Goal: Task Accomplishment & Management: Manage account settings

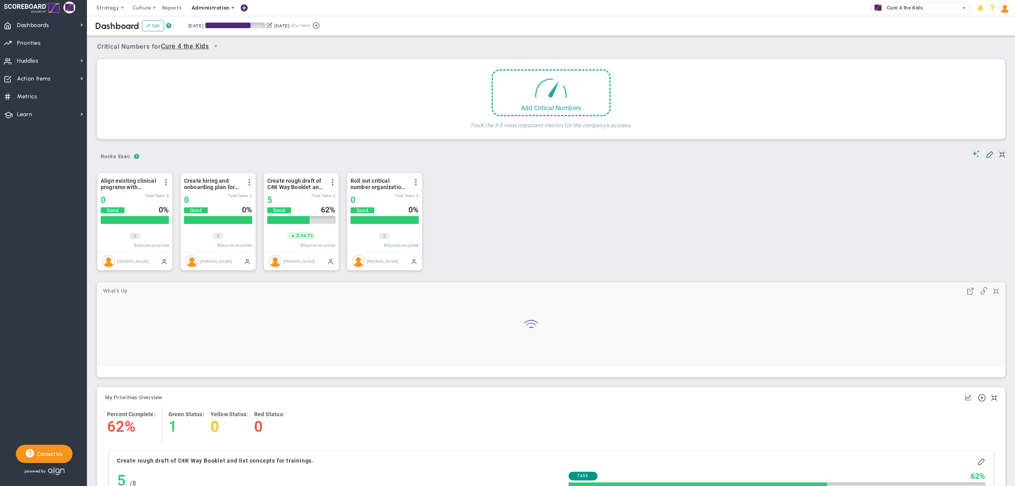
click at [222, 11] on span "Administration" at bounding box center [211, 8] width 51 height 16
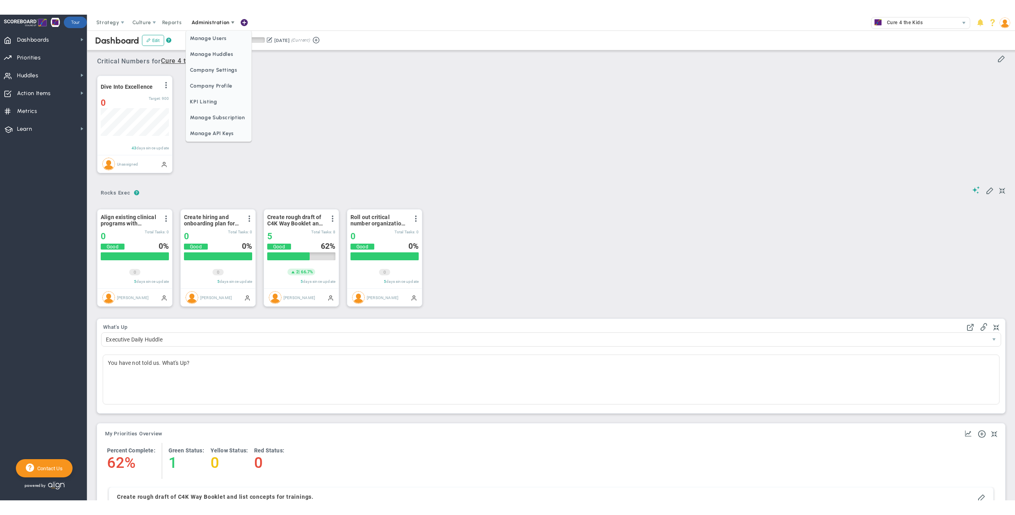
scroll to position [27, 67]
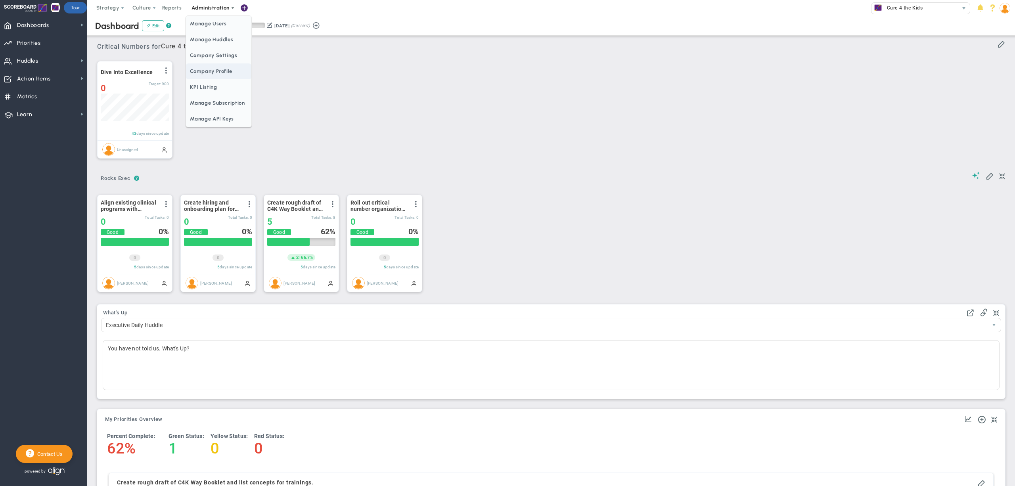
click at [217, 71] on span "Company Profile" at bounding box center [218, 71] width 65 height 16
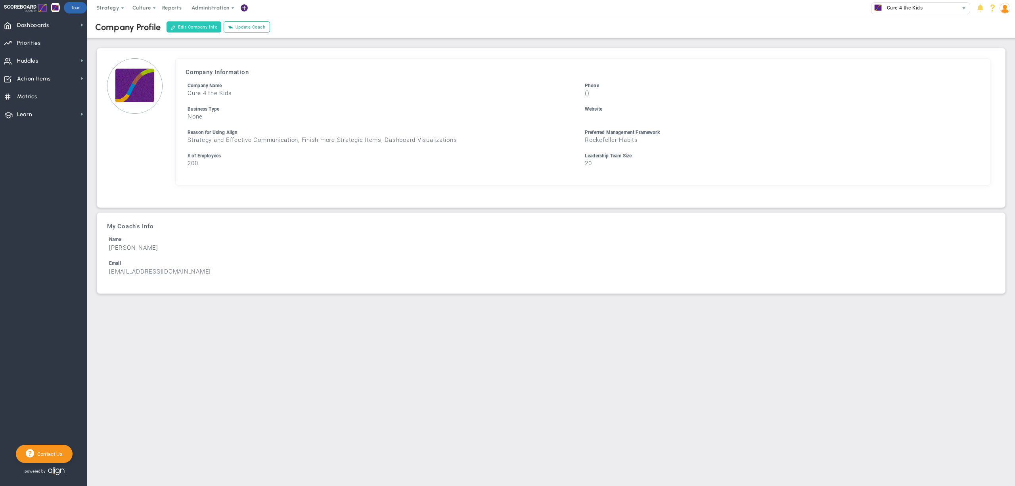
click at [210, 25] on button "Edit Company Info" at bounding box center [193, 26] width 55 height 11
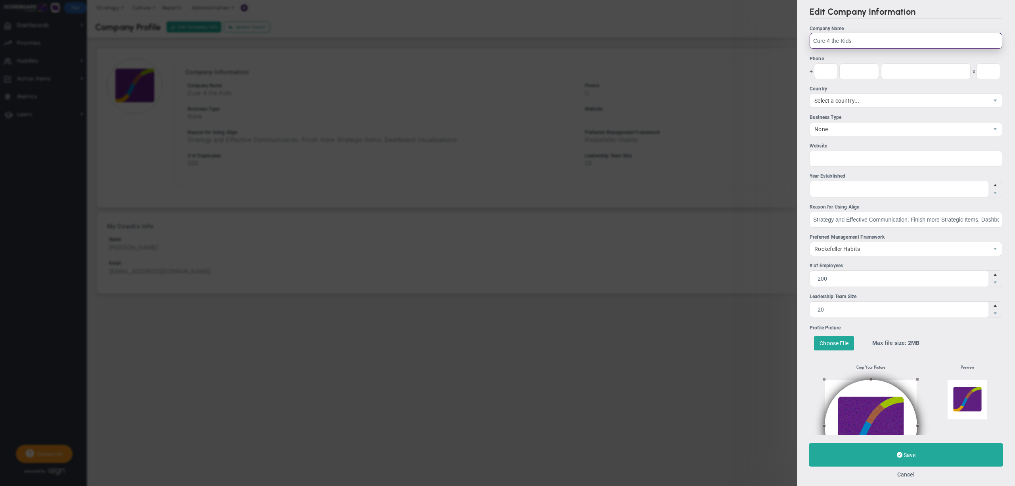
click at [836, 42] on input "Cure 4 the Kids" at bounding box center [905, 41] width 193 height 16
type input "Cure 4 The Kids"
click at [892, 455] on button "Save" at bounding box center [906, 454] width 194 height 23
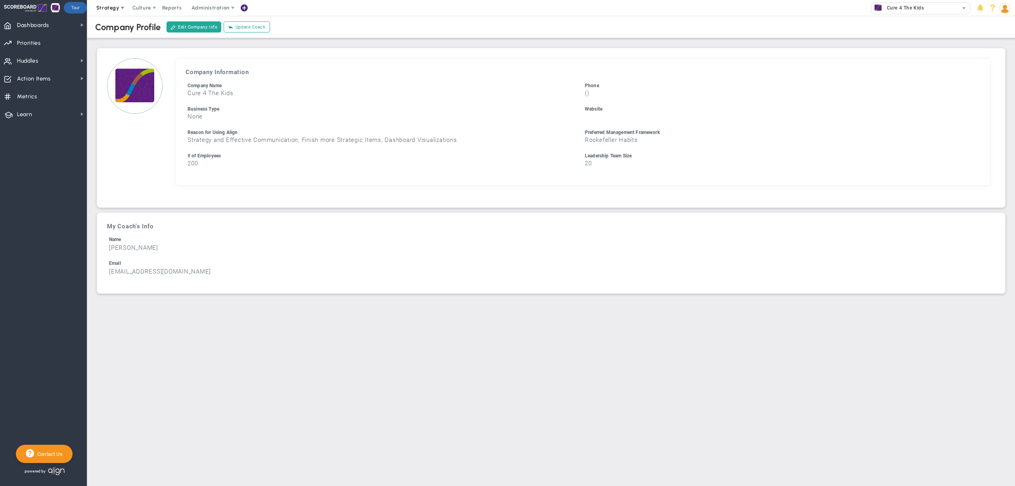
click at [108, 13] on span "Strategy" at bounding box center [108, 8] width 36 height 16
click at [115, 21] on span "One Page Strategic Plan" at bounding box center [133, 24] width 85 height 16
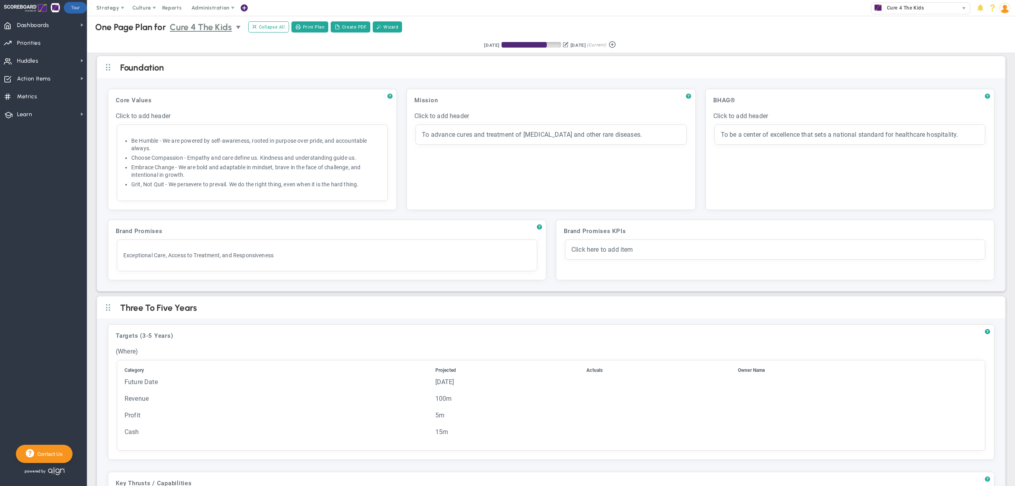
click at [197, 23] on span "Cure 4 The Kids" at bounding box center [201, 27] width 62 height 14
click at [206, 54] on li "Monthly Executive Meeting" at bounding box center [207, 56] width 77 height 17
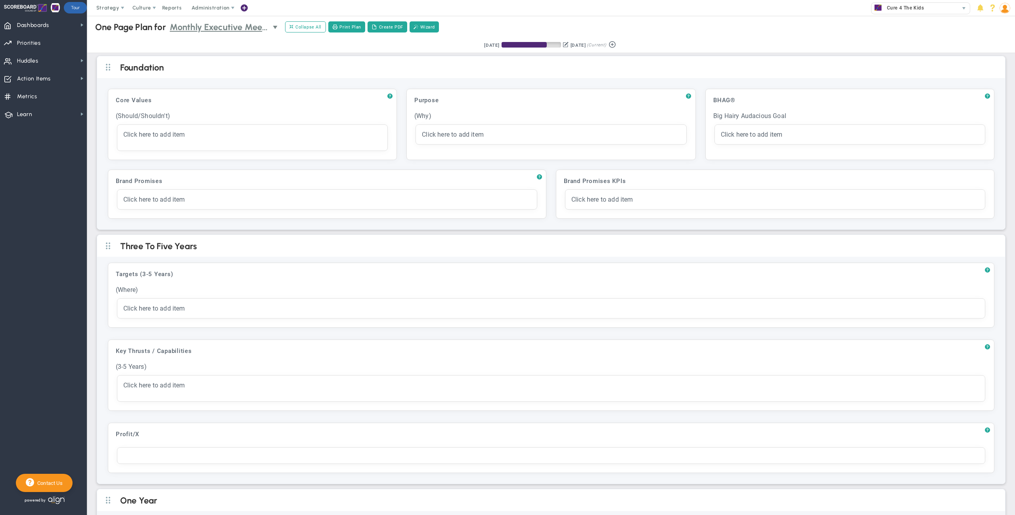
click at [224, 31] on span "Monthly Executive Meeting" at bounding box center [219, 27] width 99 height 14
click at [212, 52] on li "Cure 4 The Kids" at bounding box center [225, 56] width 112 height 17
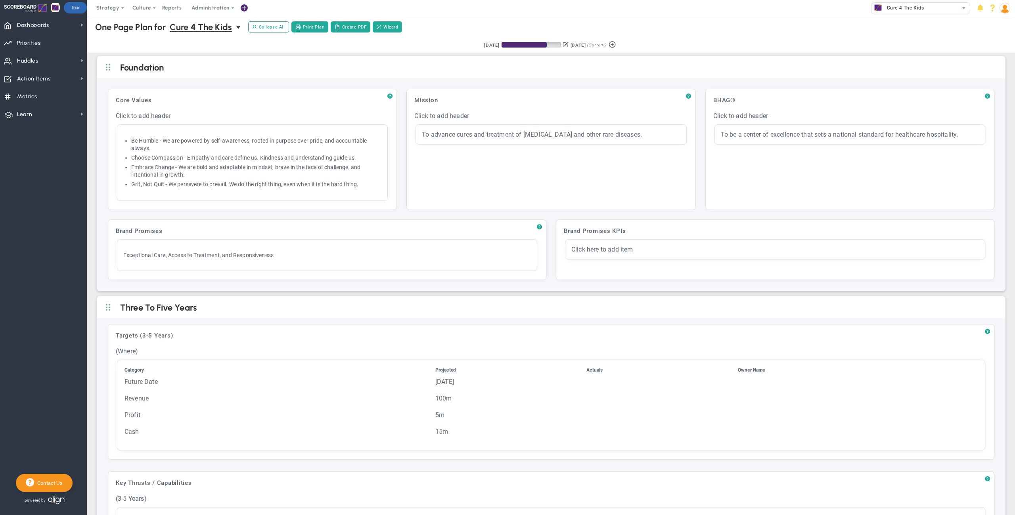
click at [1007, 10] on img at bounding box center [1004, 8] width 11 height 11
click at [989, 83] on span "Sign Out" at bounding box center [980, 87] width 64 height 16
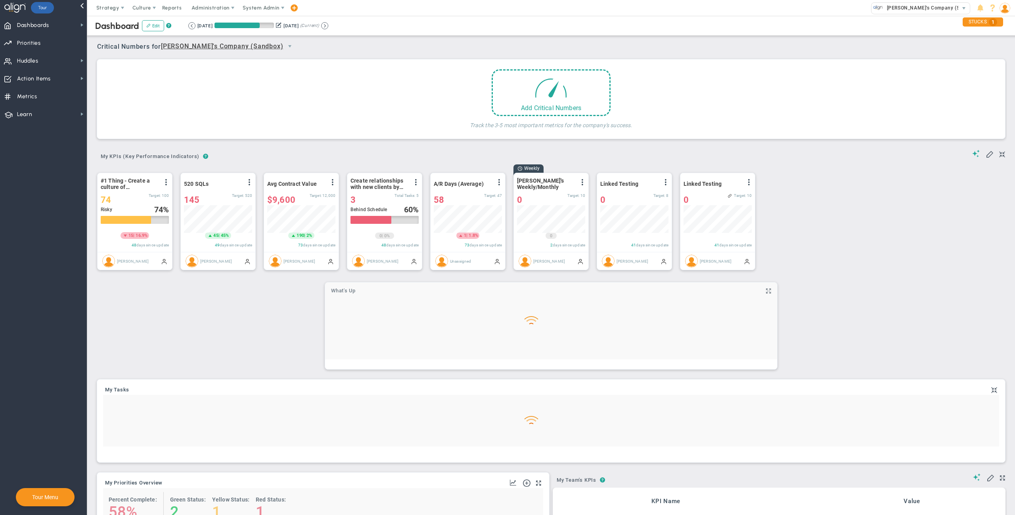
click at [270, 11] on span "System Admin" at bounding box center [262, 8] width 50 height 16
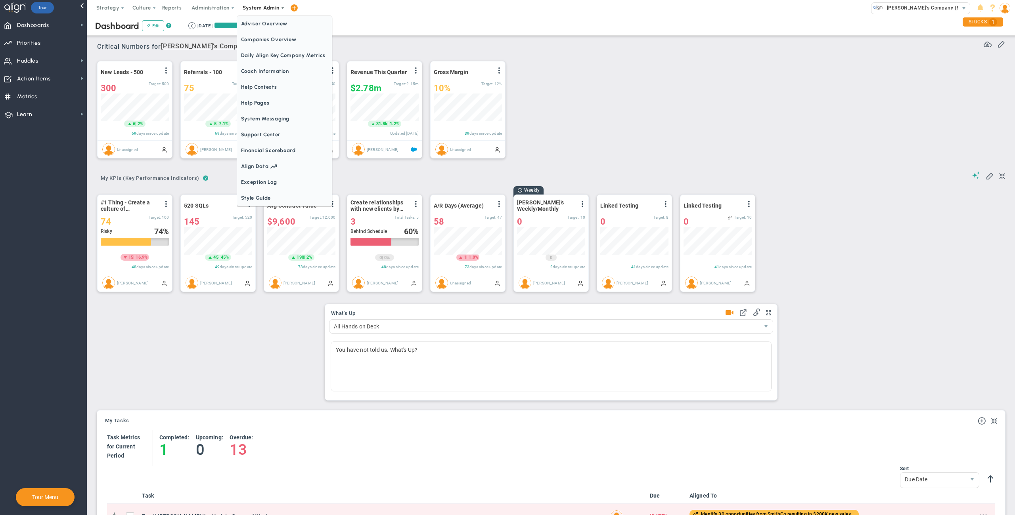
click at [273, 34] on span "Companies Overview" at bounding box center [284, 40] width 95 height 16
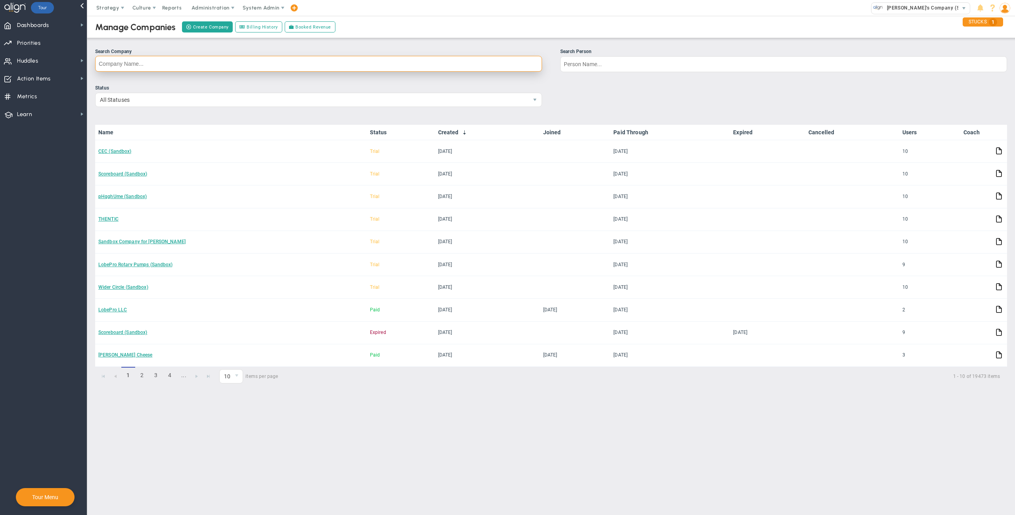
click at [224, 59] on input "Search Company" at bounding box center [318, 64] width 447 height 16
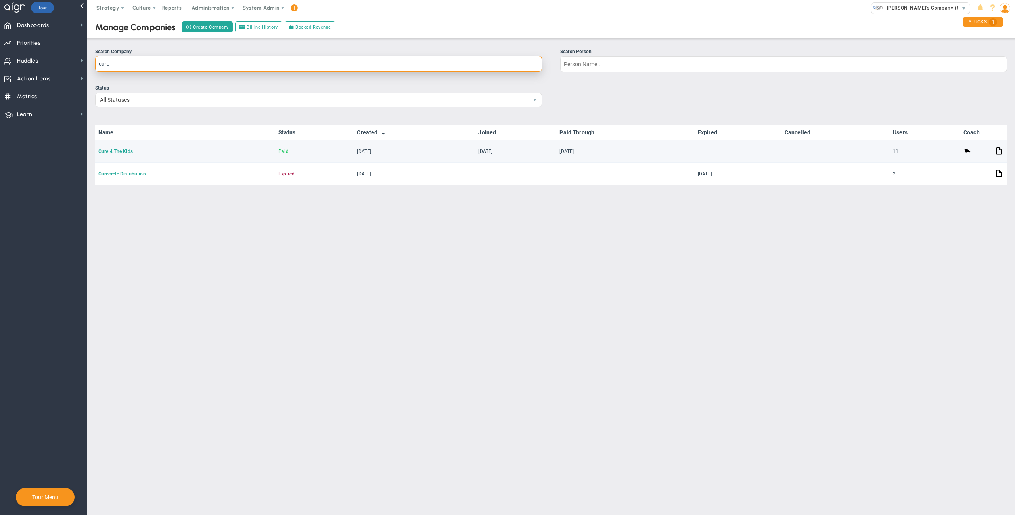
type input "cure"
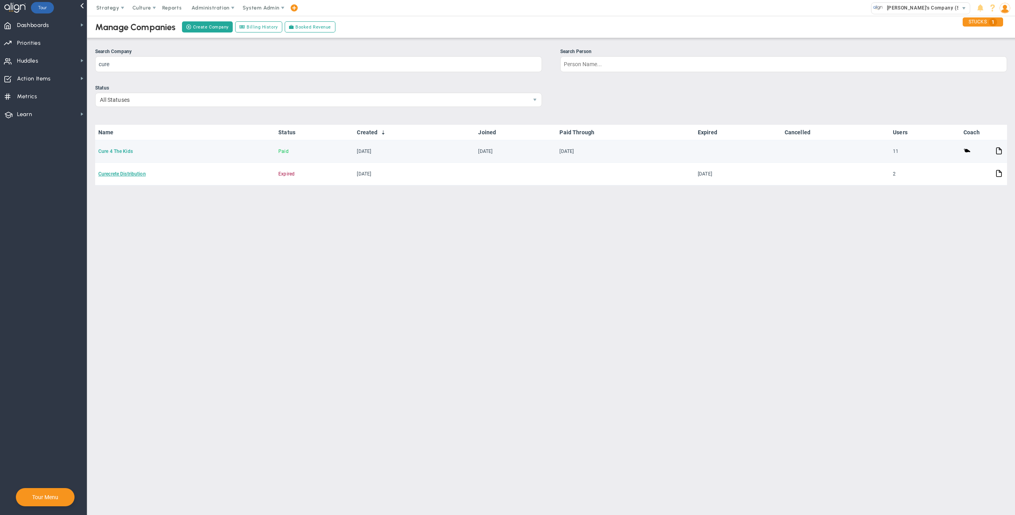
click at [119, 151] on link "Cure 4 The Kids" at bounding box center [115, 152] width 34 height 6
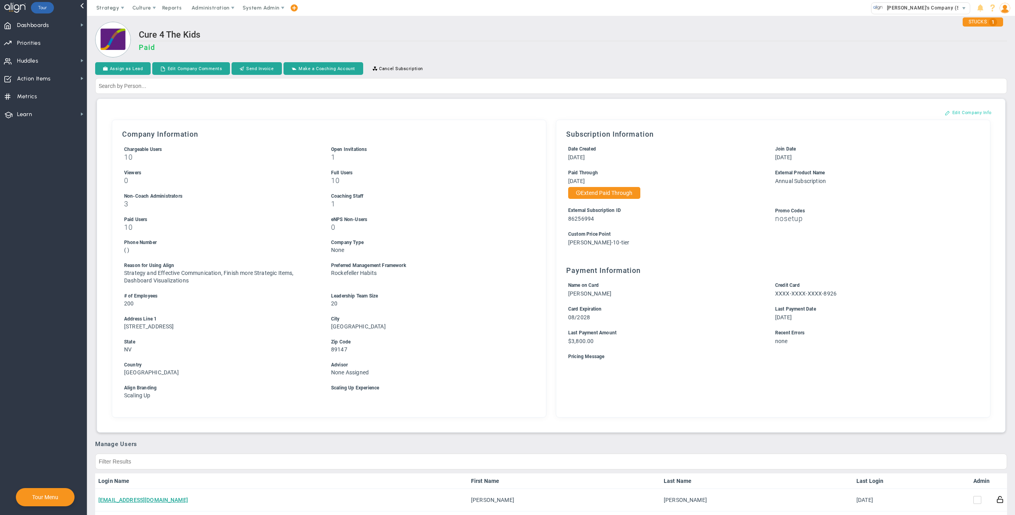
click at [954, 111] on button "Edit Company Info" at bounding box center [968, 112] width 63 height 13
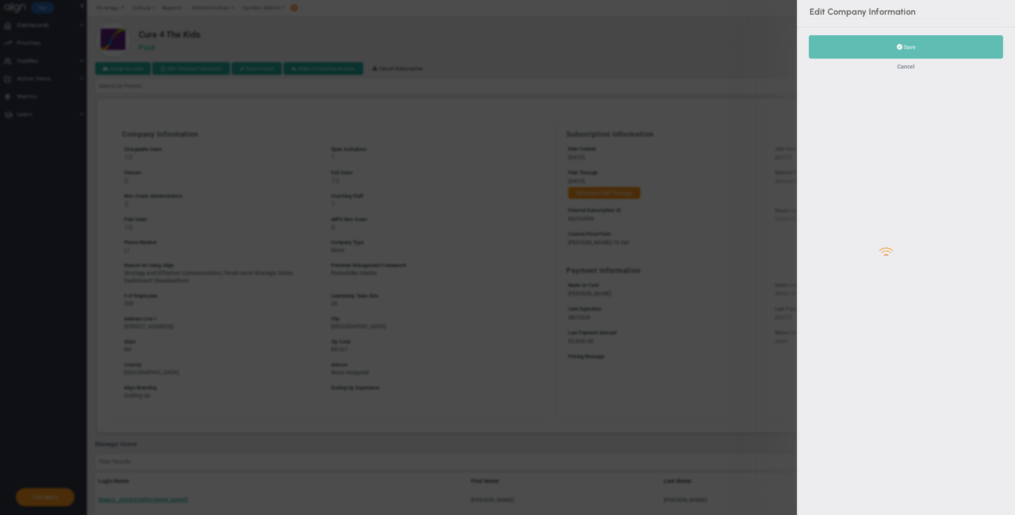
type input "200"
type input "20"
type input "10170 W Tropicana Ave #156-252"
type input "Las Vegas"
type input "NV"
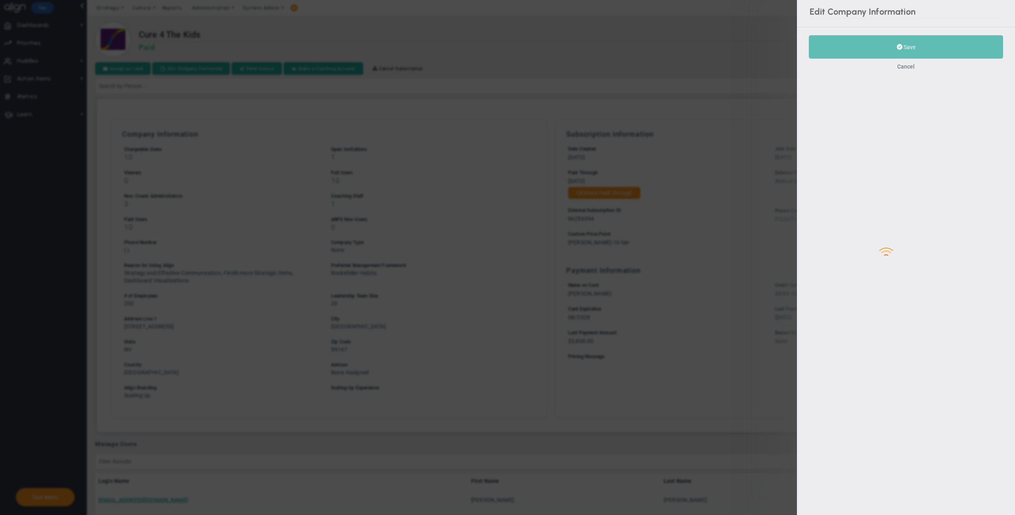
type input "89147"
type input "86256994"
type input "ann-10-tier"
checkbox input "true"
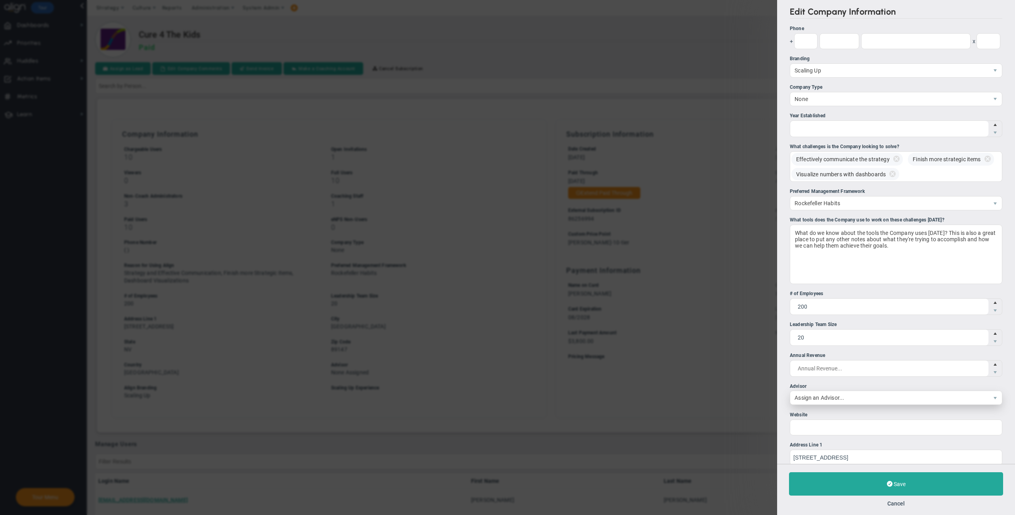
click at [824, 405] on span "Assign an Advisor..." at bounding box center [889, 397] width 198 height 13
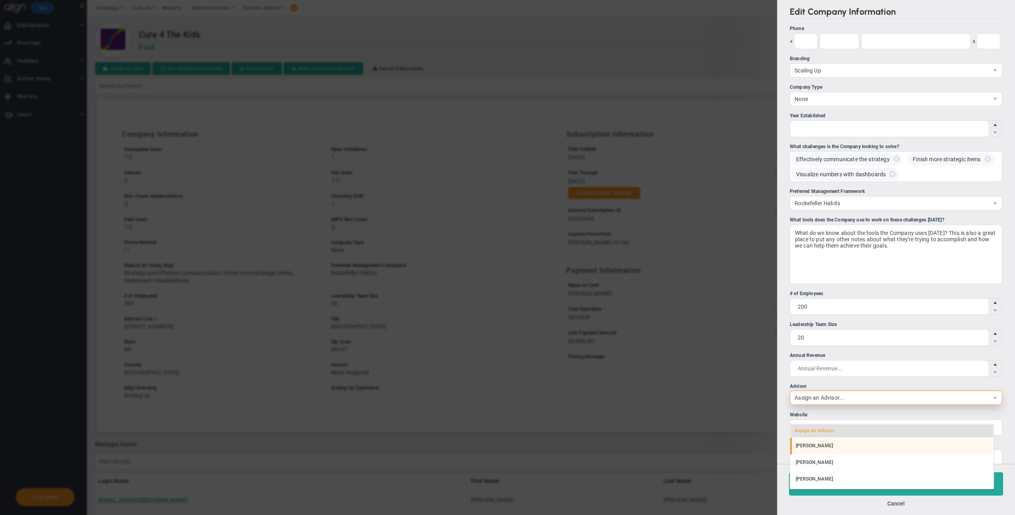
click at [822, 444] on li "[PERSON_NAME]" at bounding box center [891, 446] width 203 height 17
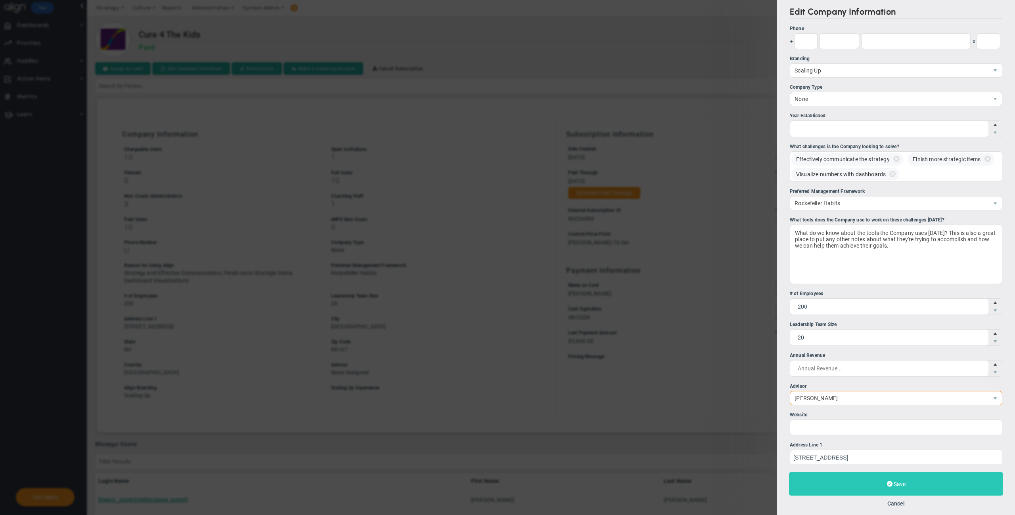
click at [834, 486] on button "Save" at bounding box center [896, 483] width 214 height 23
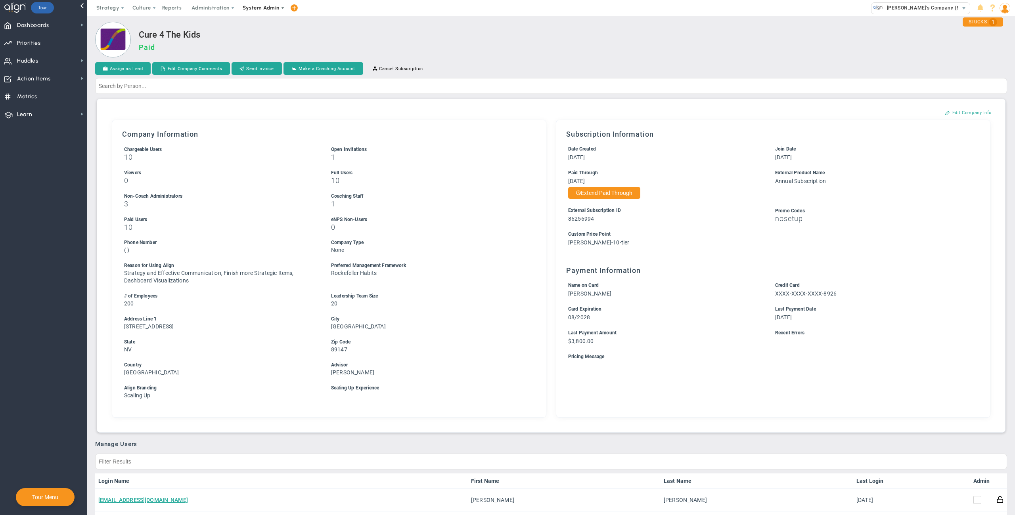
click at [270, 12] on span "System Admin" at bounding box center [262, 8] width 50 height 16
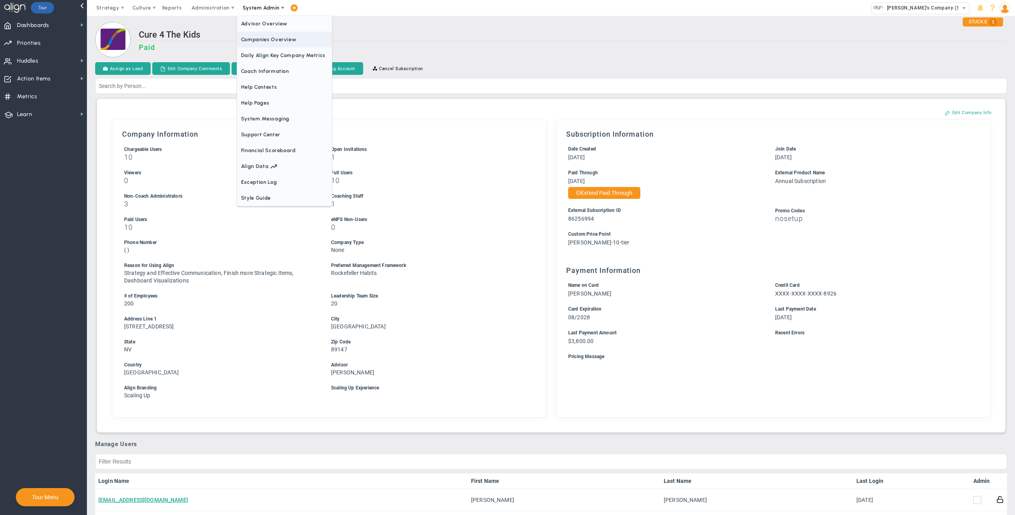
click at [270, 43] on span "Companies Overview" at bounding box center [284, 40] width 95 height 16
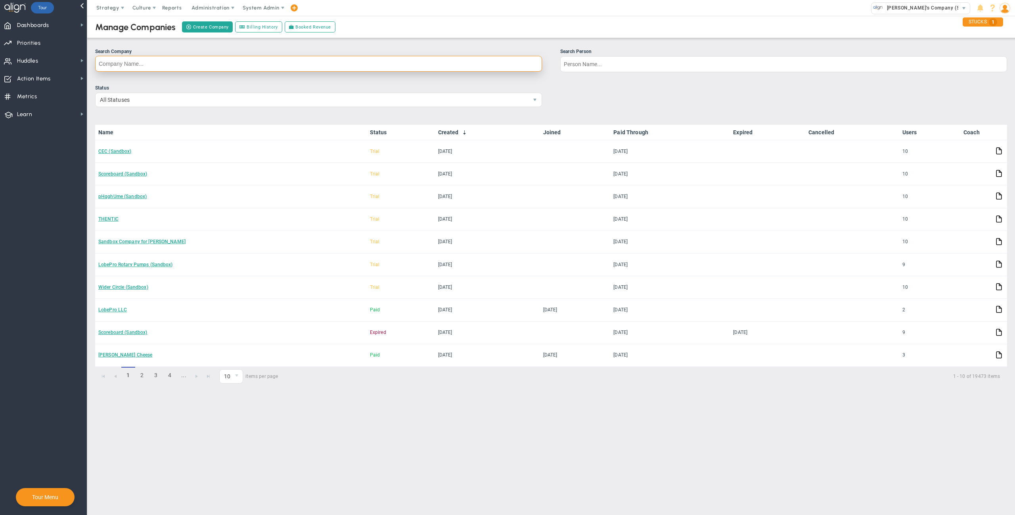
click at [276, 65] on input "Search Company" at bounding box center [318, 64] width 447 height 16
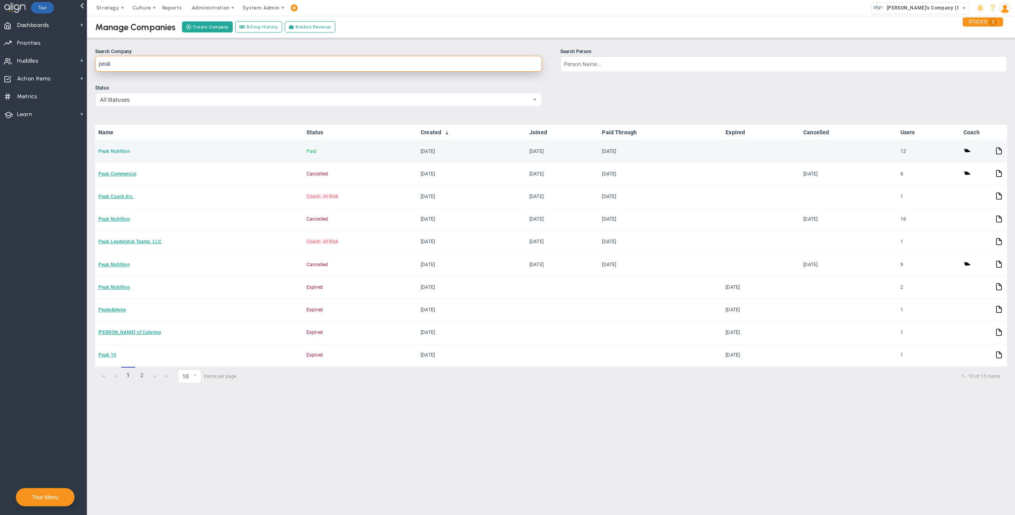
type input "peak"
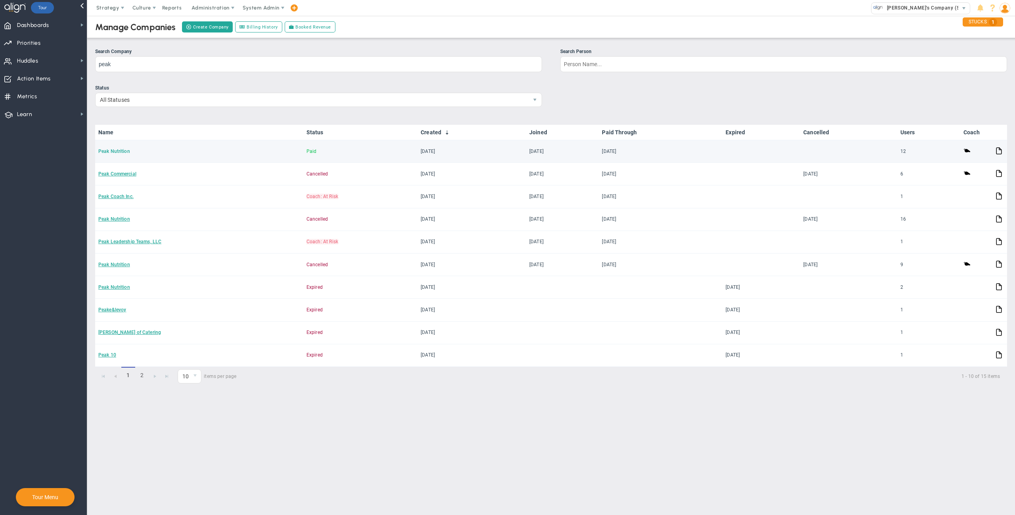
click at [119, 152] on link "Peak Nutrition" at bounding box center [114, 152] width 32 height 6
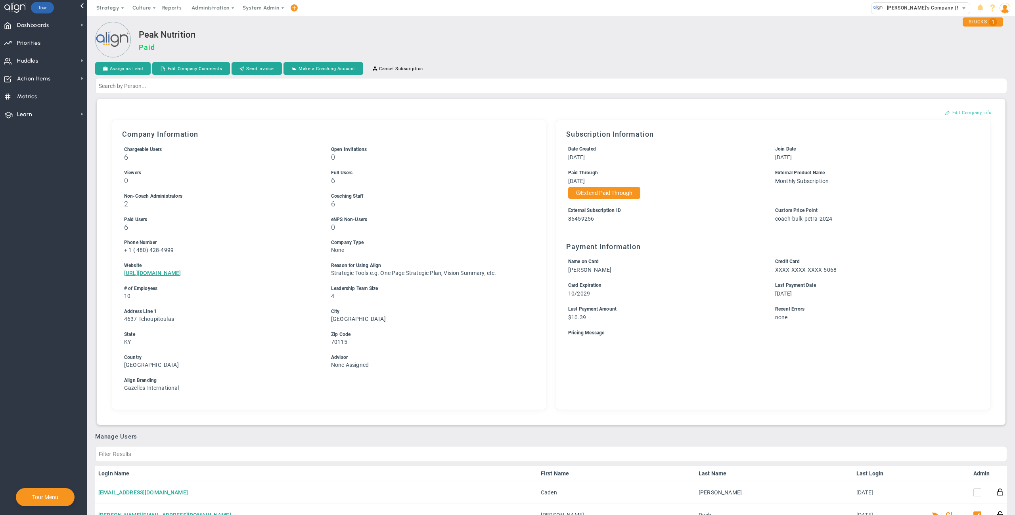
click at [964, 113] on button "Edit Company Info" at bounding box center [968, 112] width 63 height 13
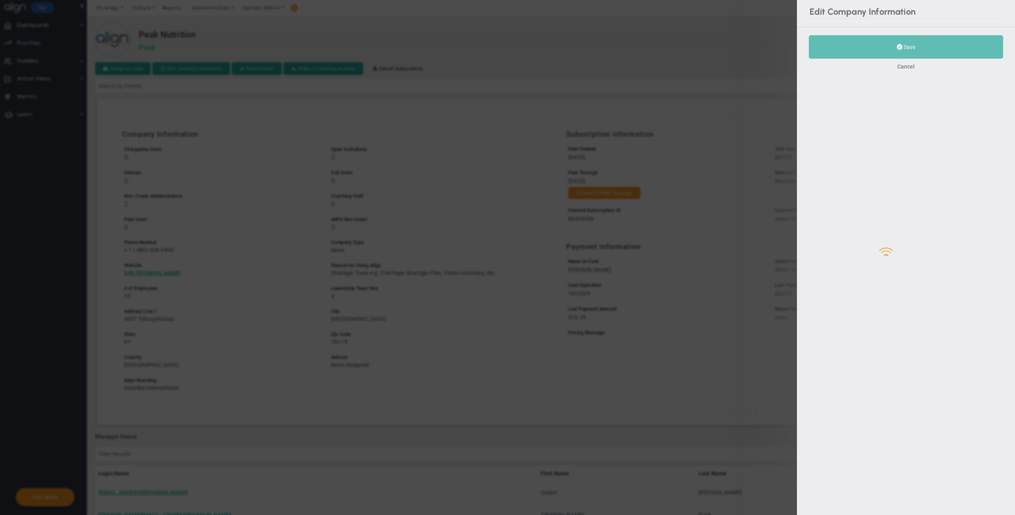
type input "1"
type input "480"
type input "428-4999"
type input "10"
type input "4"
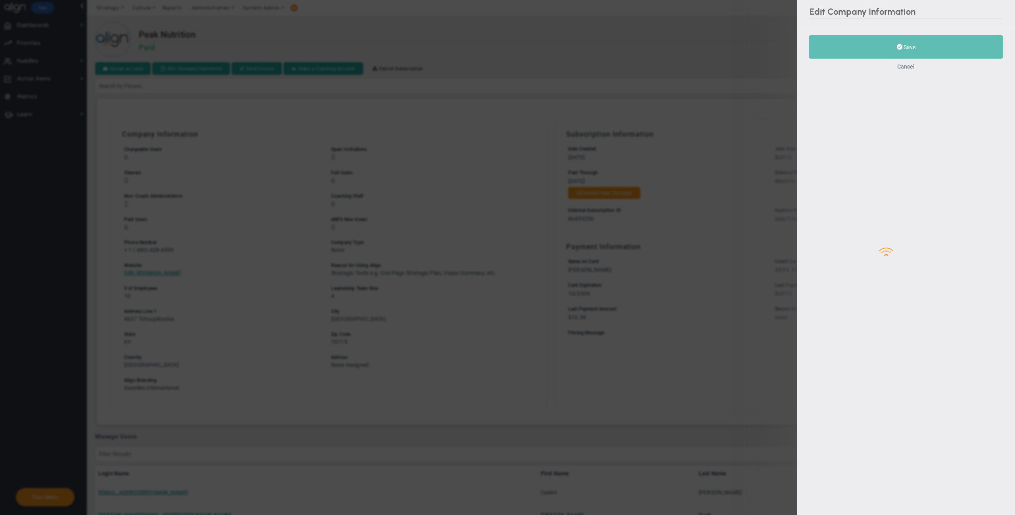
type input "https://peaknutrition.com/"
type input "4637 Tchoupitoulas"
type input "New Orleans"
type input "KY"
type input "70115"
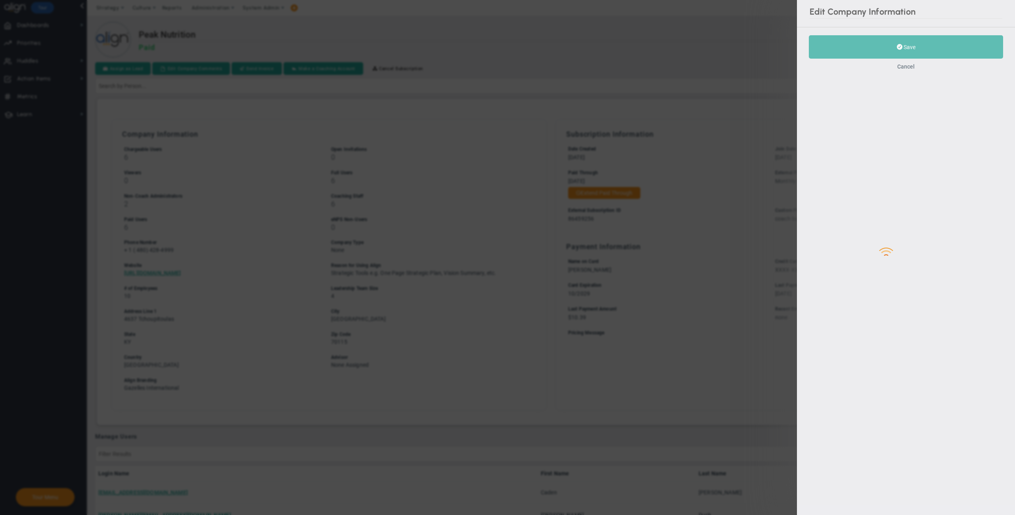
type input "86459256"
type input "coach-bulk-petra-2024"
checkbox input "true"
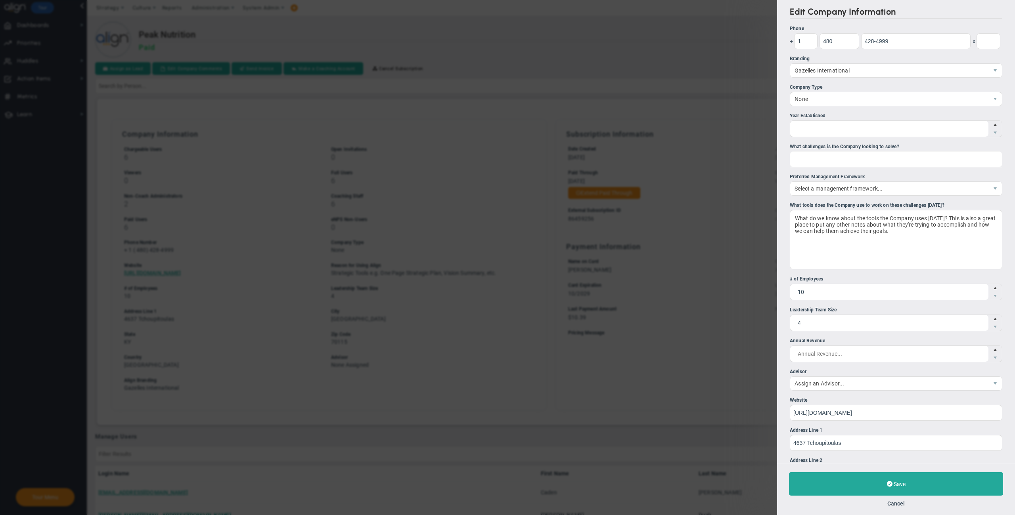
click at [826, 161] on div "Pick one or more challenges" at bounding box center [896, 159] width 212 height 16
click at [826, 161] on input "What challenges is the Company looking to solve? Pick one or more challenges Fi…" at bounding box center [835, 159] width 91 height 14
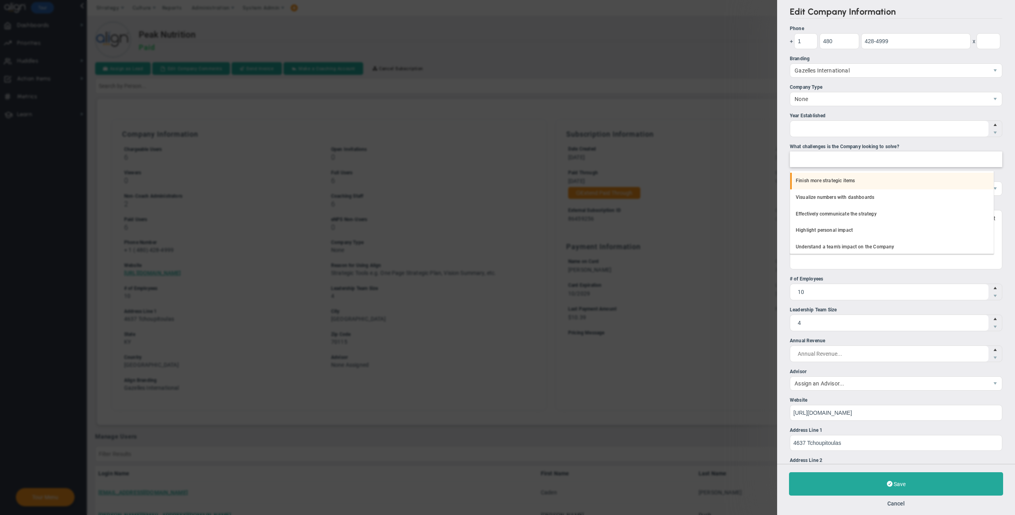
click at [822, 182] on li "Finish more strategic items" at bounding box center [891, 181] width 203 height 17
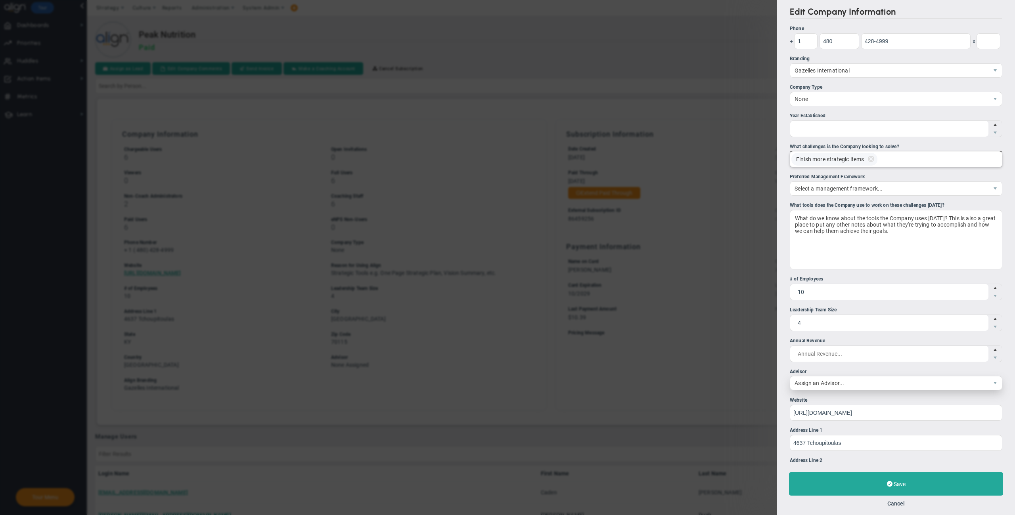
click at [832, 389] on span "Assign an Advisor..." at bounding box center [889, 383] width 198 height 13
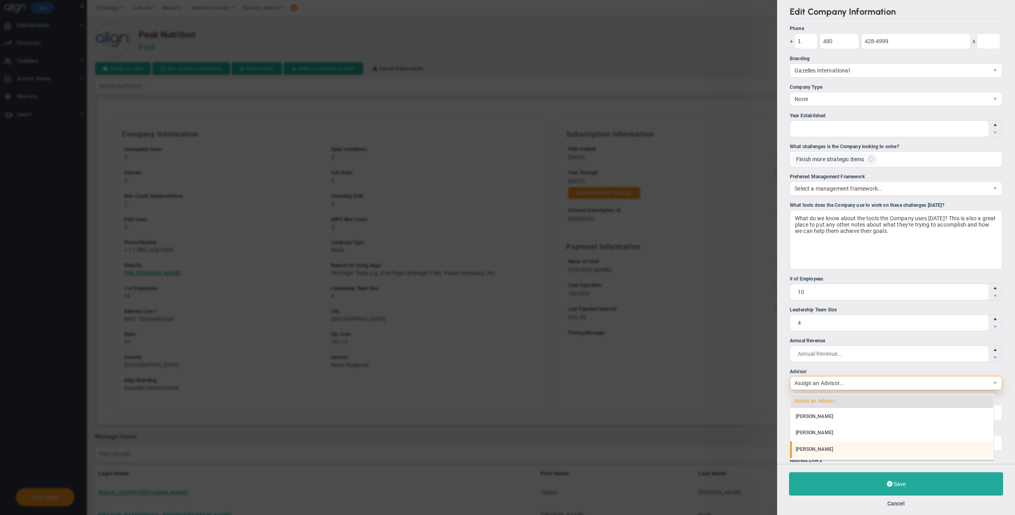
click at [824, 446] on li "Mallory Robinson" at bounding box center [891, 450] width 203 height 17
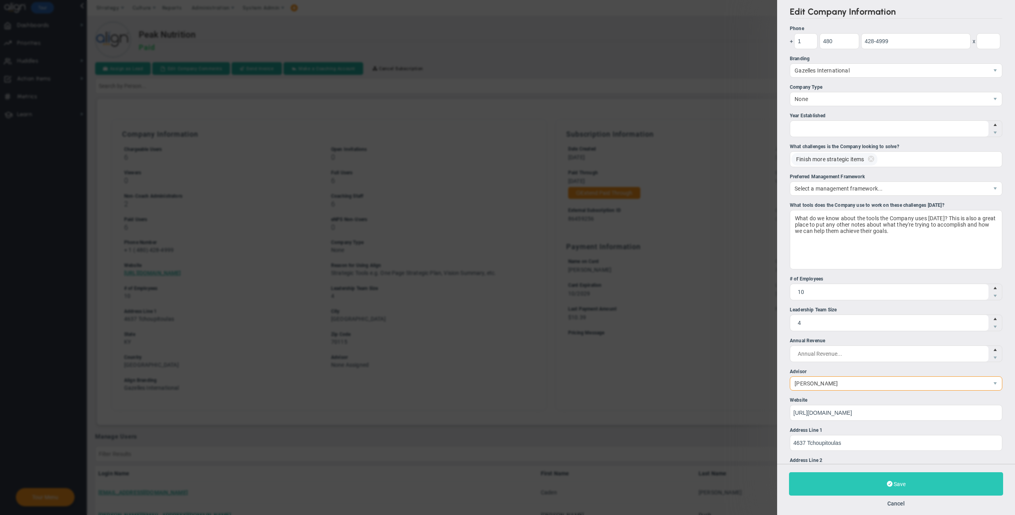
click at [824, 481] on button "Save" at bounding box center [896, 483] width 214 height 23
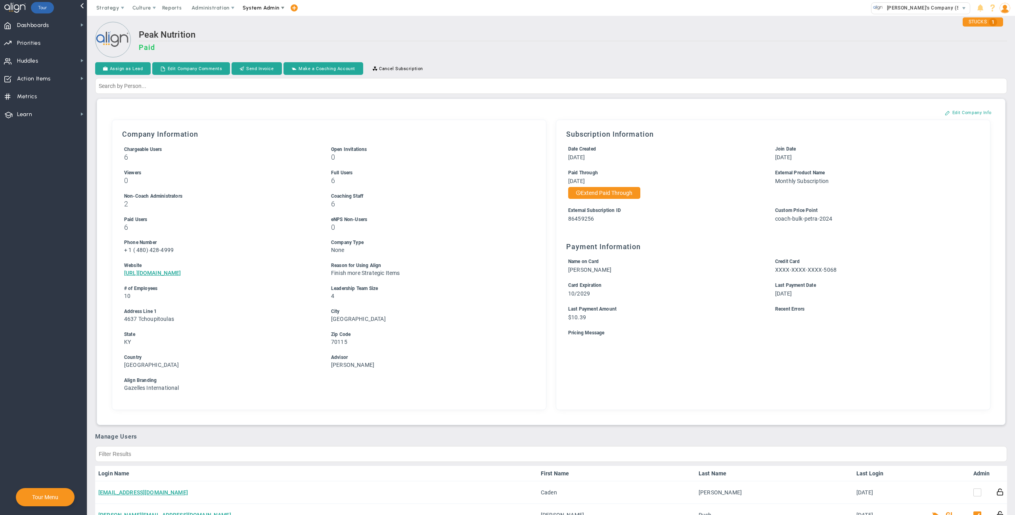
click at [262, 11] on span "System Admin" at bounding box center [262, 8] width 50 height 16
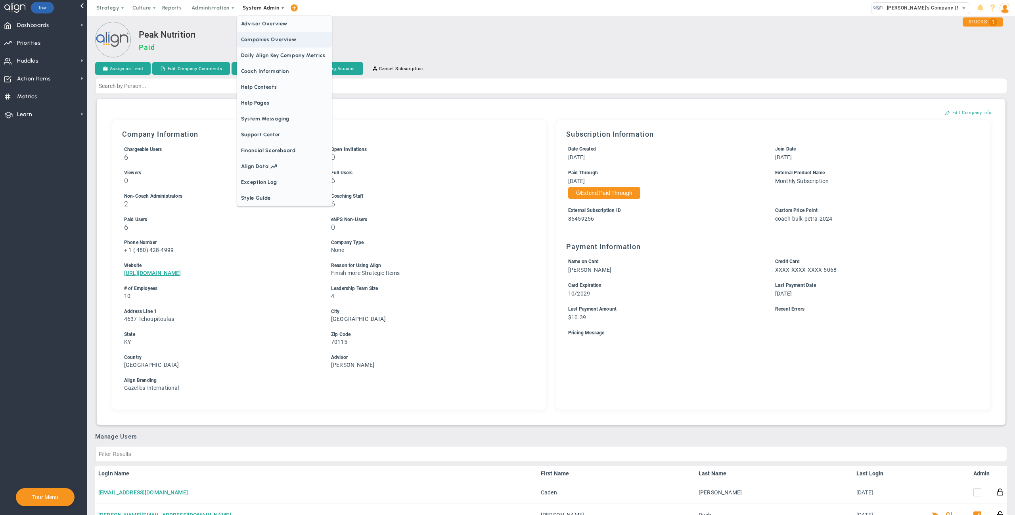
click at [272, 40] on span "Companies Overview" at bounding box center [284, 40] width 95 height 16
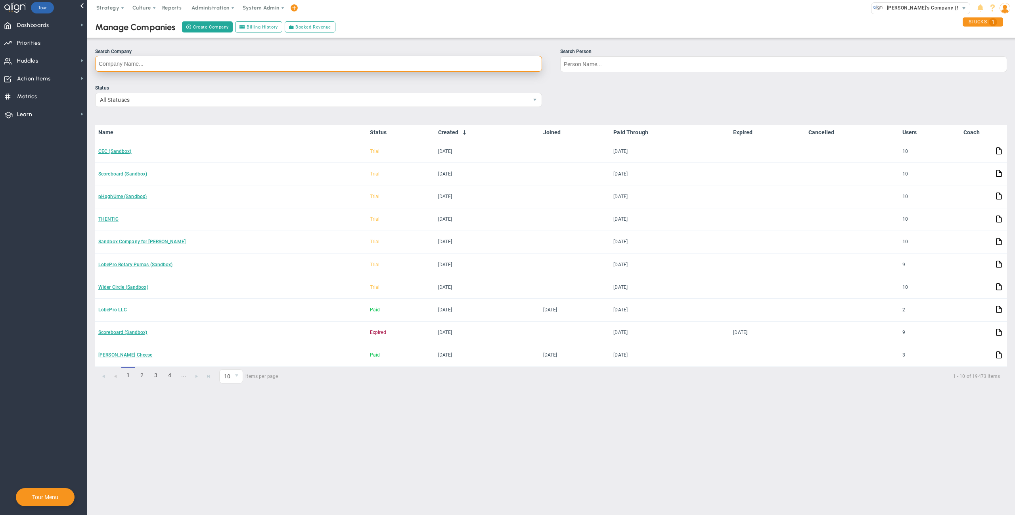
click at [178, 56] on input "Search Company" at bounding box center [318, 64] width 447 height 16
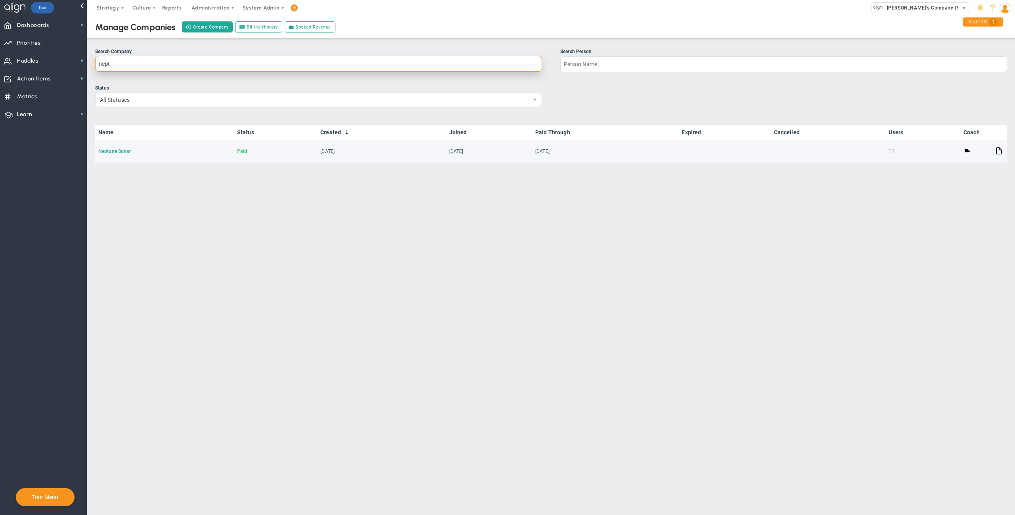
type input "nept"
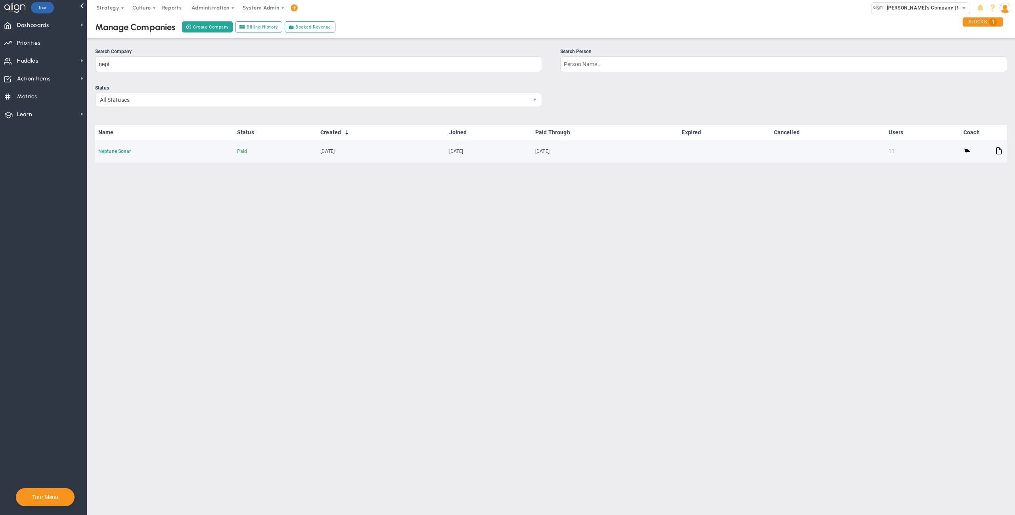
click at [120, 151] on link "Neptune Sonar" at bounding box center [114, 152] width 33 height 6
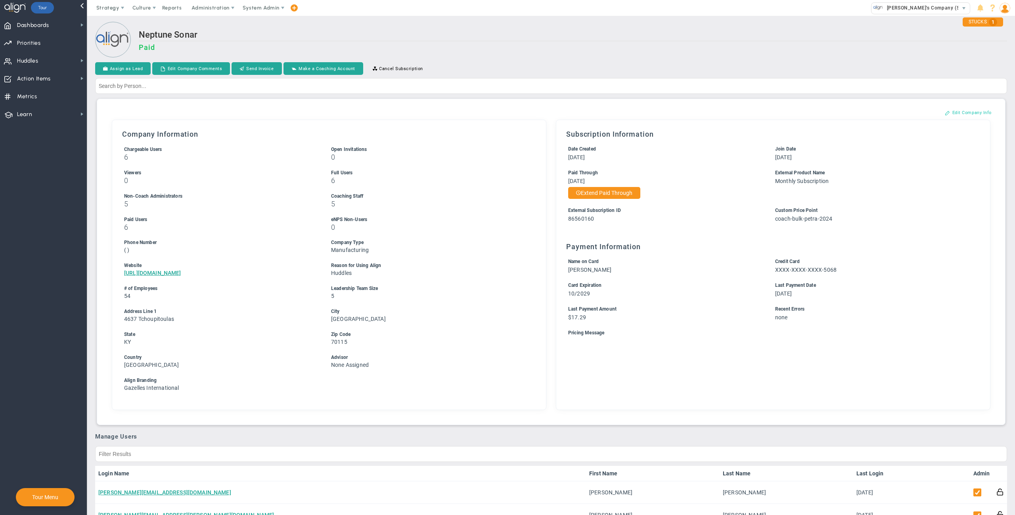
click at [962, 113] on button "Edit Company Info" at bounding box center [968, 112] width 63 height 13
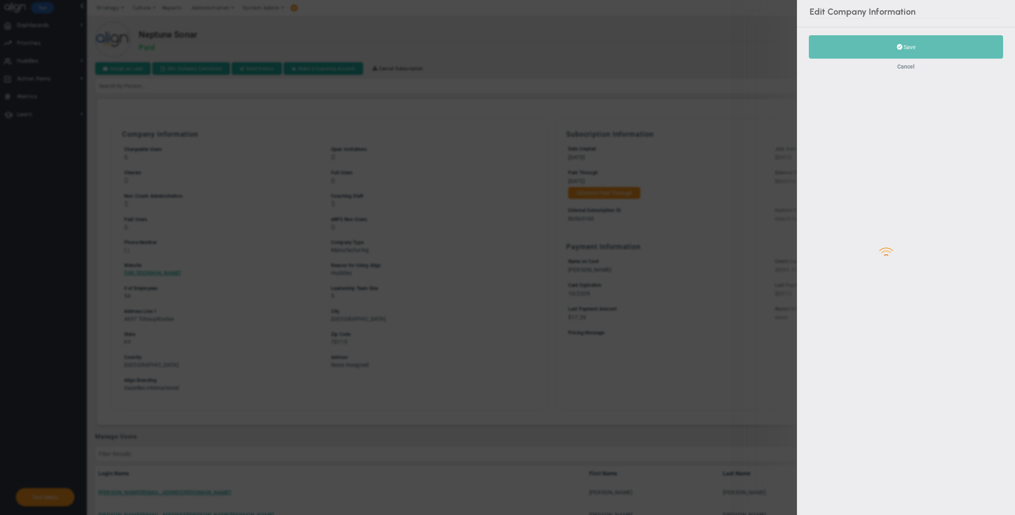
type input "54"
type input "5"
type input "https://www.neptune-sonar.co.uk/"
type input "4637 Tchoupitoulas"
type input "New Orleans"
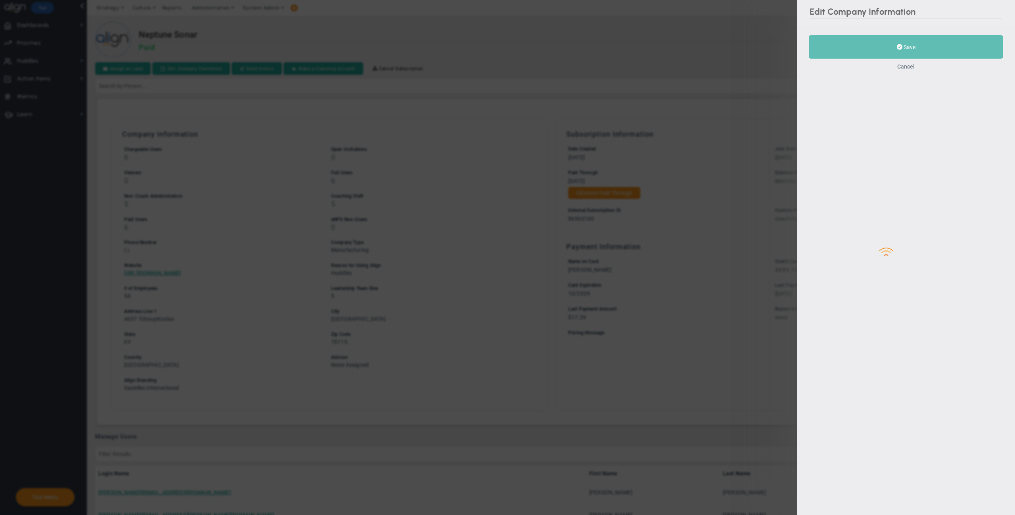
type input "KY"
type input "70115"
type input "86560160"
type input "coach-bulk-petra-2024"
checkbox input "true"
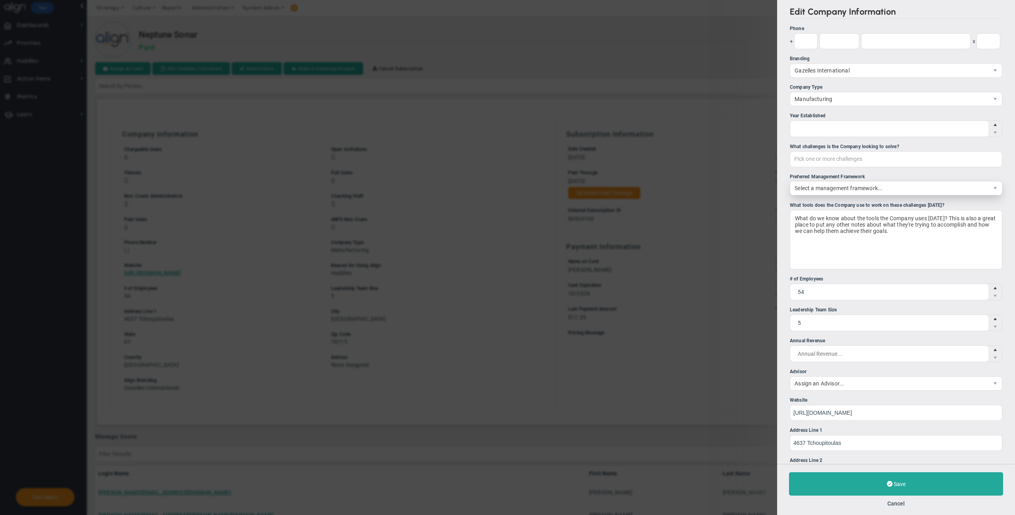
click at [850, 195] on span "Select a management framework..." at bounding box center [889, 188] width 198 height 13
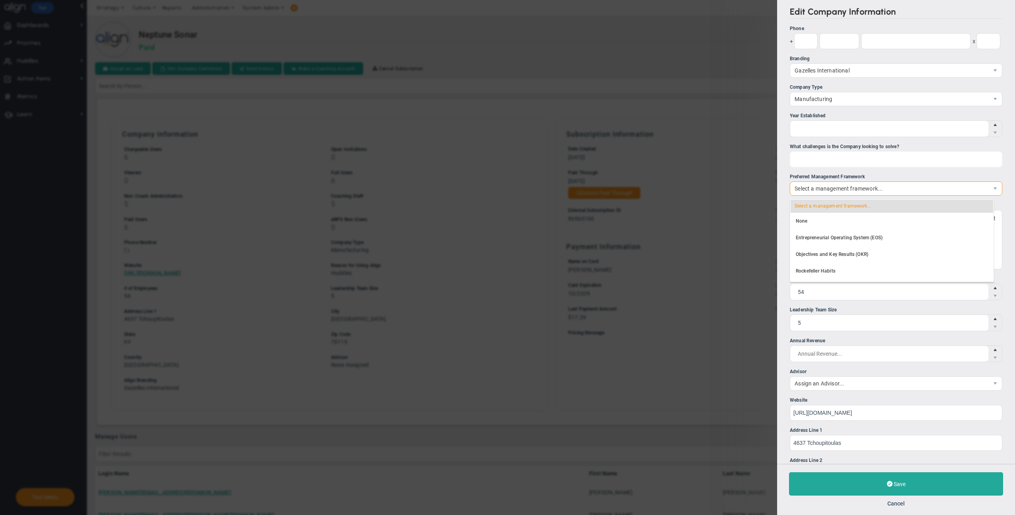
click at [825, 164] on div "Pick one or more challenges" at bounding box center [896, 159] width 212 height 16
click at [825, 164] on input "What challenges is the Company looking to solve? Pick one or more challenges Fi…" at bounding box center [835, 159] width 91 height 14
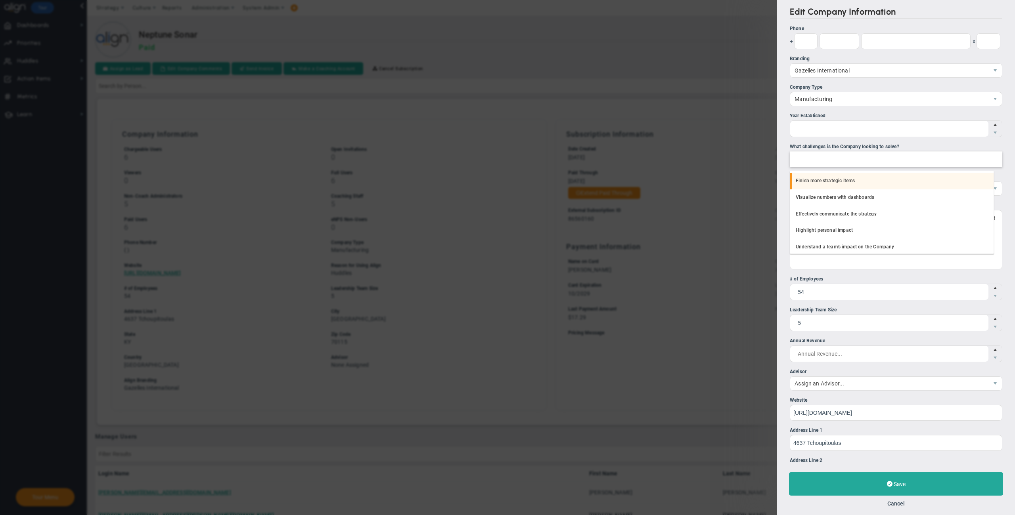
click at [822, 183] on li "Finish more strategic items" at bounding box center [891, 181] width 203 height 17
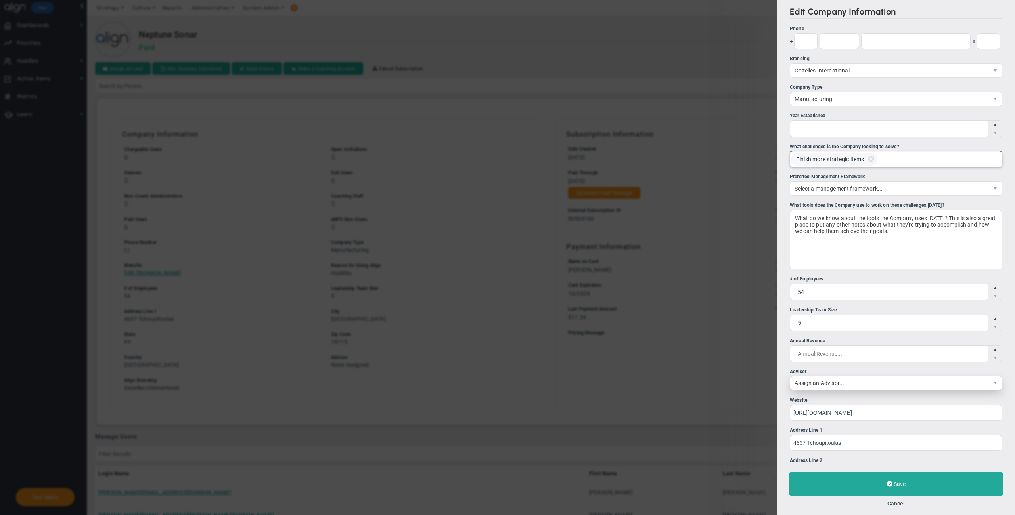
click at [828, 384] on span "Assign an Advisor..." at bounding box center [889, 383] width 198 height 13
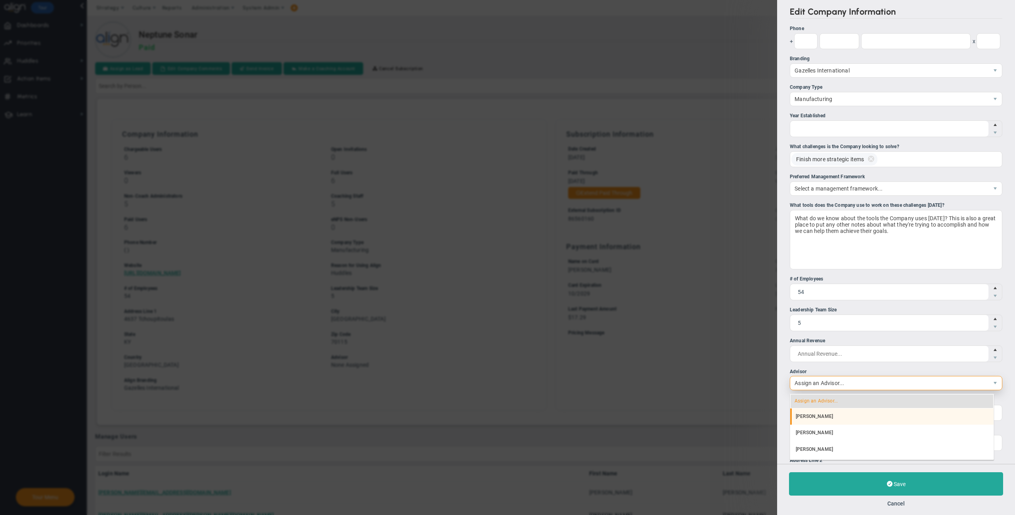
click at [825, 414] on li "[PERSON_NAME]" at bounding box center [891, 417] width 203 height 17
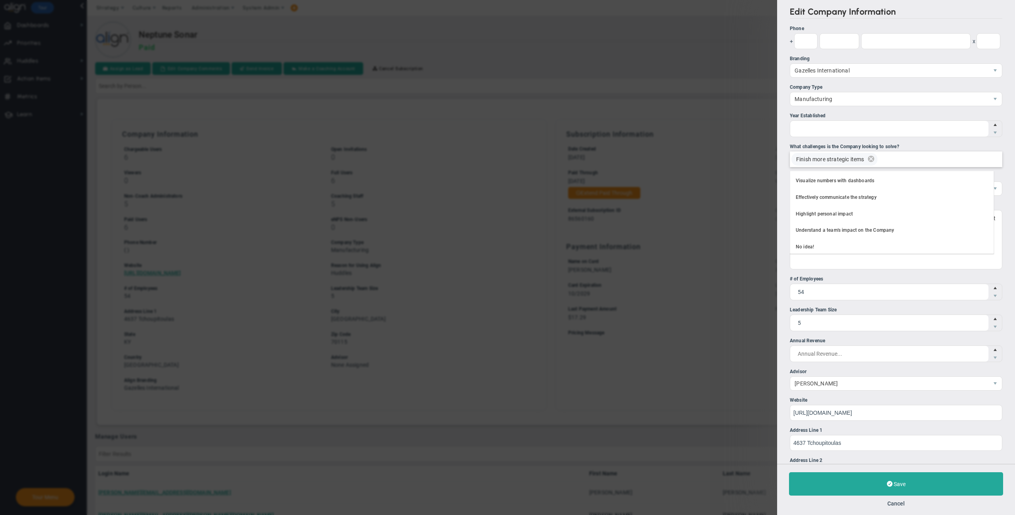
click at [827, 164] on li "Finish more strategic items" at bounding box center [834, 159] width 86 height 13
click at [881, 164] on input "What challenges is the Company looking to solve? Finish more strategic items Fi…" at bounding box center [890, 159] width 18 height 14
click at [832, 227] on li "Understand a team's impact on the Company" at bounding box center [891, 230] width 203 height 17
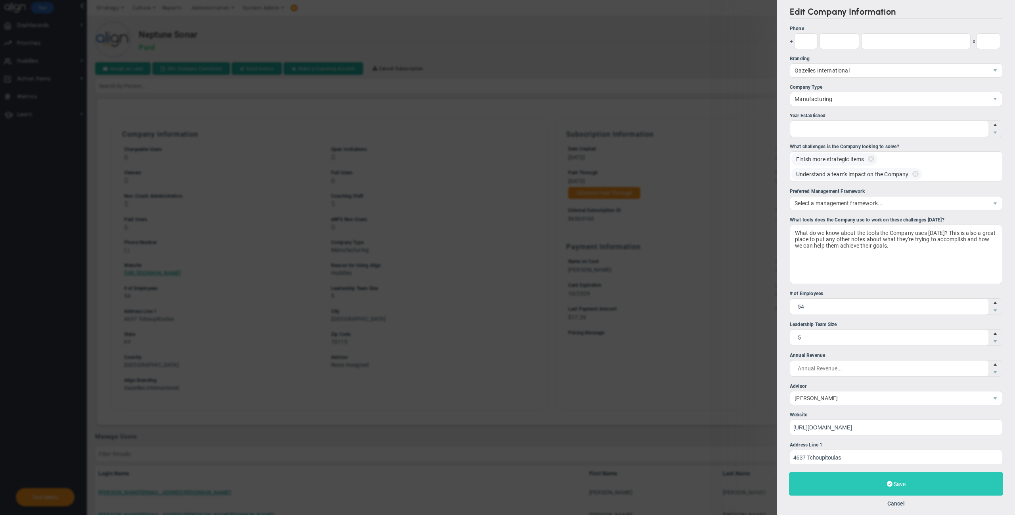
click at [847, 476] on button "Save" at bounding box center [896, 483] width 214 height 23
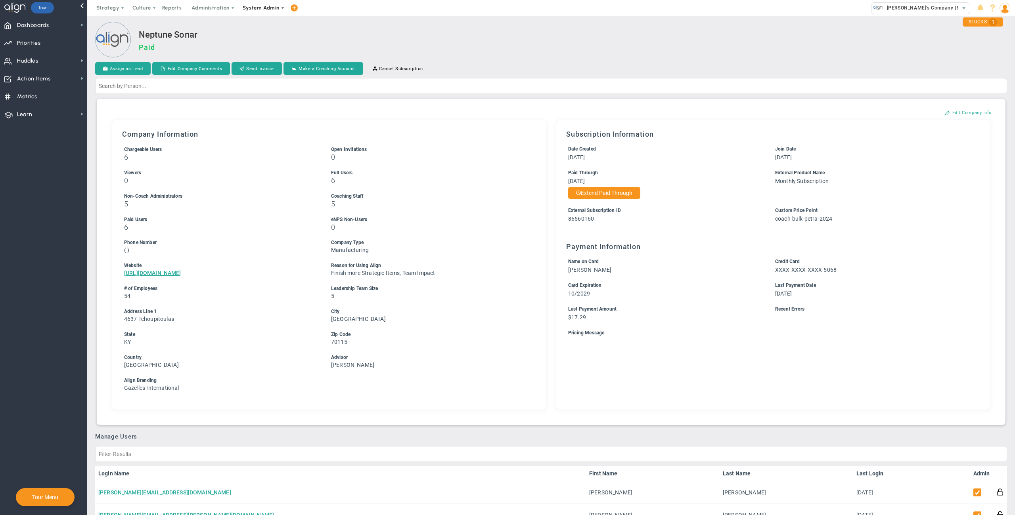
click at [262, 9] on span "System Admin" at bounding box center [261, 8] width 37 height 6
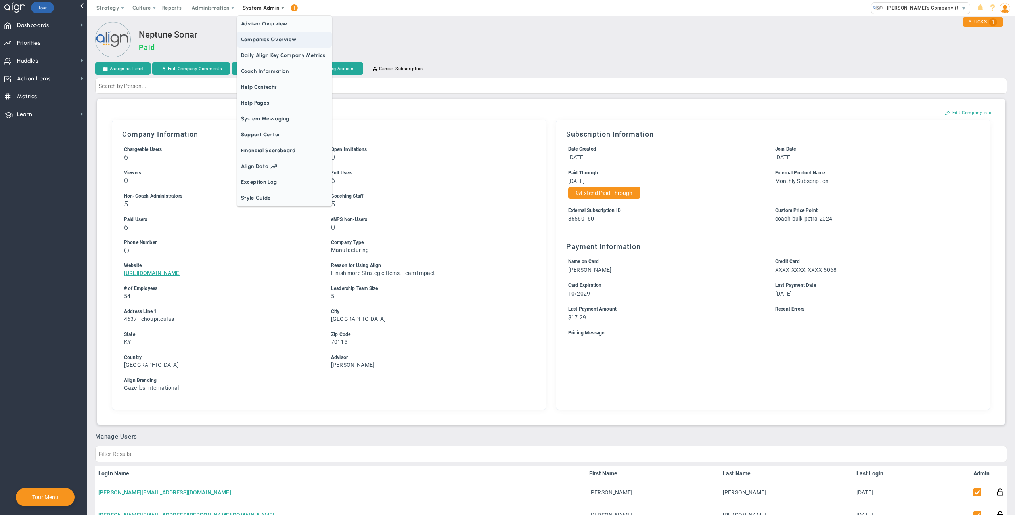
click at [267, 37] on span "Companies Overview" at bounding box center [284, 40] width 95 height 16
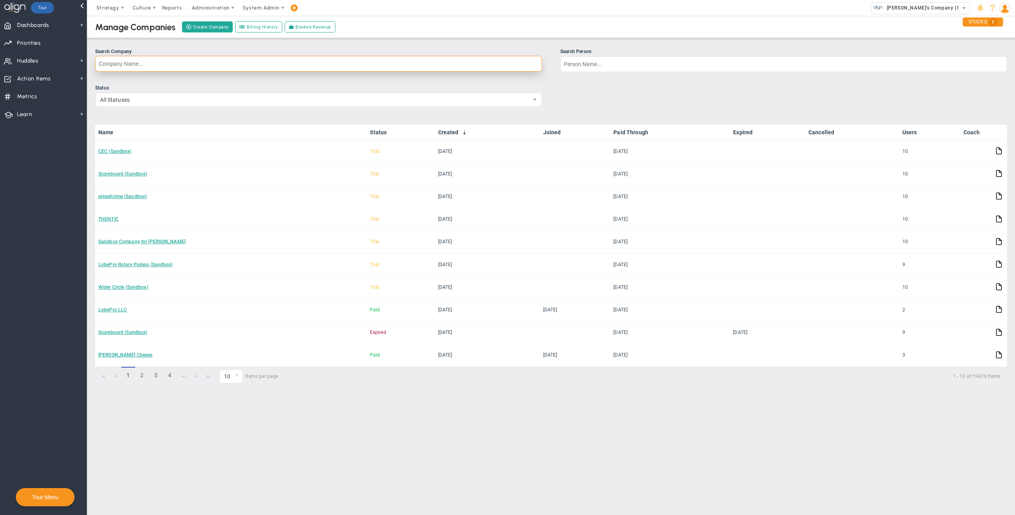
click at [264, 64] on input "Search Company" at bounding box center [318, 64] width 447 height 16
type input "lerman"
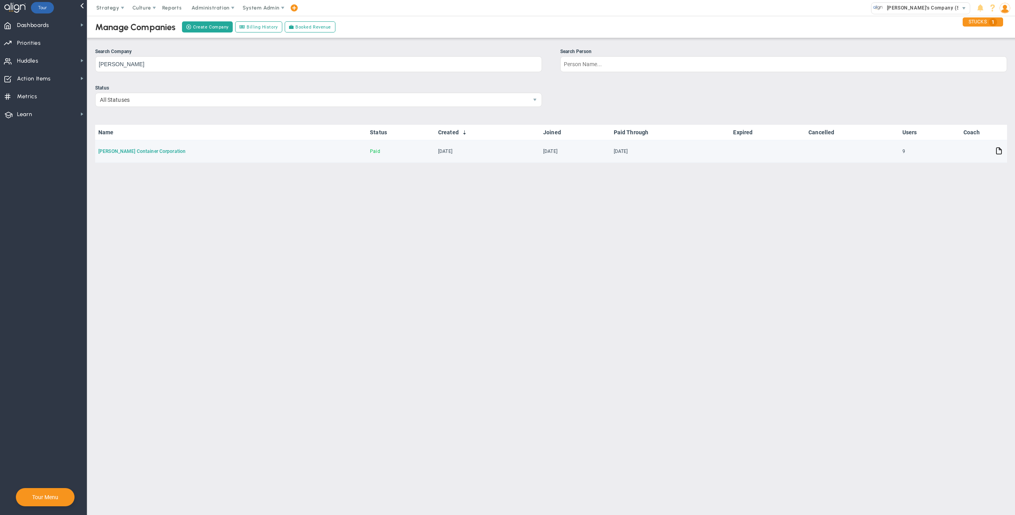
click at [137, 151] on link "Lerman Container Corporation" at bounding box center [141, 152] width 87 height 6
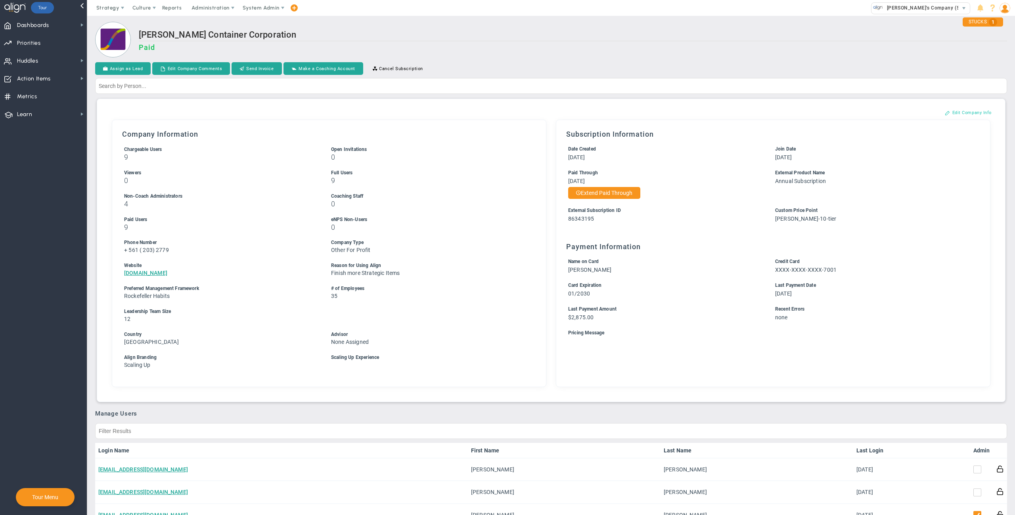
click at [962, 108] on button "Edit Company Info" at bounding box center [968, 112] width 63 height 13
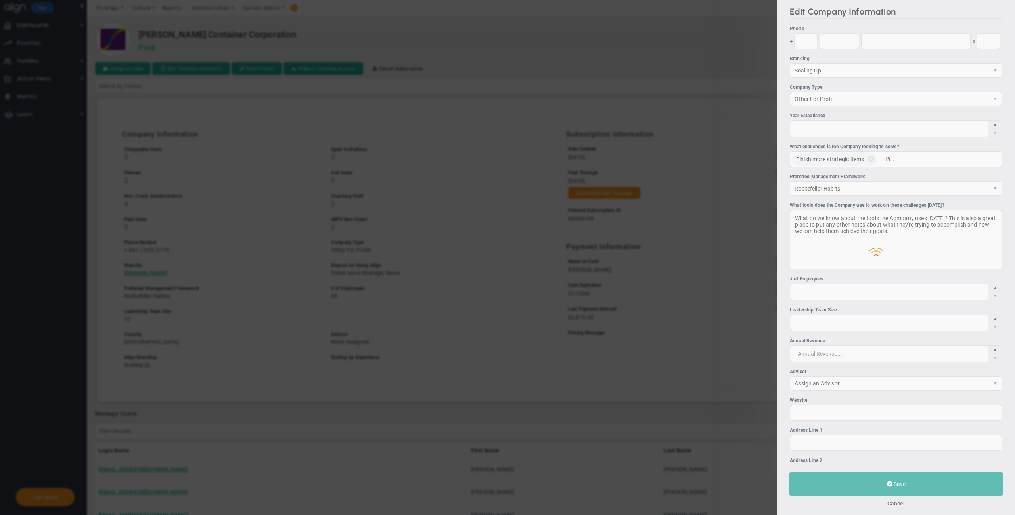
type input "561"
type input "203"
type input "2779"
type input "35"
type input "12"
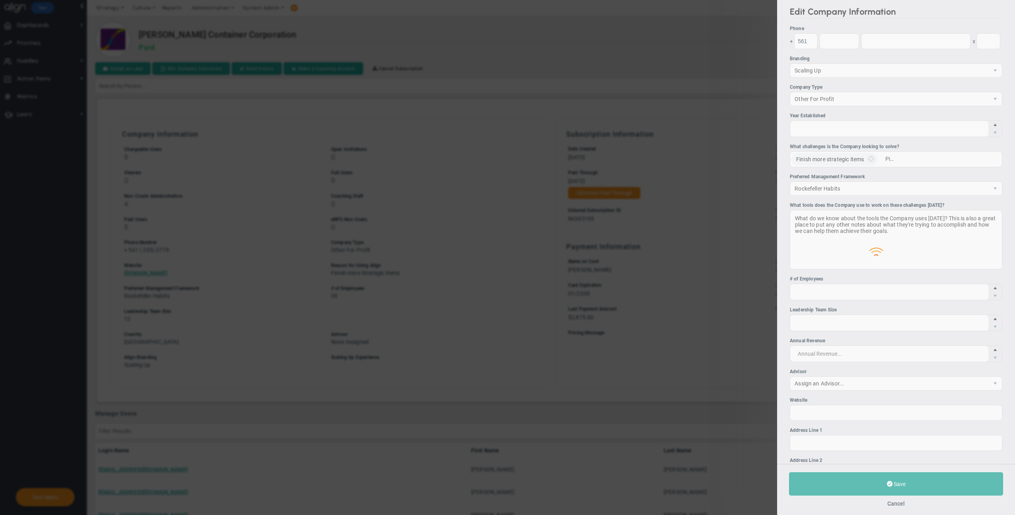
type input "www.ebottles.com"
type input "86343195"
type input "ann-10-tier"
checkbox input "true"
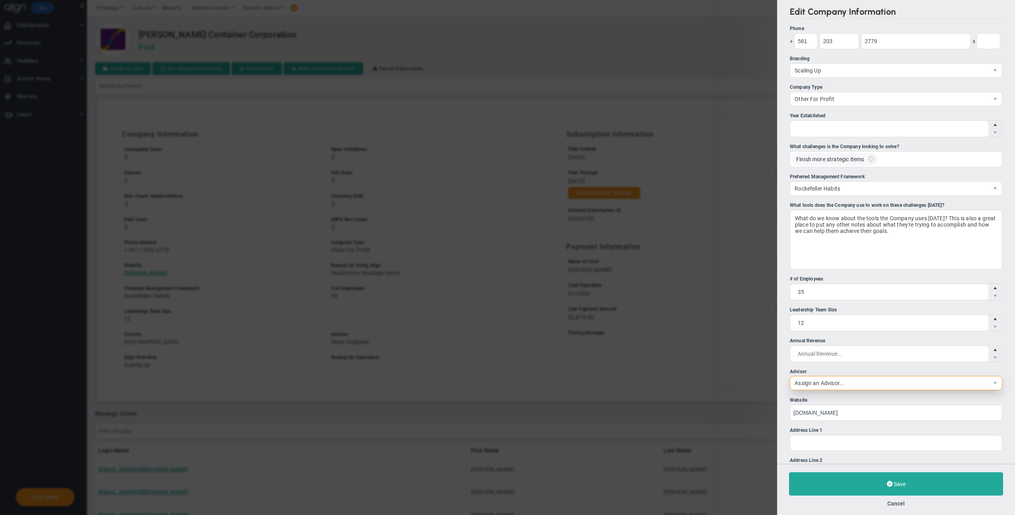
click at [815, 388] on span "Assign an Advisor..." at bounding box center [889, 383] width 198 height 13
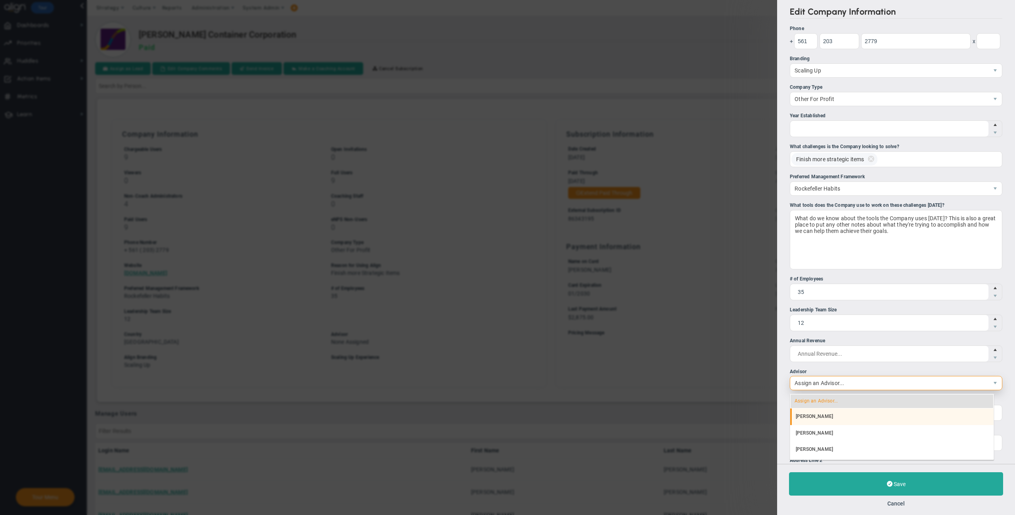
click at [822, 411] on li "[PERSON_NAME]" at bounding box center [891, 417] width 203 height 17
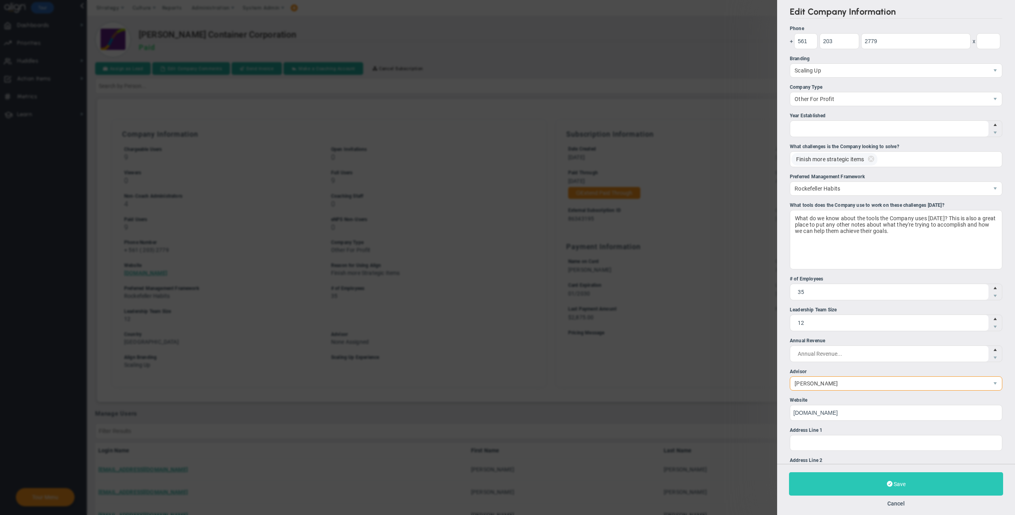
click at [826, 480] on button "Save" at bounding box center [896, 483] width 214 height 23
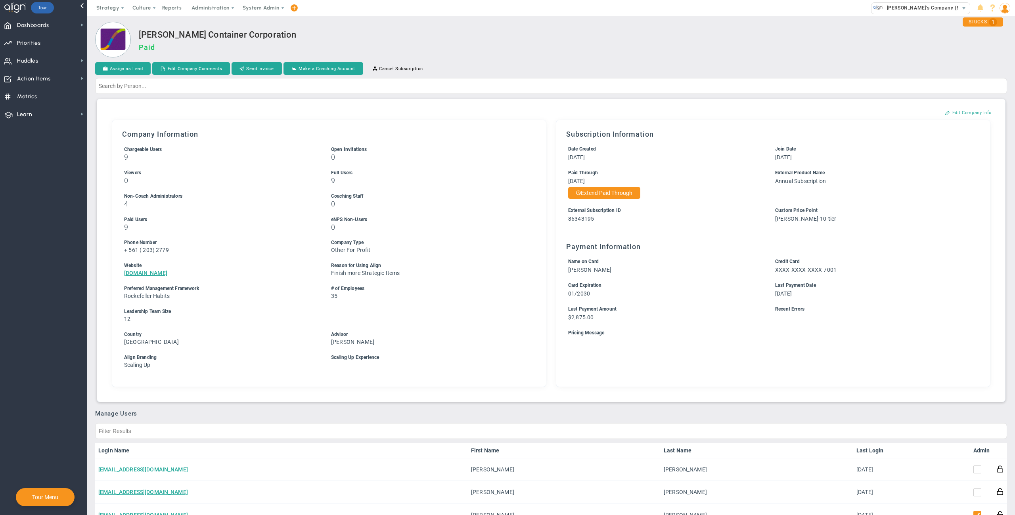
click at [503, 38] on h2 "Lerman Container Corporation" at bounding box center [573, 35] width 868 height 11
click at [276, 13] on span "System Admin" at bounding box center [262, 8] width 50 height 16
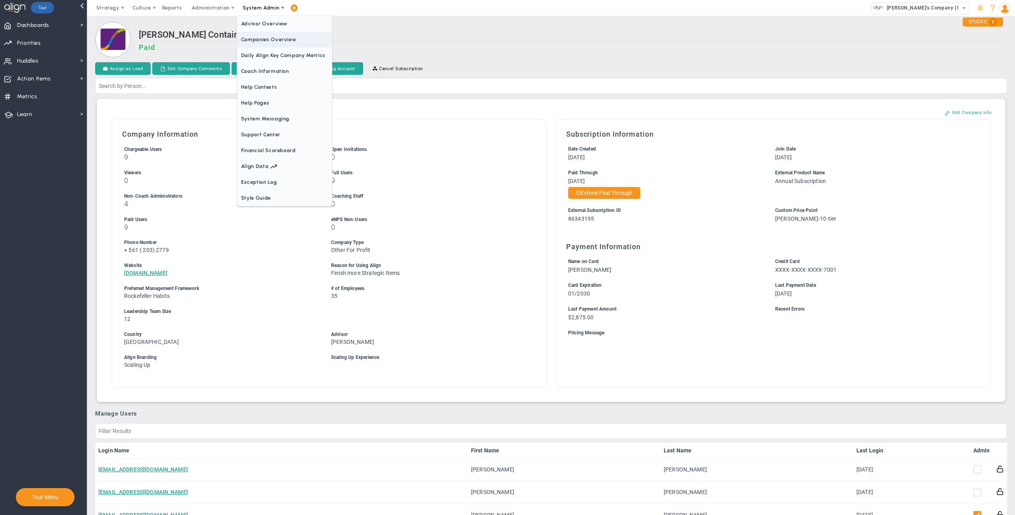
click at [276, 44] on span "Companies Overview" at bounding box center [284, 40] width 95 height 16
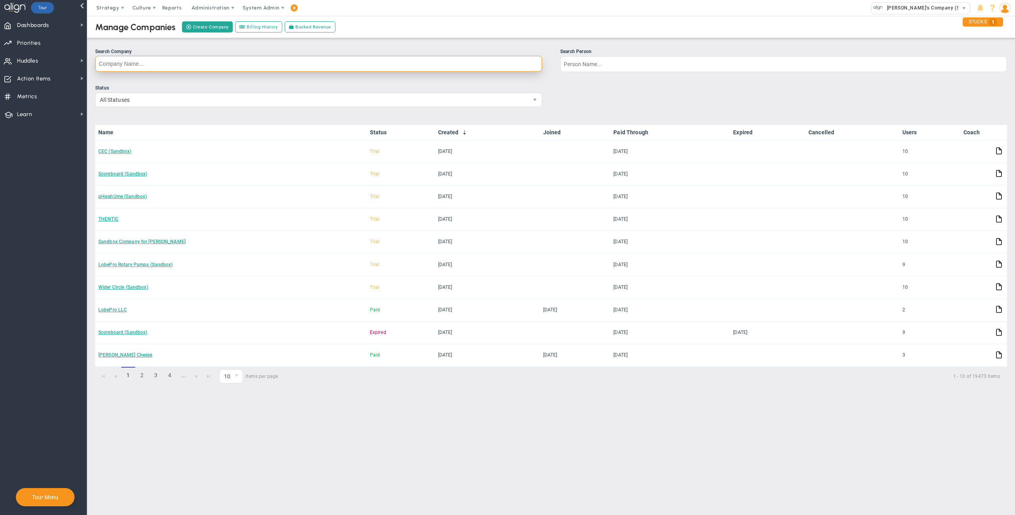
click at [275, 67] on input "Search Company" at bounding box center [318, 64] width 447 height 16
type input "pool"
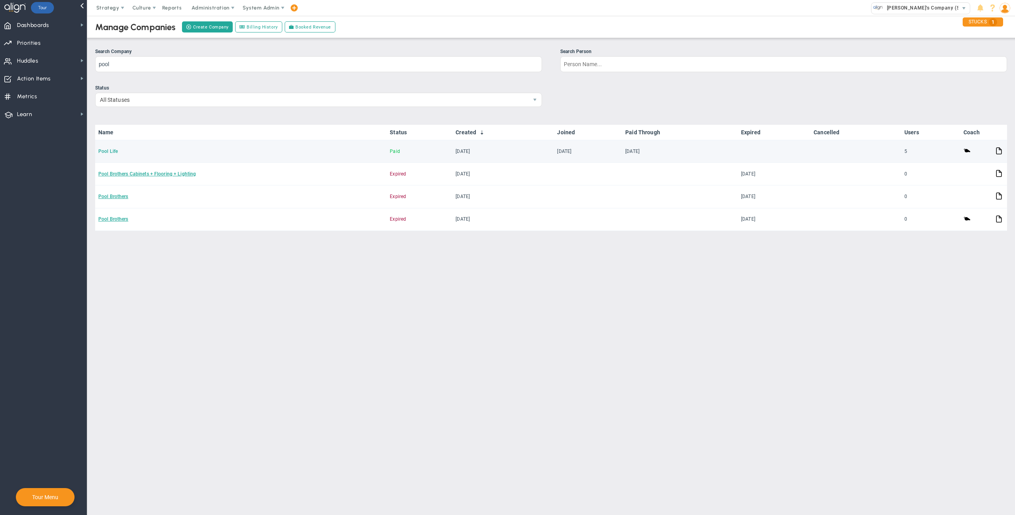
click at [108, 153] on link "Pool Life" at bounding box center [107, 152] width 19 height 6
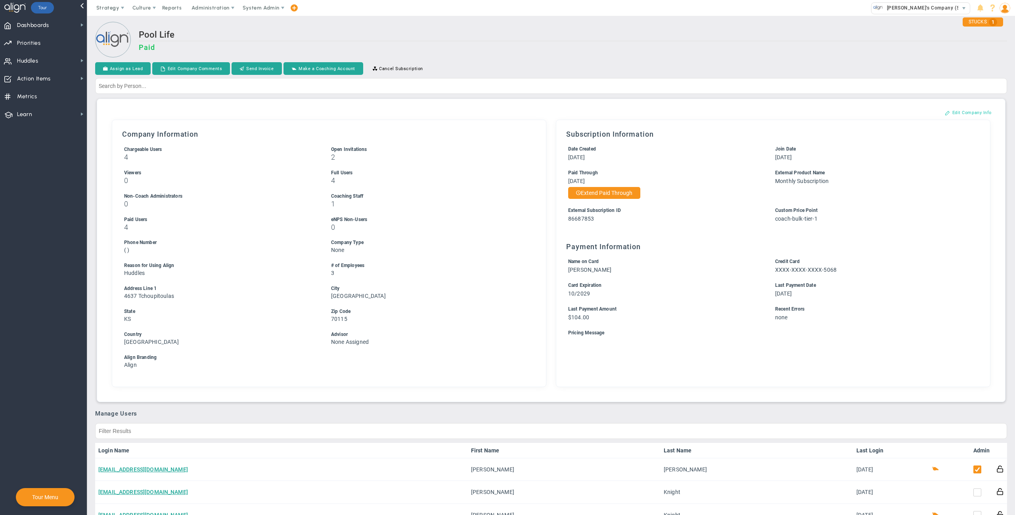
click at [952, 114] on button "Edit Company Info" at bounding box center [968, 112] width 63 height 13
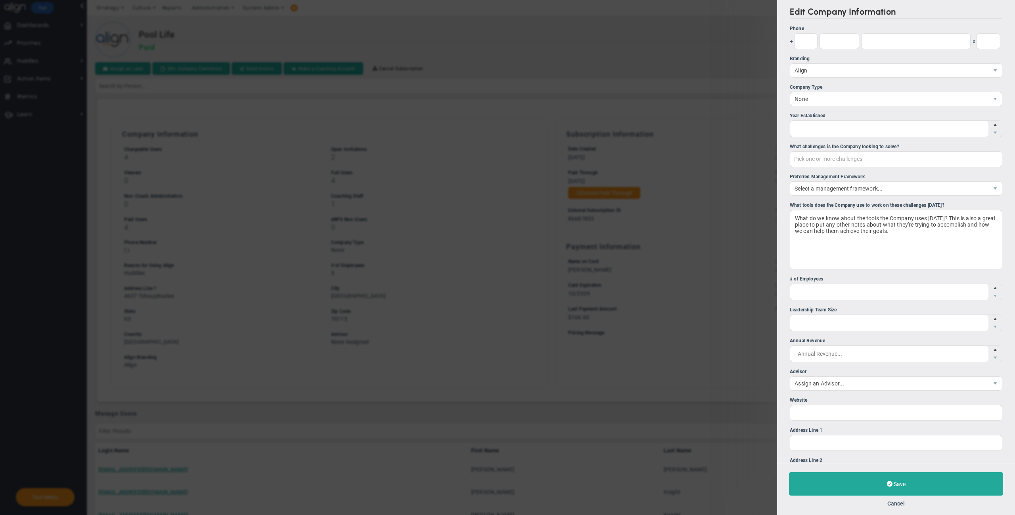
type input "3"
type input "4637 Tchoupitoulas"
type input "New Orleans"
type input "KS"
type input "70115"
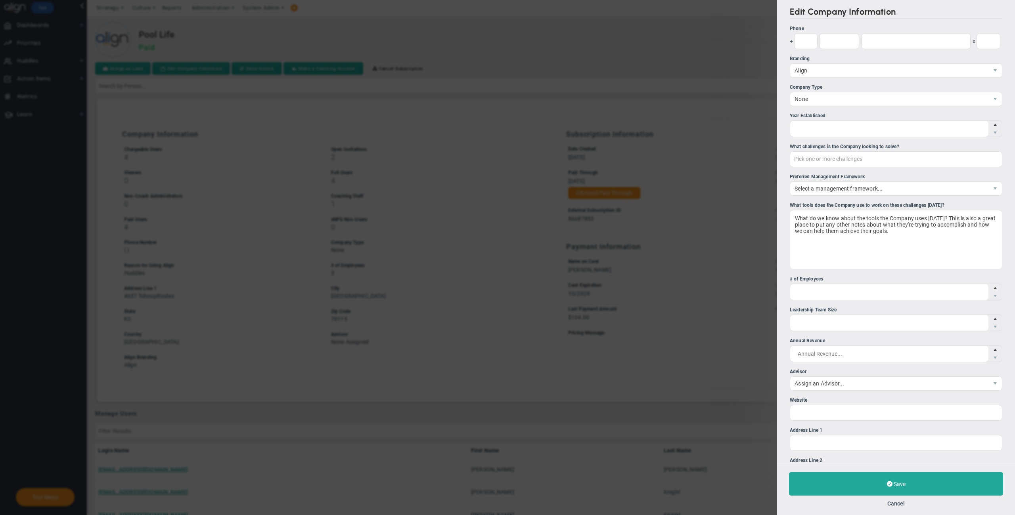
type input "86687853"
type input "coach-bulk-tier-1"
checkbox input "true"
click at [841, 384] on span "Assign an Advisor..." at bounding box center [889, 383] width 198 height 13
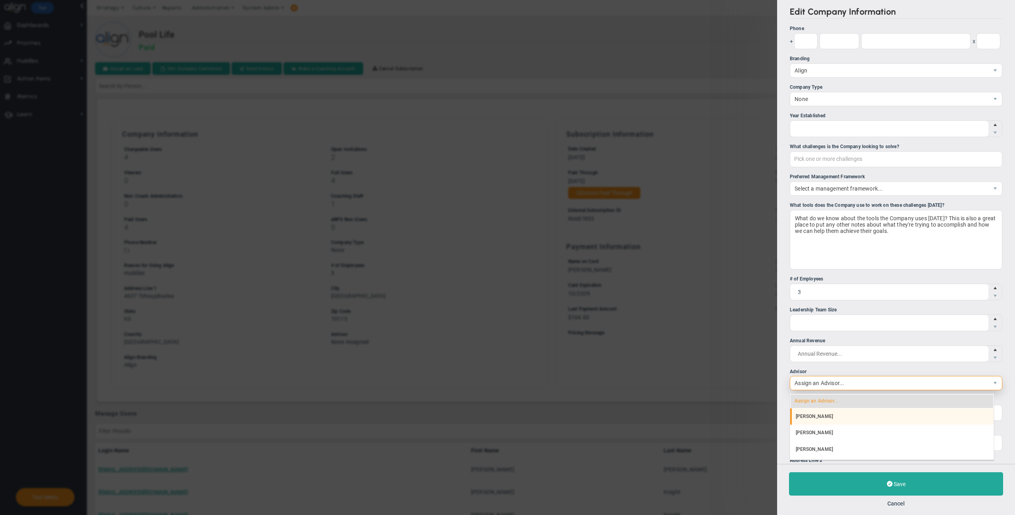
click at [817, 413] on li "[PERSON_NAME]" at bounding box center [891, 417] width 203 height 17
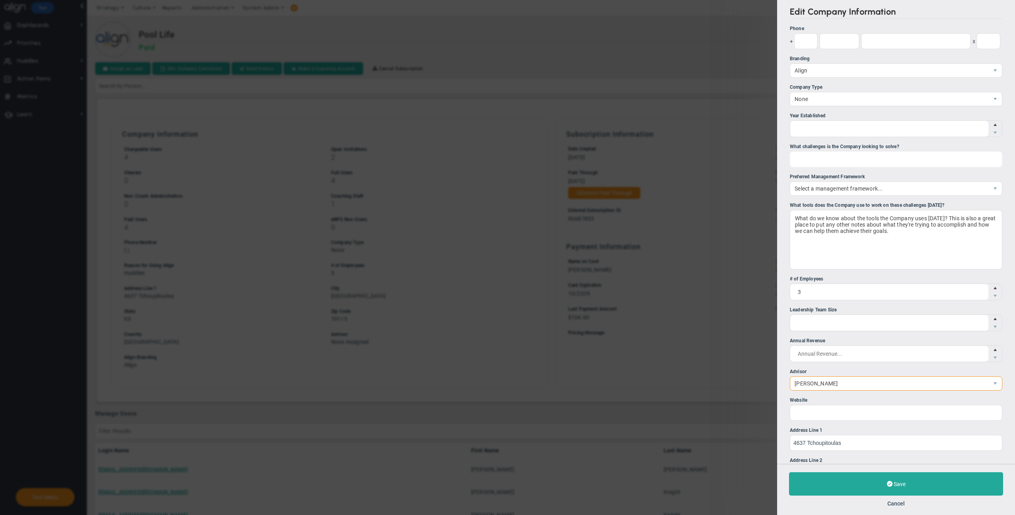
click at [840, 165] on div "Pick one or more challenges" at bounding box center [896, 159] width 212 height 16
click at [840, 165] on input "What challenges is the Company looking to solve? Pick one or more challenges Fi…" at bounding box center [835, 159] width 91 height 14
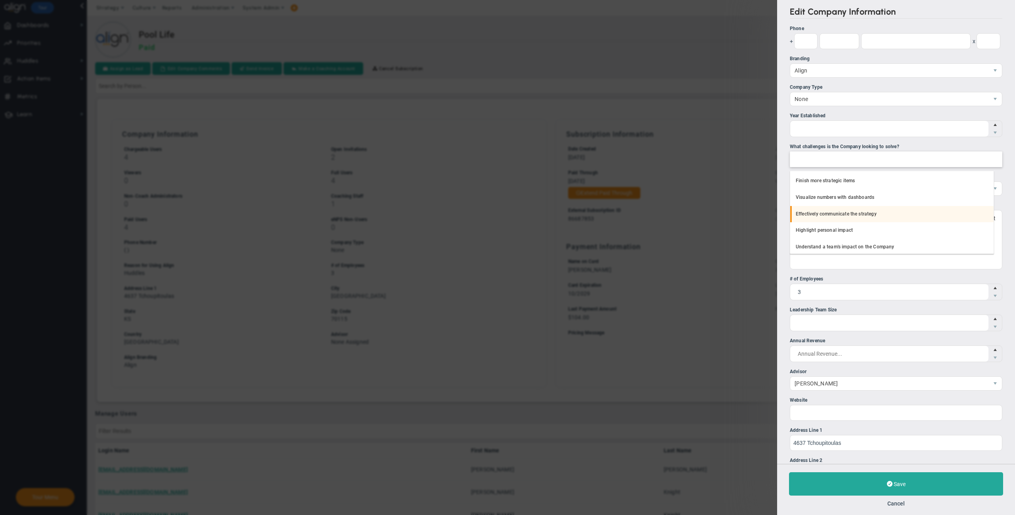
click at [828, 213] on li "Effectively communicate the strategy" at bounding box center [891, 214] width 203 height 17
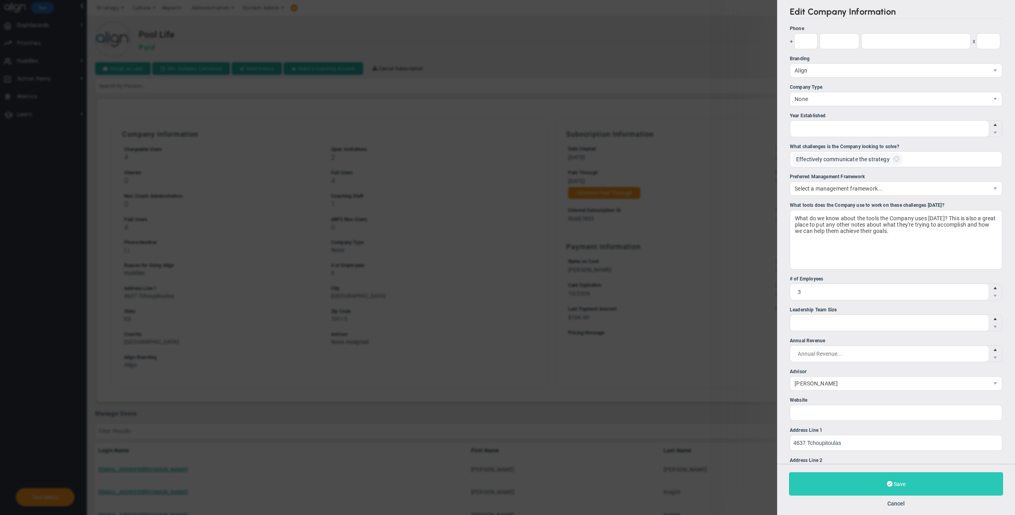
click at [828, 488] on button "Save" at bounding box center [896, 483] width 214 height 23
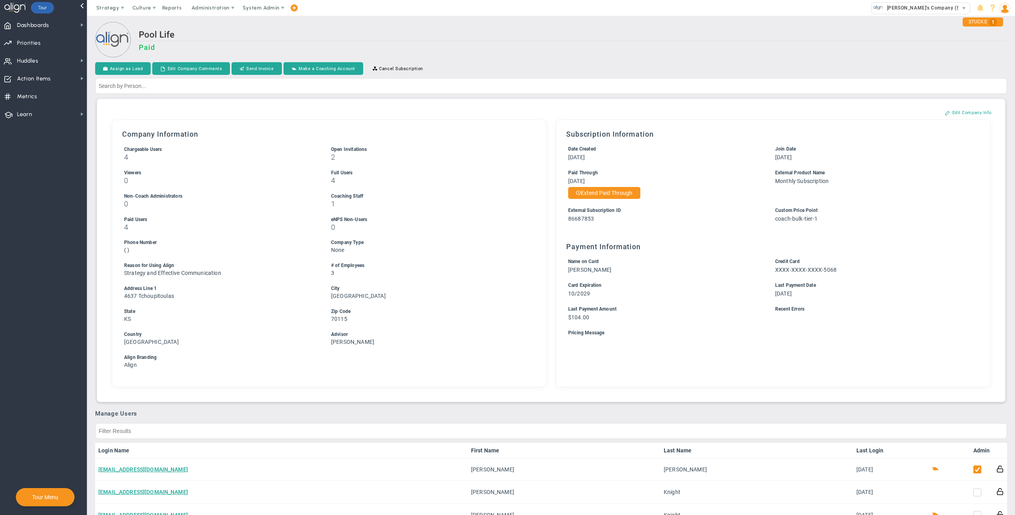
click at [495, 178] on h3 "4" at bounding box center [427, 181] width 192 height 8
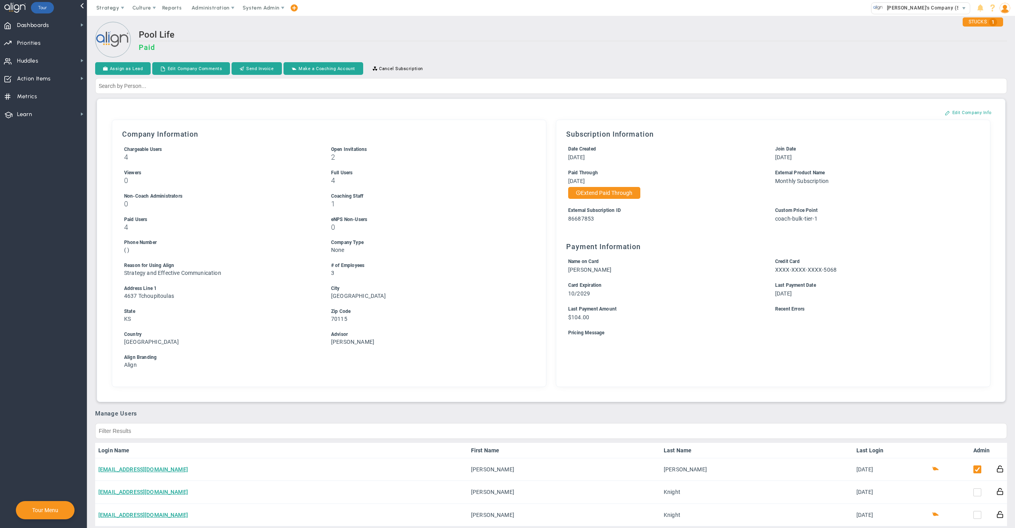
click at [501, 28] on div "Pool Life Paid" at bounding box center [551, 40] width 912 height 37
click at [384, 30] on div "Pool Life Paid" at bounding box center [551, 40] width 912 height 37
click at [124, 10] on span at bounding box center [122, 8] width 6 height 6
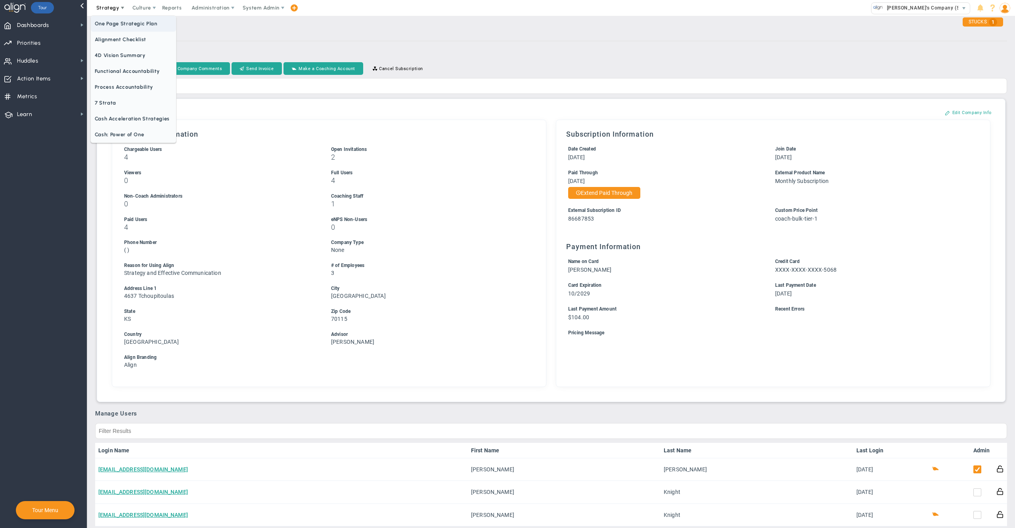
click at [129, 25] on span "One Page Strategic Plan" at bounding box center [133, 24] width 85 height 16
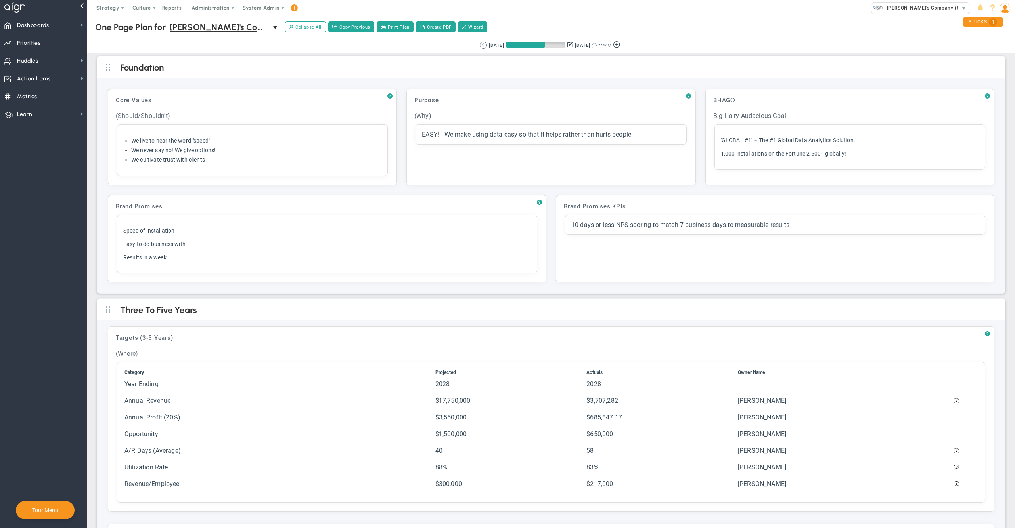
click at [729, 29] on div "One Page Plan One Page Plan for Alex's Company (Sandbox) 0 One Page Plan for Al…" at bounding box center [550, 27] width 943 height 23
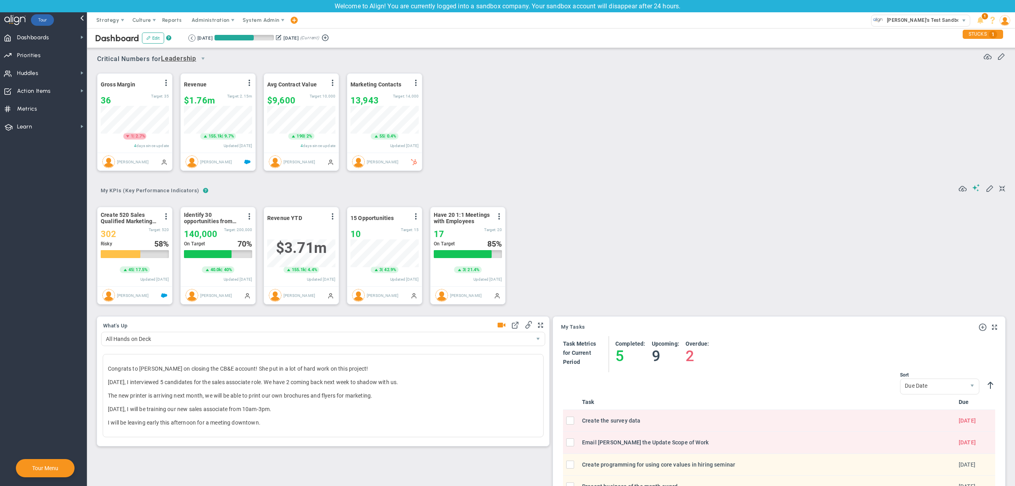
click at [686, 159] on div "Gross Margin View Historical Graph Edit Make "No Change" Update Add Past Update…" at bounding box center [548, 122] width 918 height 111
click at [21, 73] on span "Huddles" at bounding box center [27, 73] width 21 height 17
click at [67, 39] on span "Dashboards Dashboards" at bounding box center [43, 37] width 87 height 18
click at [54, 52] on span "Priorities OKR Tree Priorities OKRs" at bounding box center [43, 55] width 87 height 18
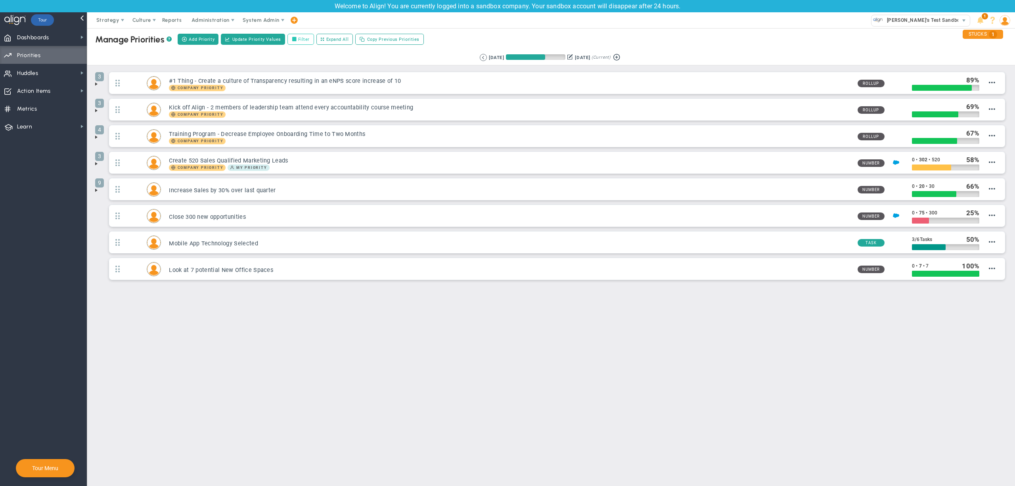
drag, startPoint x: 300, startPoint y: 26, endPoint x: 304, endPoint y: 34, distance: 8.5
click at [303, 33] on div "Welcome to Align! You are currently logged into a sandbox company. Your sandbox…" at bounding box center [507, 243] width 1015 height 486
click at [307, 38] on label "Filter" at bounding box center [300, 39] width 27 height 11
click at [299, 38] on input "Filter" at bounding box center [296, 40] width 6 height 6
checkbox input "true"
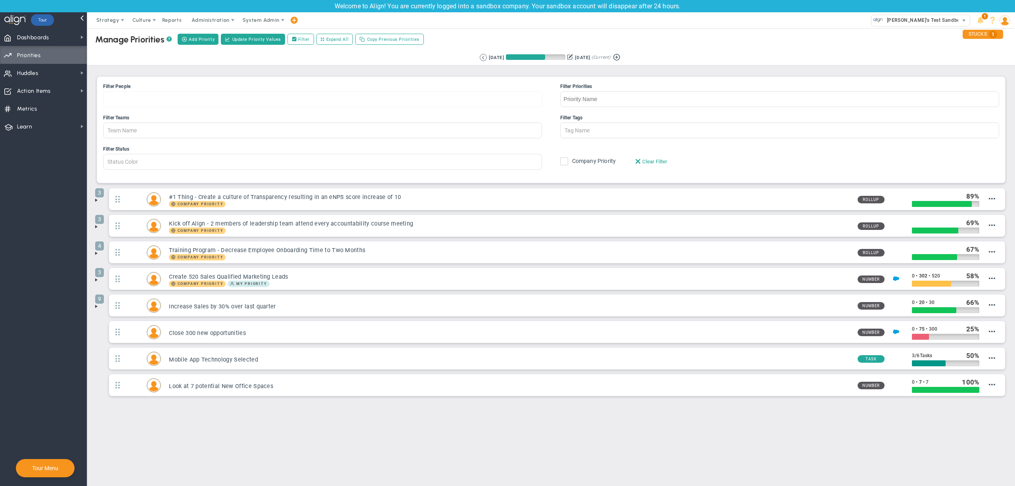
click at [224, 98] on div at bounding box center [322, 99] width 439 height 16
click at [160, 98] on input "Filter People Alex Abramson James Miller Jane Wilson Katie Williams Lisa Jenkin…" at bounding box center [131, 99] width 56 height 15
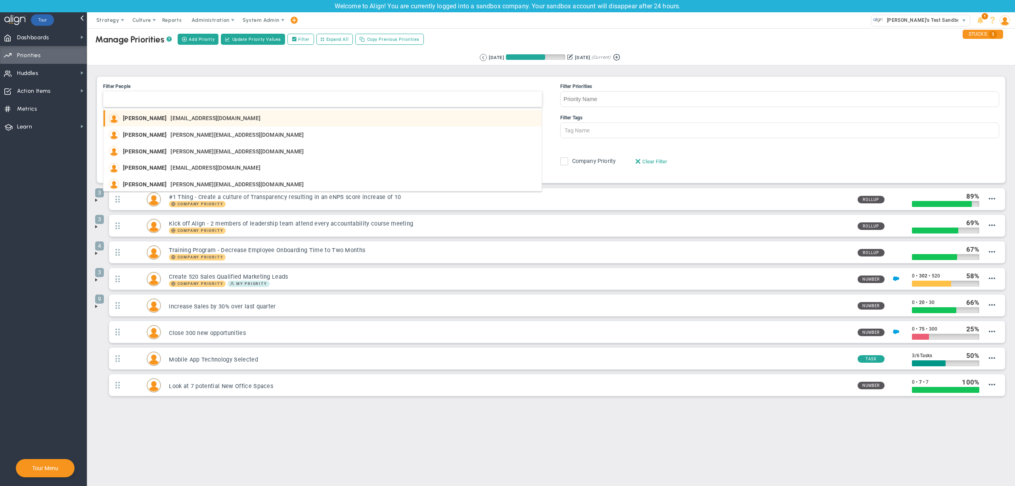
click at [189, 122] on div "Alex Abramson aabramson@aligntoday.com" at bounding box center [194, 118] width 142 height 10
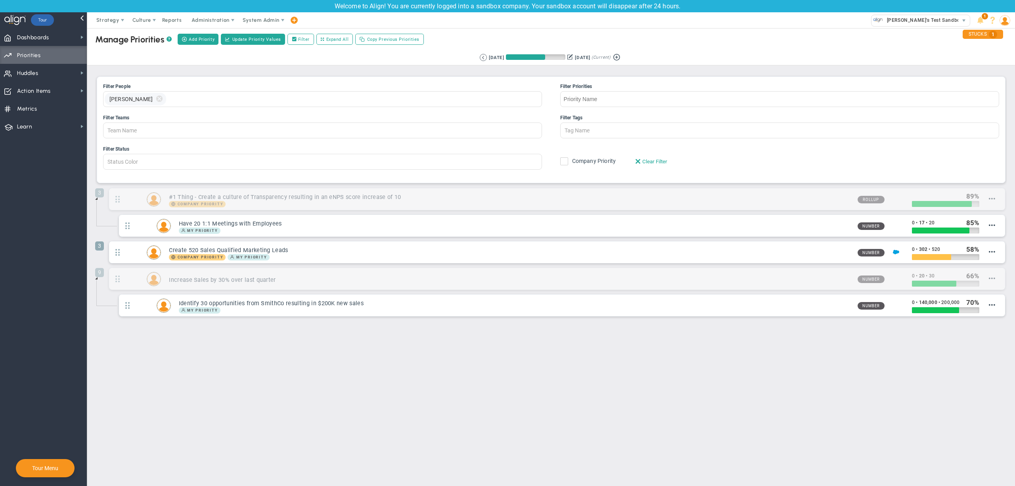
click at [351, 69] on div "Manage OKRs ? Manage Priorities ? Create Project Add Priority Update Priority V…" at bounding box center [551, 173] width 912 height 295
click at [294, 15] on span at bounding box center [294, 20] width 6 height 11
click at [314, 97] on span "Huddle" at bounding box center [305, 99] width 29 height 6
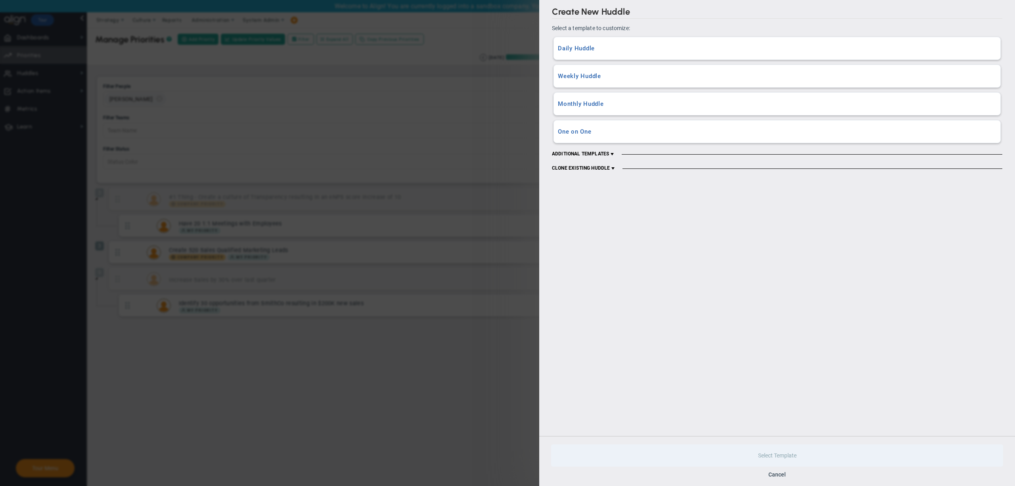
click at [624, 136] on h3 "One on One" at bounding box center [777, 132] width 438 height 8
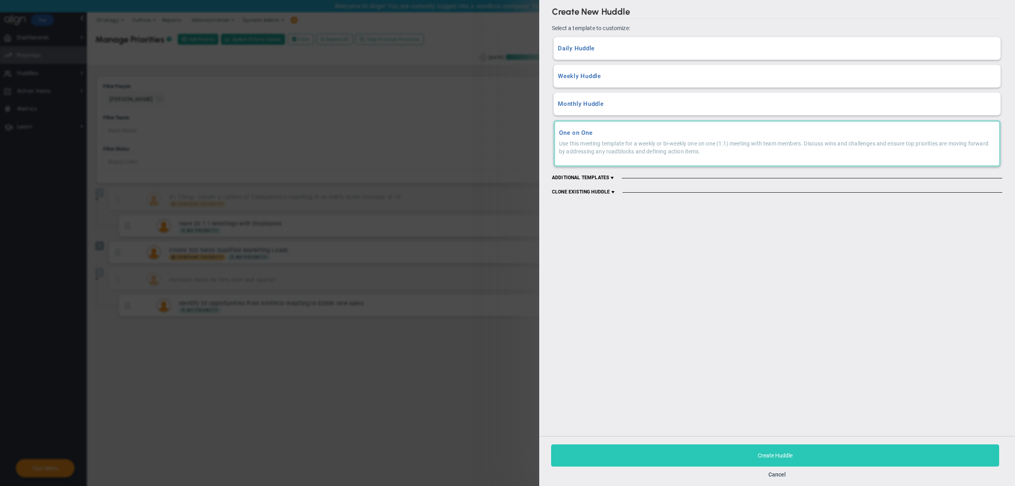
click at [717, 457] on button "Create Huddle" at bounding box center [775, 455] width 448 height 22
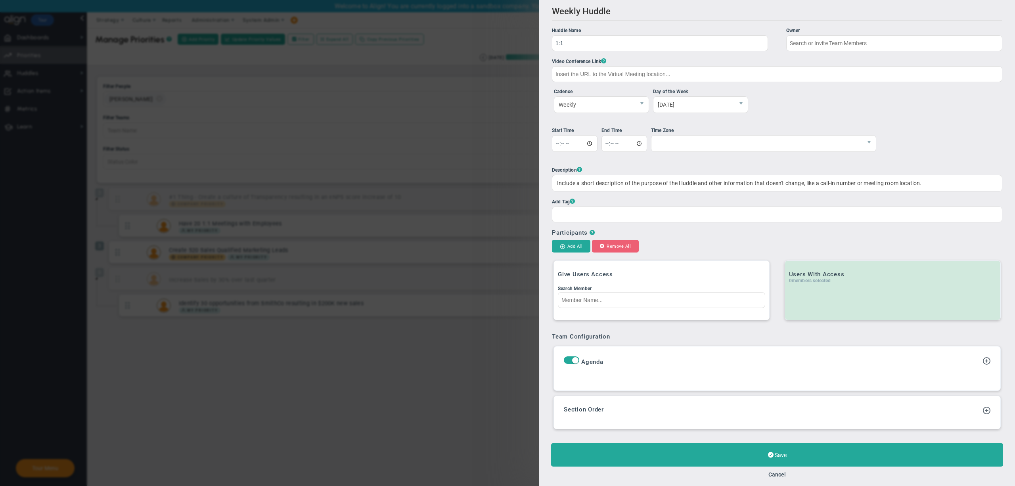
type input "[PERSON_NAME]"
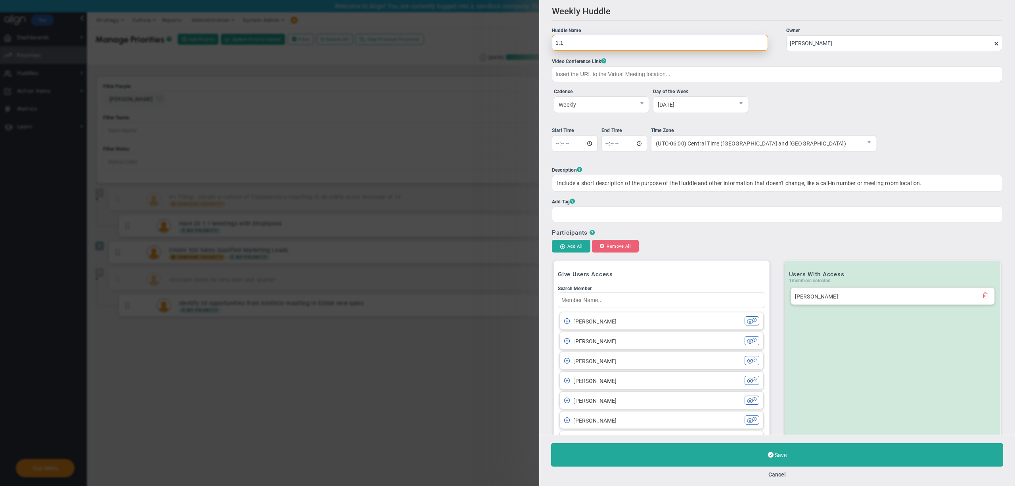
click at [624, 43] on input "1:1" at bounding box center [660, 43] width 216 height 16
click at [633, 323] on div "James Miller" at bounding box center [654, 318] width 181 height 9
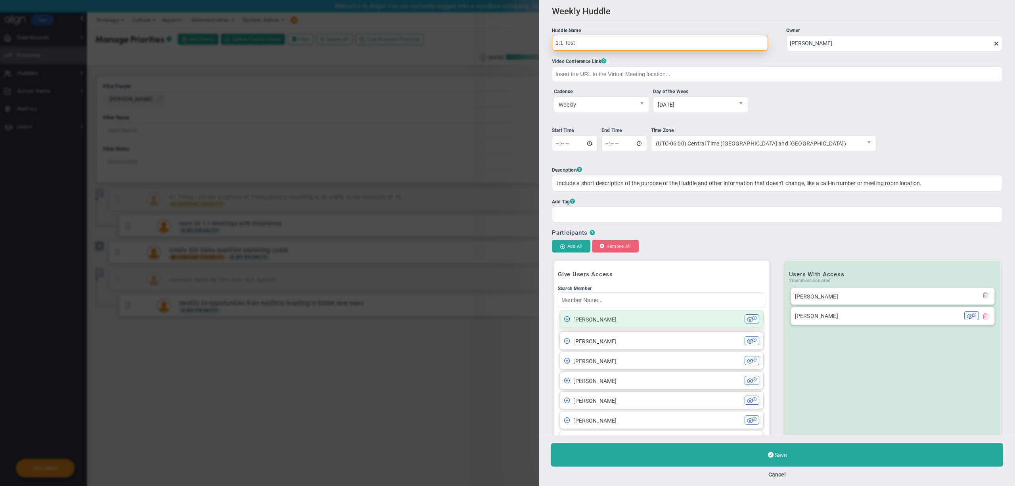
click at [631, 328] on li "Jane Wilson Jane Wilson" at bounding box center [661, 319] width 204 height 18
click at [609, 317] on li "Jane Wilson Jane Wilson" at bounding box center [661, 319] width 204 height 18
click at [607, 328] on li "Jane Wilson Jane Wilson" at bounding box center [661, 319] width 204 height 18
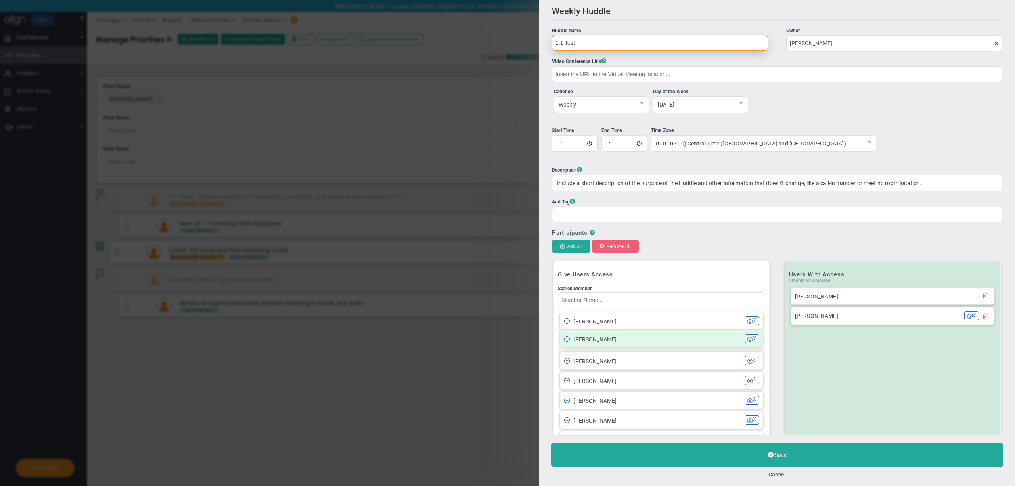
click at [607, 342] on div "Katie Williams" at bounding box center [654, 338] width 181 height 9
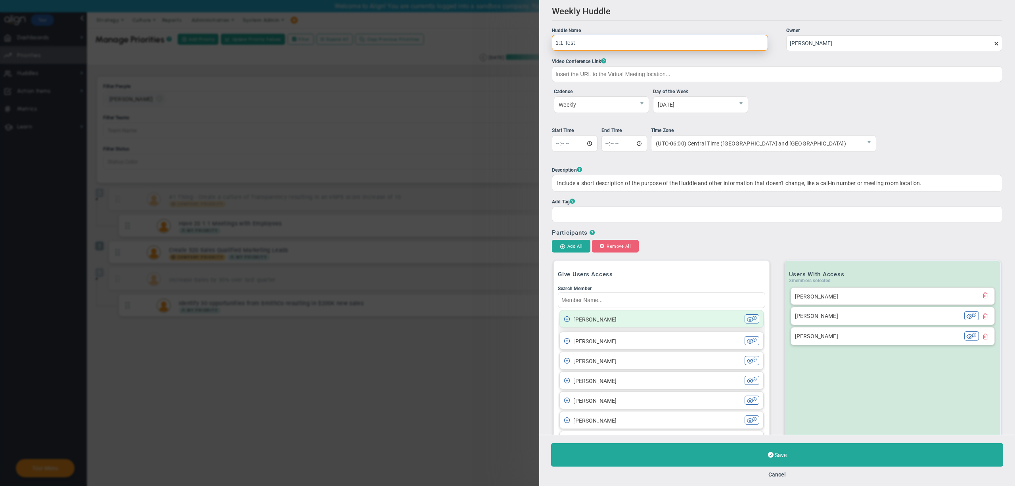
click at [606, 323] on div "Jane Wilson" at bounding box center [654, 318] width 181 height 9
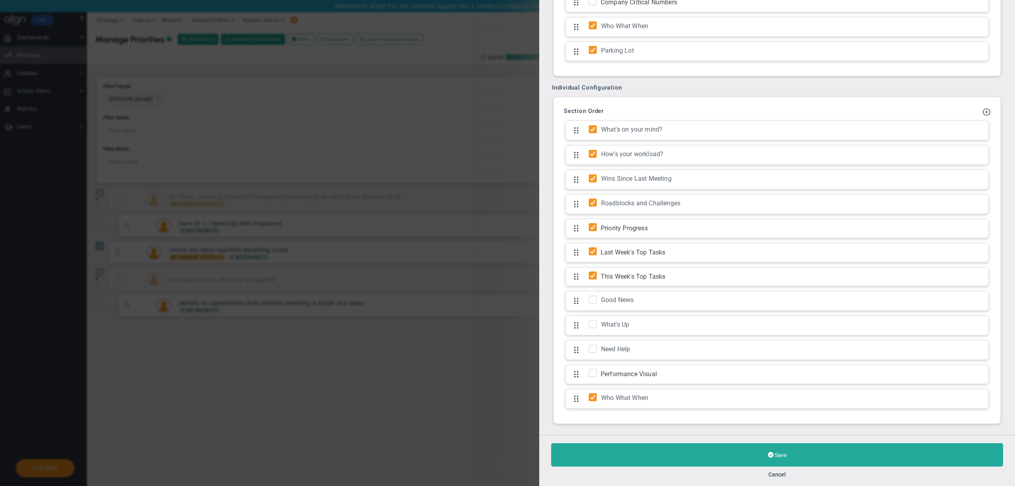
scroll to position [718, 0]
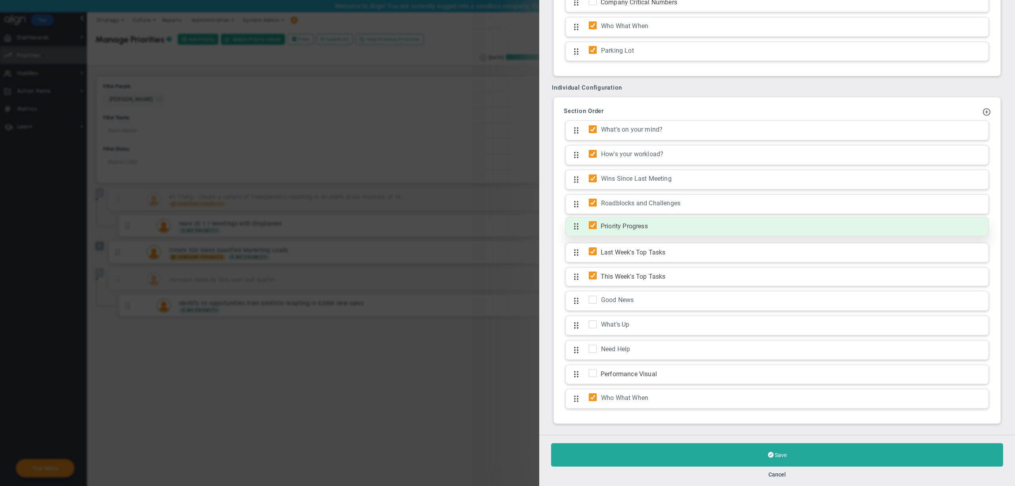
type input "1:1 Test"
click at [592, 224] on input "checkbox" at bounding box center [595, 227] width 8 height 8
checkbox input "false"
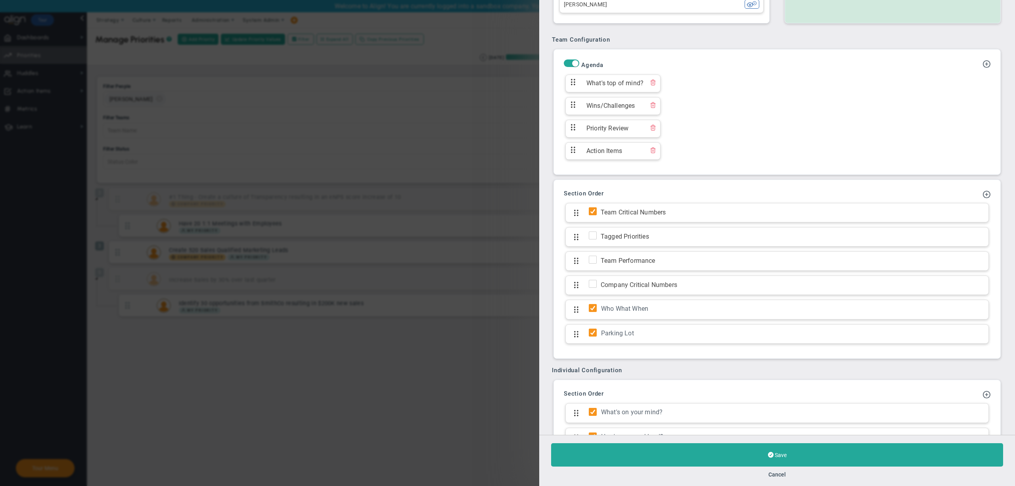
scroll to position [721, 0]
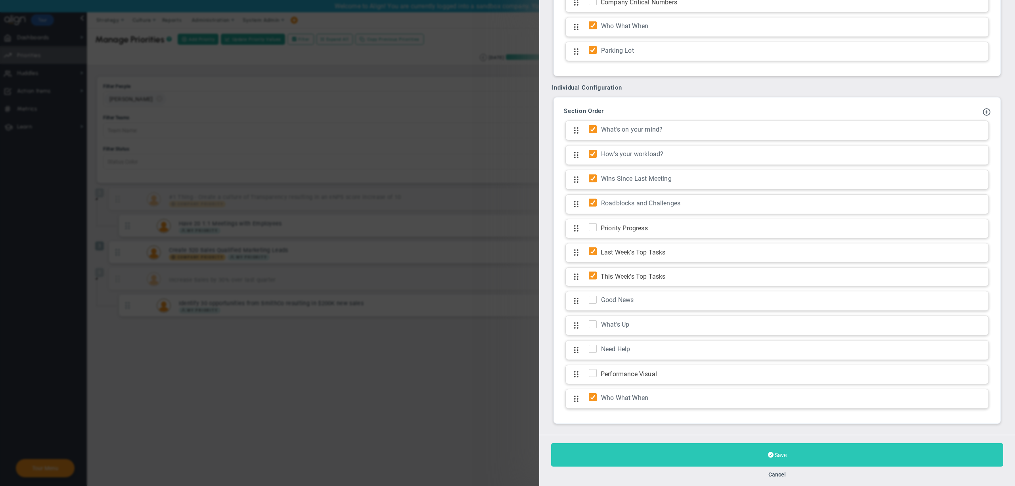
click at [601, 459] on button "Save" at bounding box center [777, 454] width 452 height 23
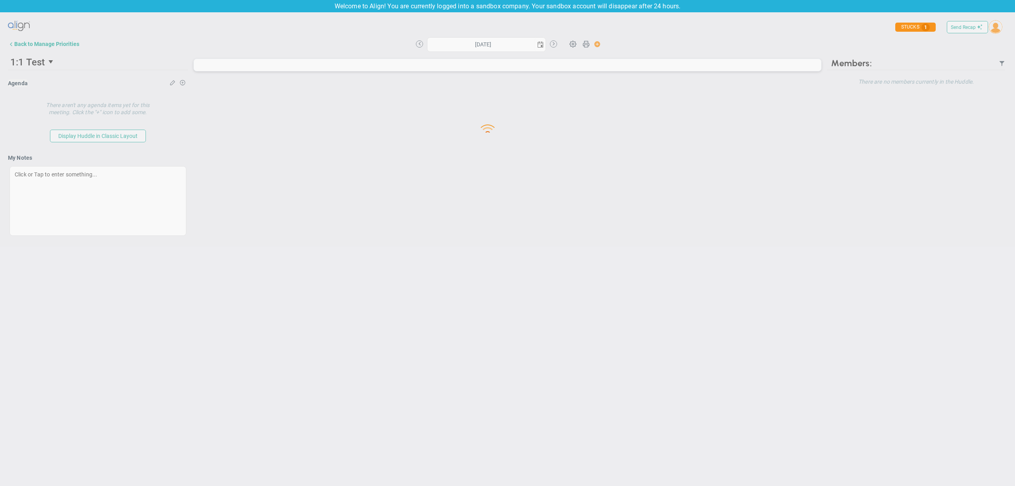
type input "Tuesday, September 9, 2025"
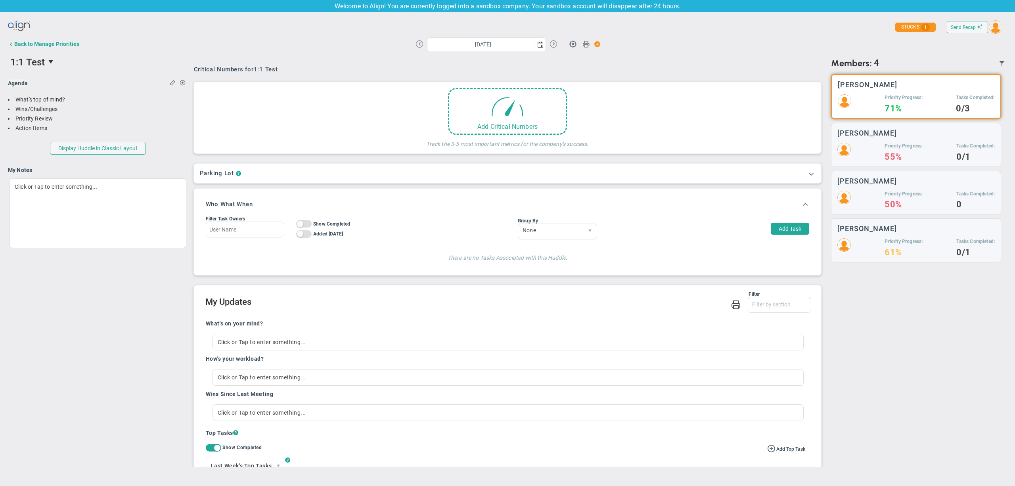
click at [738, 55] on div "Critical Numbers for 1:1 Test Add Critical Numbers Track the 3-5 most important…" at bounding box center [507, 167] width 631 height 226
click at [692, 52] on div "Back to Manage Priorities Tuesday, September 9, 2025 Update Priority Values Pri…" at bounding box center [507, 45] width 999 height 18
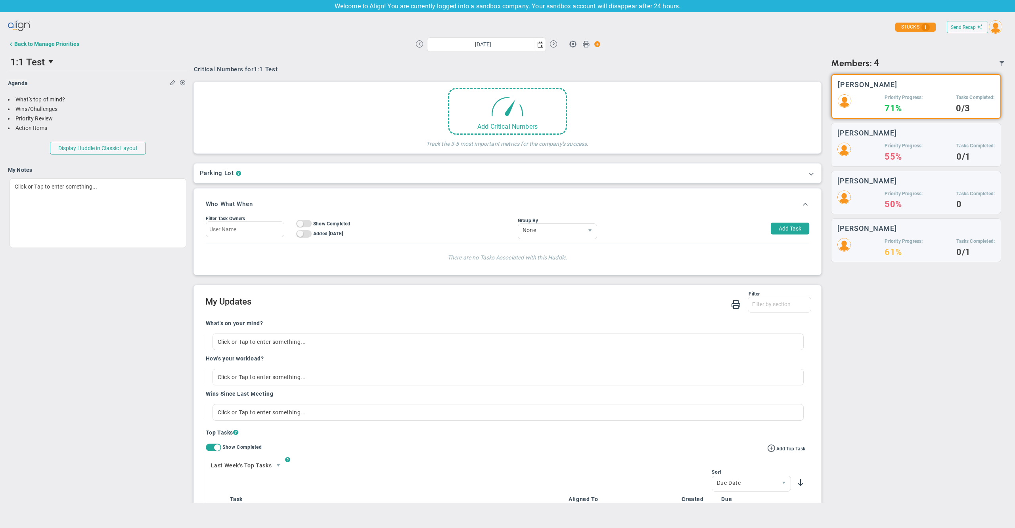
click at [645, 58] on div "Critical Numbers for 1:1 Test Add Critical Numbers Track the 3-5 most important…" at bounding box center [507, 167] width 631 height 226
click at [73, 48] on button "Back to Manage Priorities" at bounding box center [43, 44] width 71 height 16
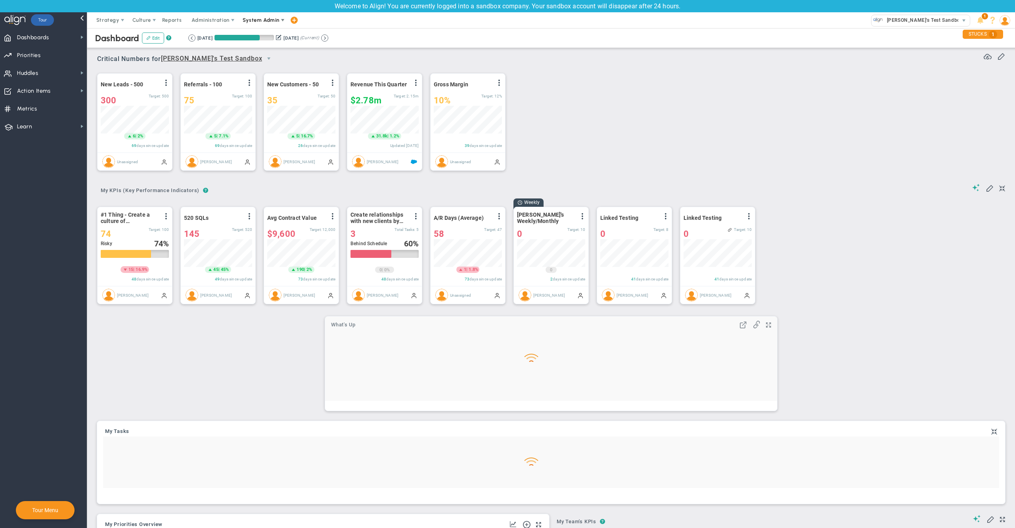
click at [256, 21] on span "System Admin" at bounding box center [261, 20] width 37 height 6
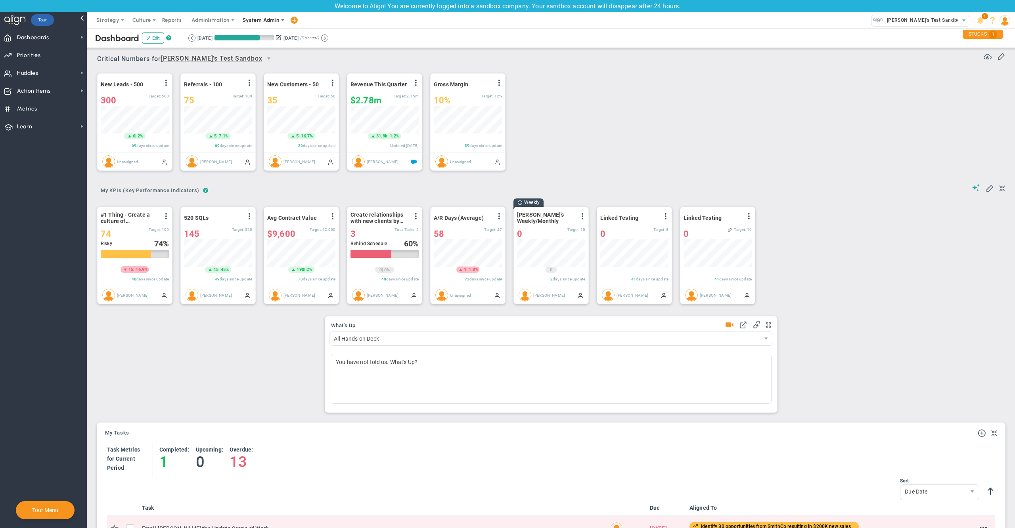
scroll to position [27, 67]
click at [264, 50] on span "Companies Overview" at bounding box center [284, 52] width 95 height 16
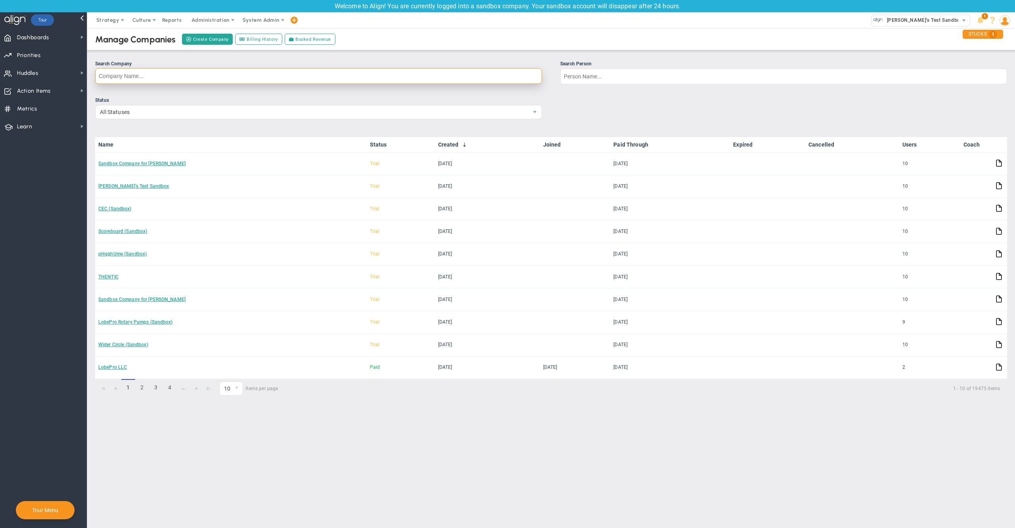
click at [277, 74] on input "Search Company" at bounding box center [318, 76] width 447 height 16
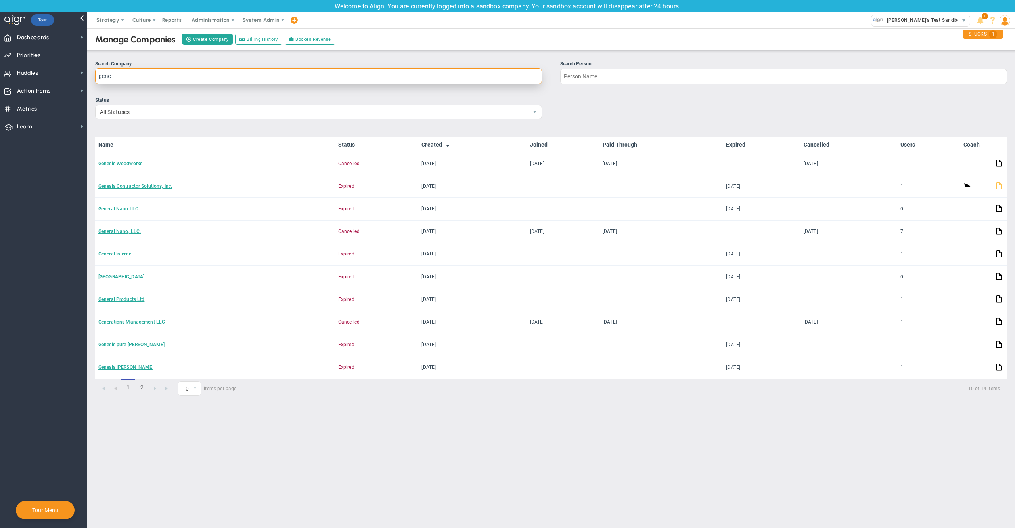
click at [277, 74] on input "gene" at bounding box center [318, 76] width 447 height 16
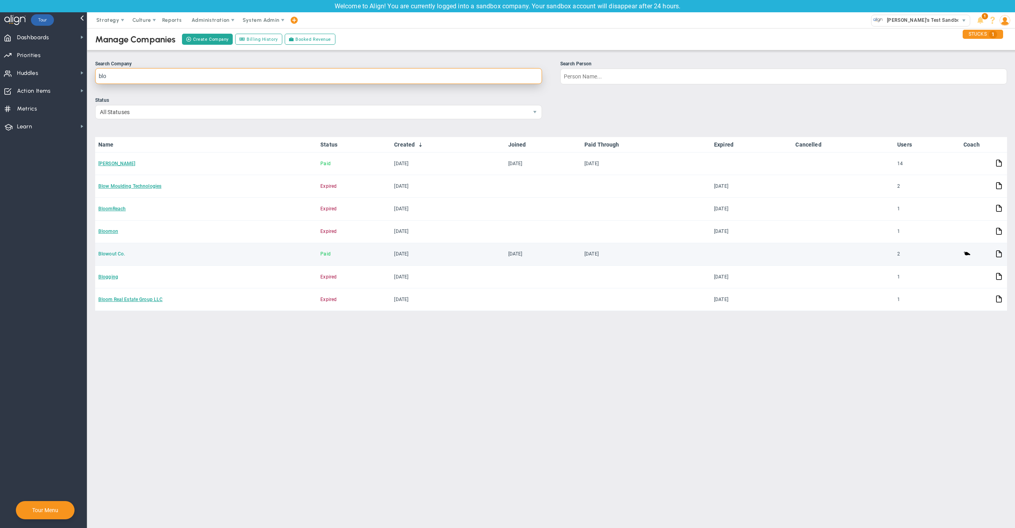
type input "blo"
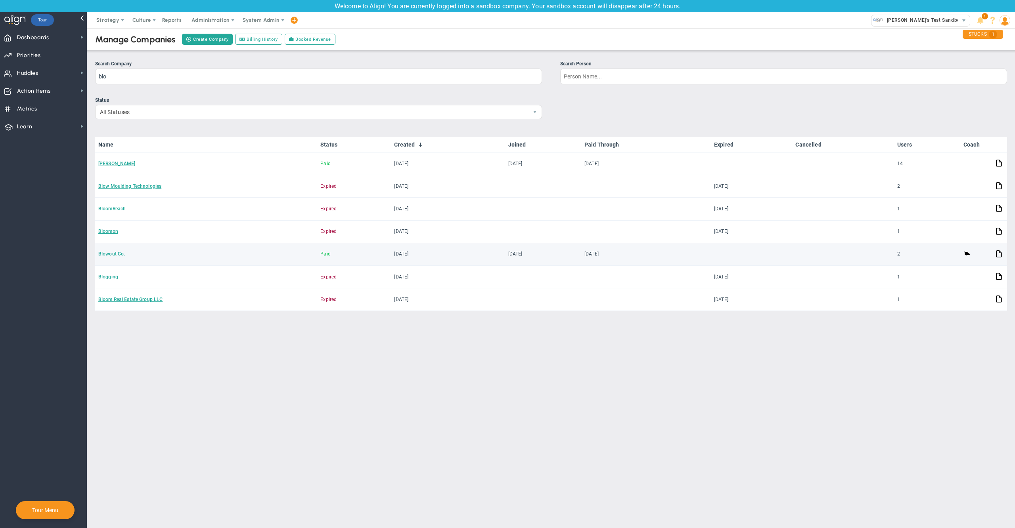
click at [117, 254] on link "Blowout Co." at bounding box center [111, 254] width 27 height 6
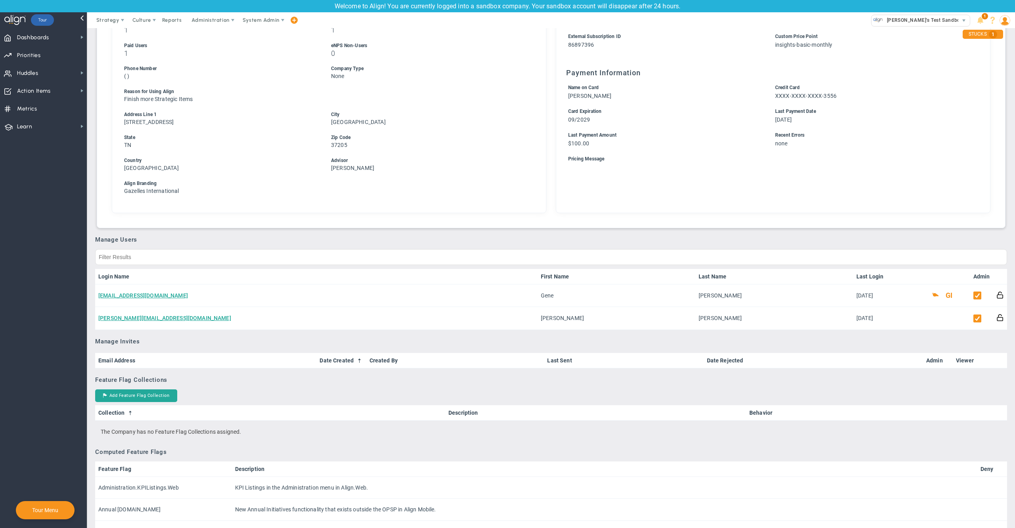
scroll to position [186, 0]
click at [628, 219] on div "Subscription Setup Close Prospect As Lost Convert To Trial Convert To Sales Tri…" at bounding box center [551, 76] width 900 height 295
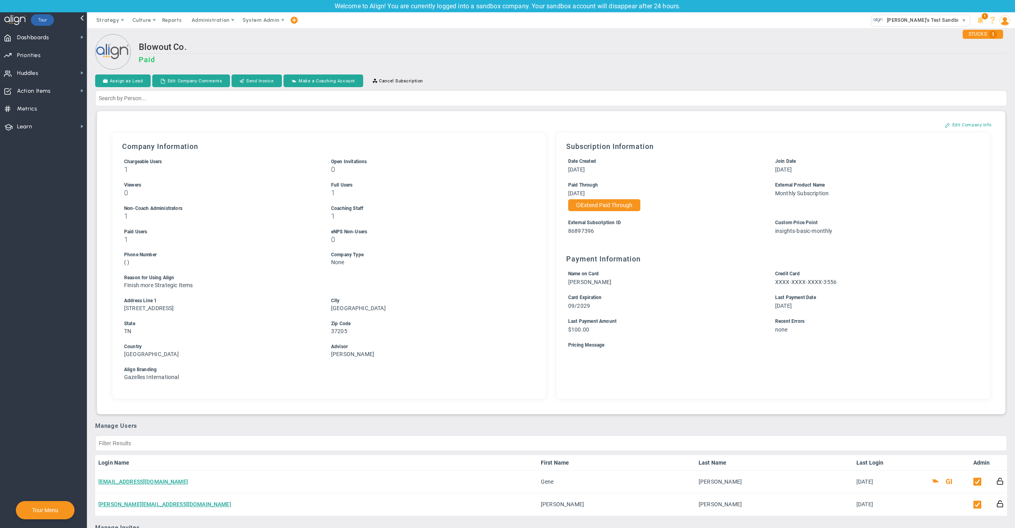
click at [700, 46] on h2 "Blowout Co." at bounding box center [573, 47] width 868 height 11
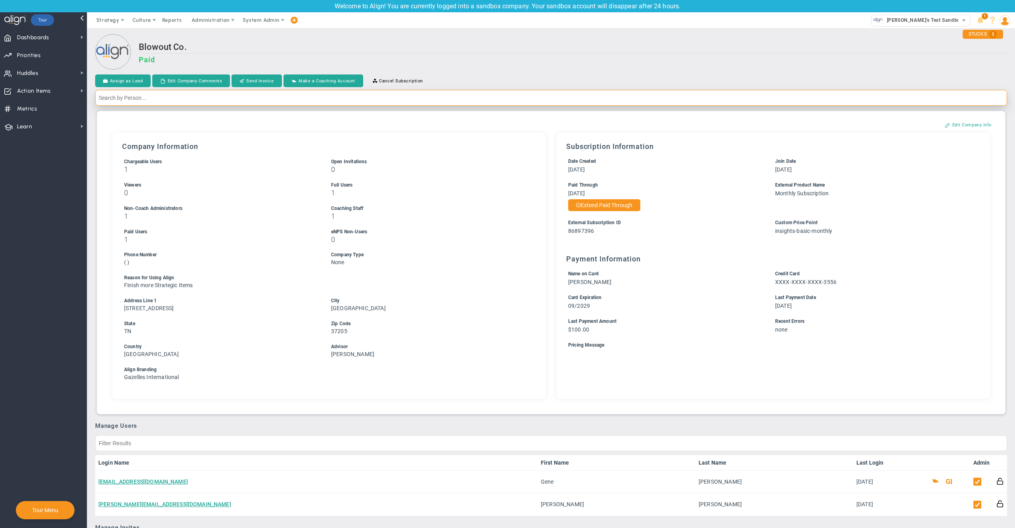
click at [603, 103] on input "text" at bounding box center [551, 98] width 912 height 16
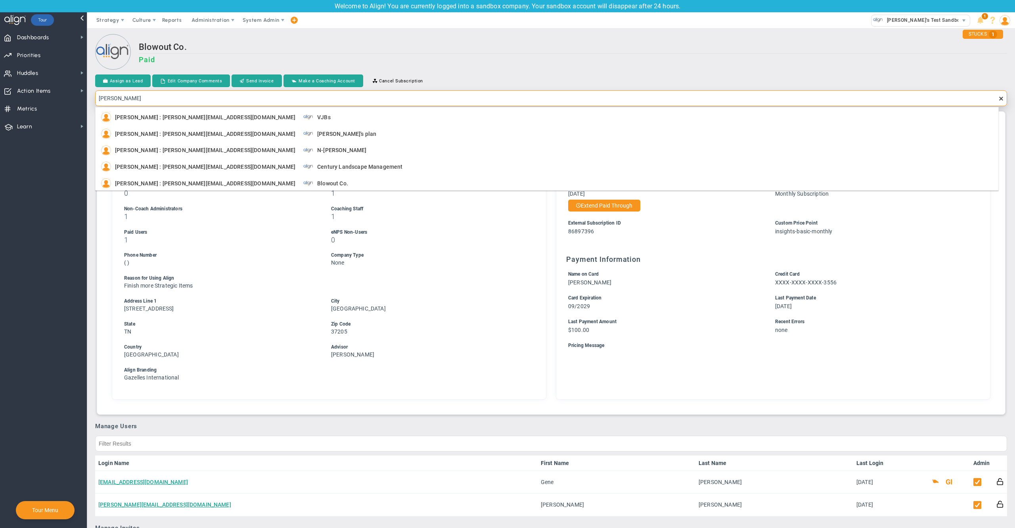
type input "Gene Robertson"
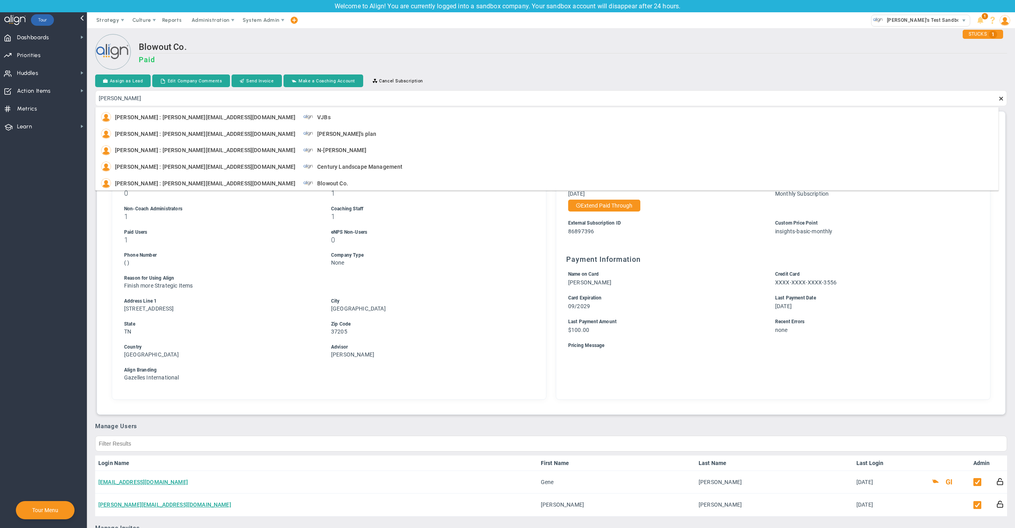
click at [580, 56] on h3 "Paid" at bounding box center [573, 59] width 868 height 8
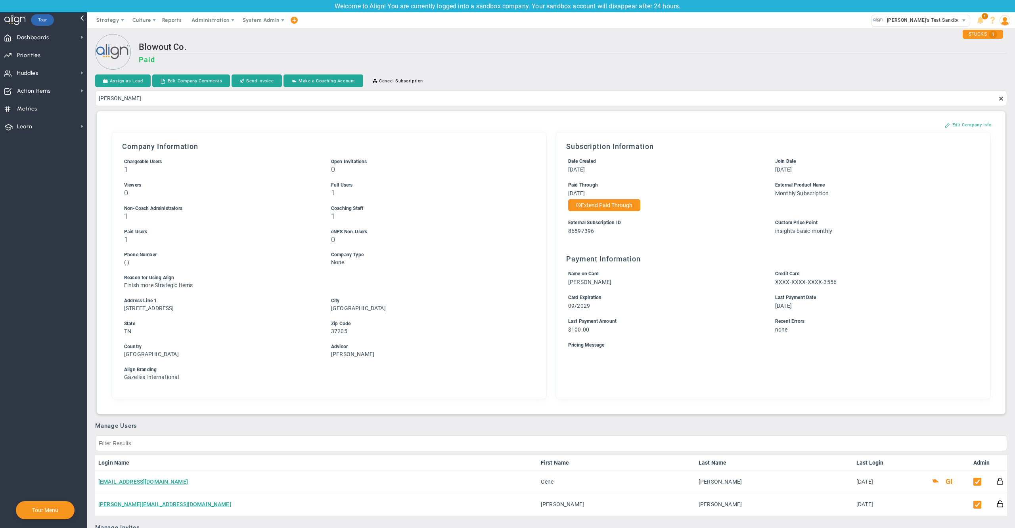
click at [580, 56] on h3 "Paid" at bounding box center [573, 59] width 868 height 8
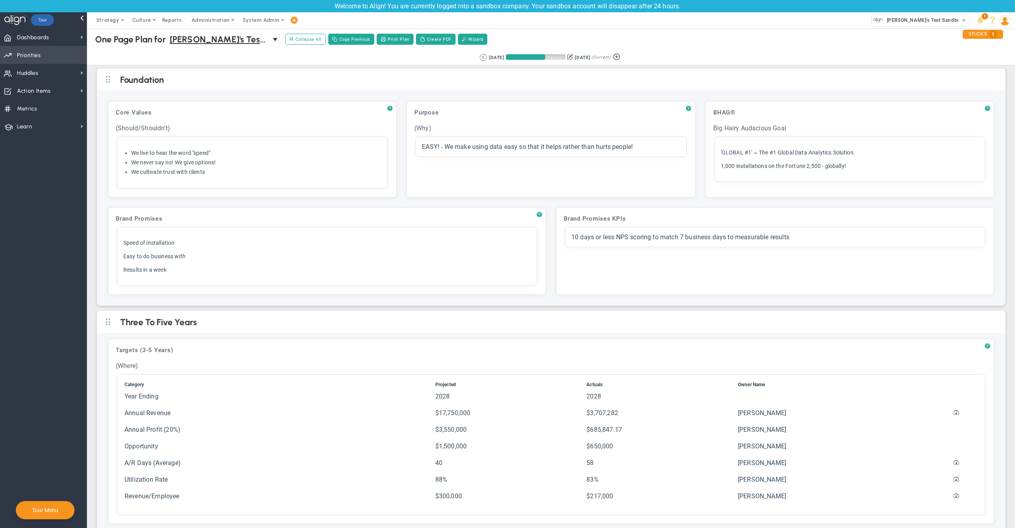
click at [23, 52] on span "Priorities" at bounding box center [29, 55] width 24 height 17
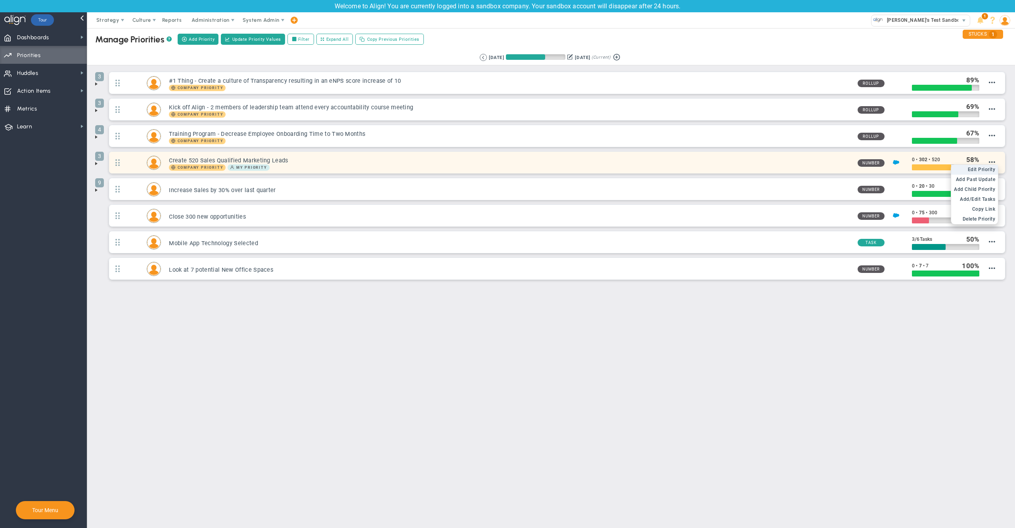
click at [988, 170] on span "Edit Priority" at bounding box center [982, 170] width 28 height 6
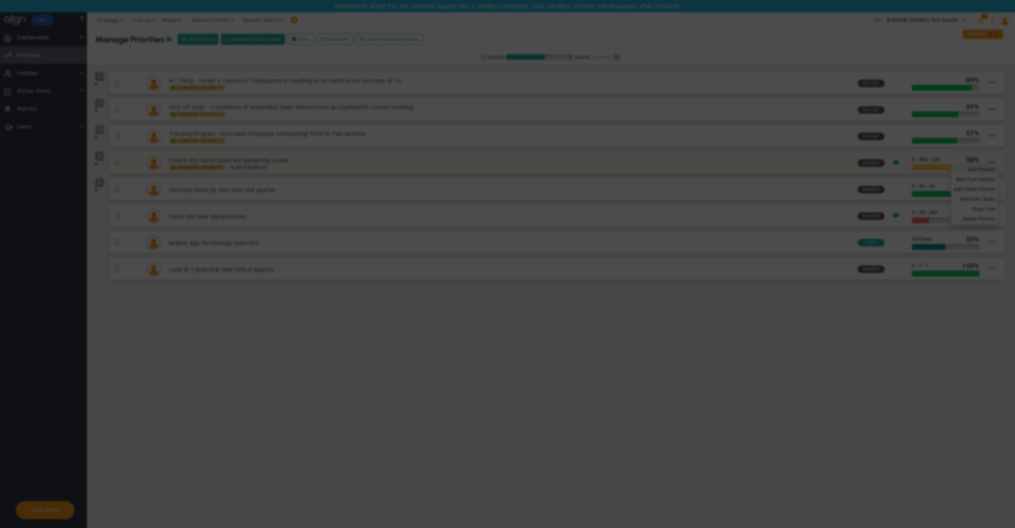
type input "Create 520 Sales Qualified Marketing Leads"
type input "0"
type input "302"
type input "520"
radio input "true"
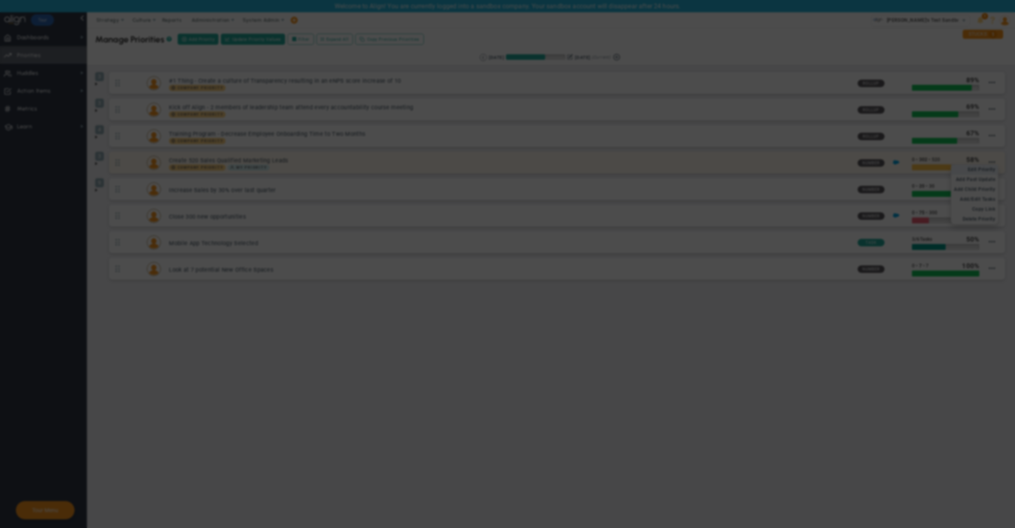
checkbox input "true"
type input "[PERSON_NAME]"
type input "0"
type input "302"
type input "520"
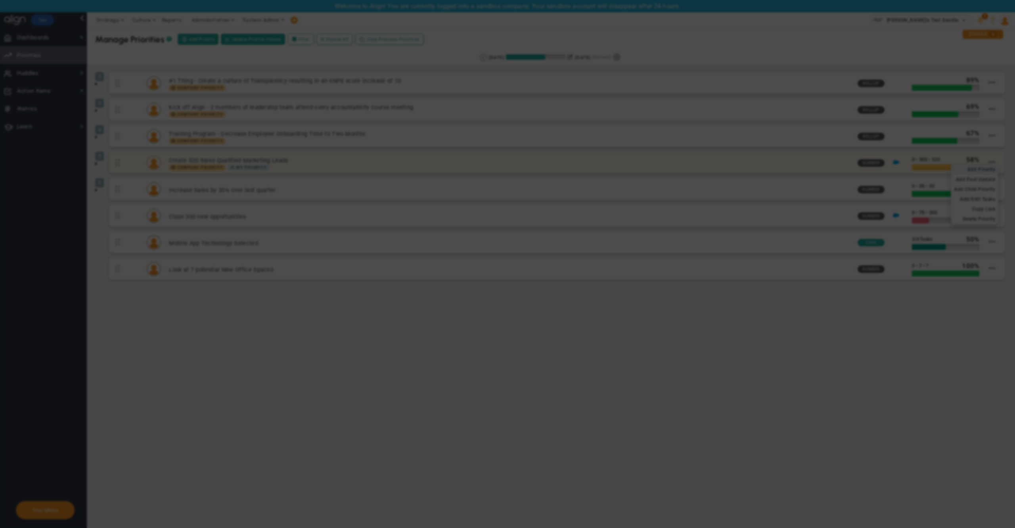
radio input "true"
type input "Quarterly SQLs : Salesforce"
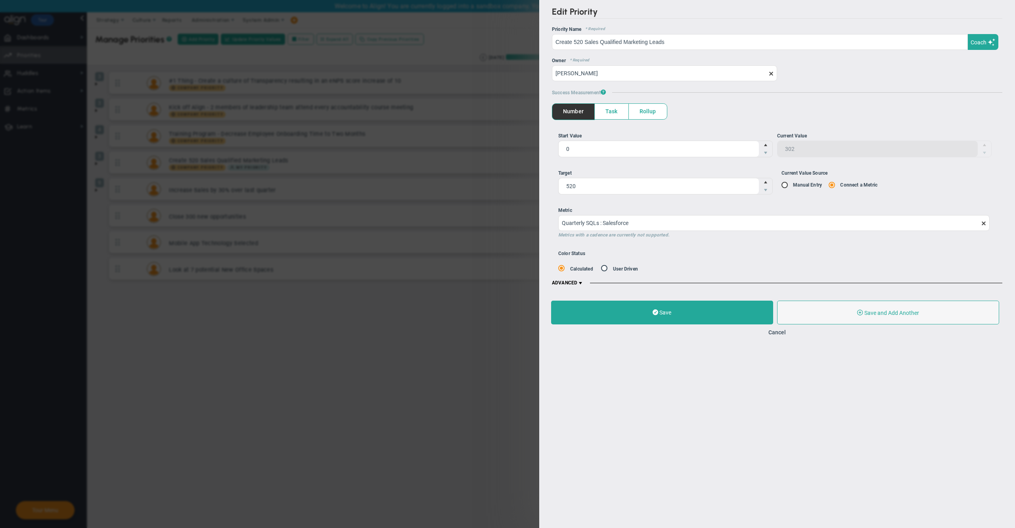
click at [579, 282] on span at bounding box center [580, 283] width 6 height 6
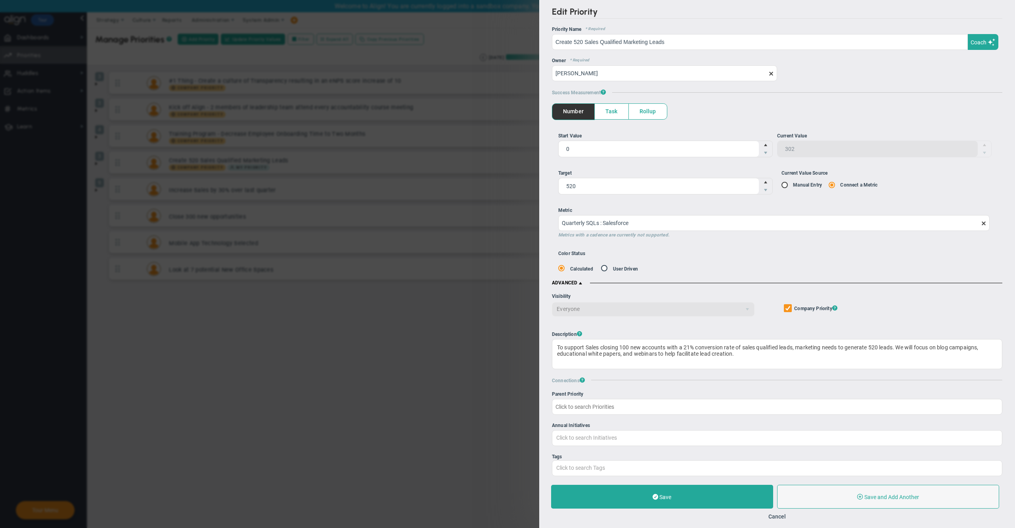
click at [786, 307] on input "Company Objective ? Company Priority ?" at bounding box center [788, 310] width 5 height 8
checkbox input "false"
click at [661, 312] on span "Everyone" at bounding box center [646, 308] width 188 height 13
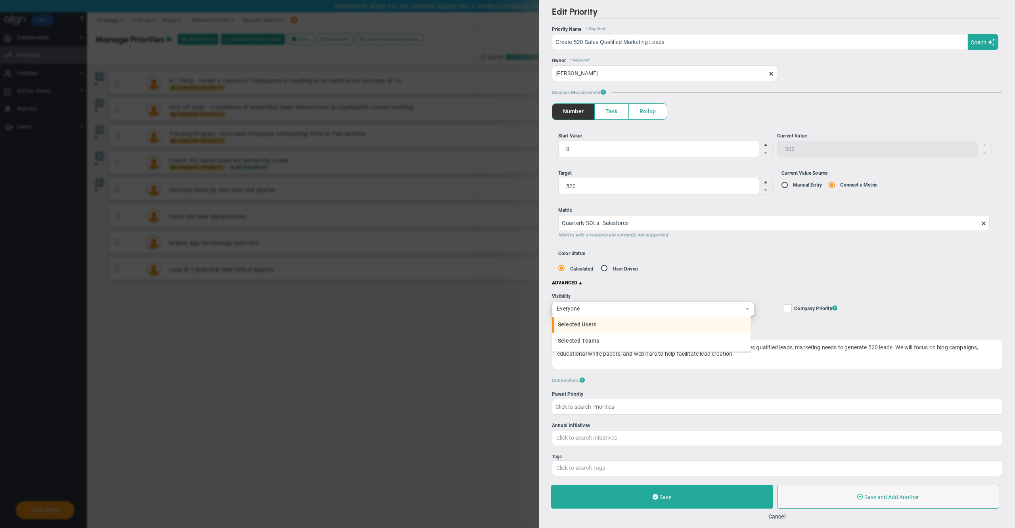
click at [606, 321] on li "Selected Users" at bounding box center [651, 325] width 198 height 17
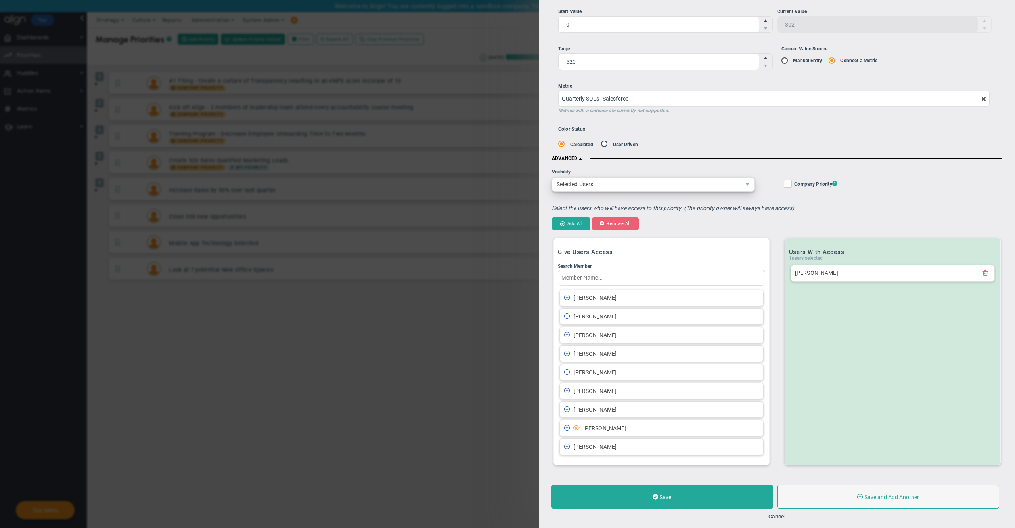
scroll to position [143, 0]
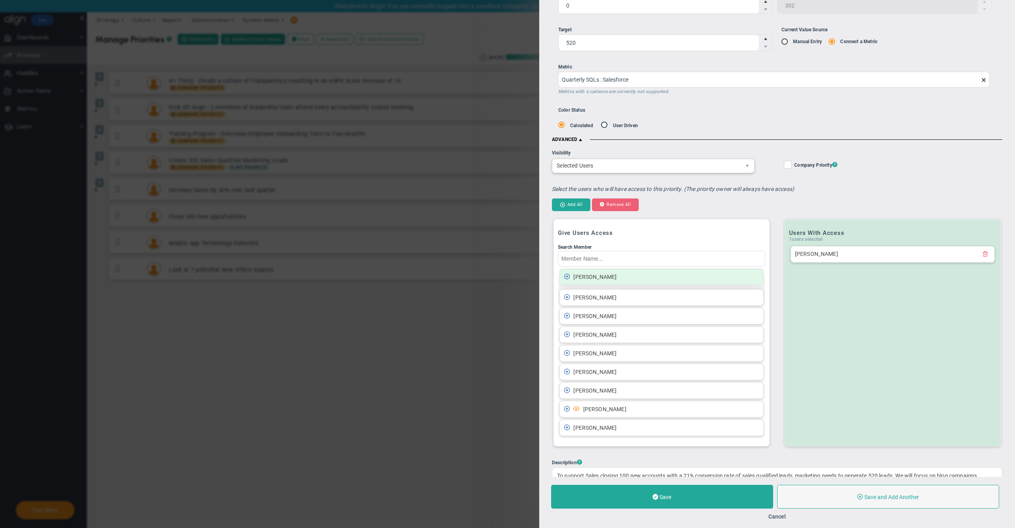
click at [654, 281] on li "[PERSON_NAME]" at bounding box center [661, 277] width 204 height 17
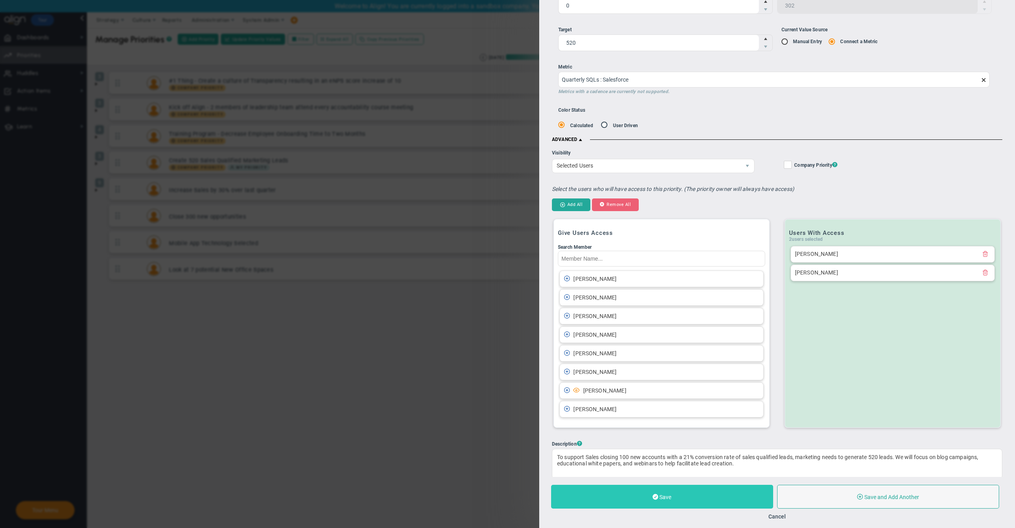
click at [657, 495] on button "Save" at bounding box center [662, 497] width 222 height 24
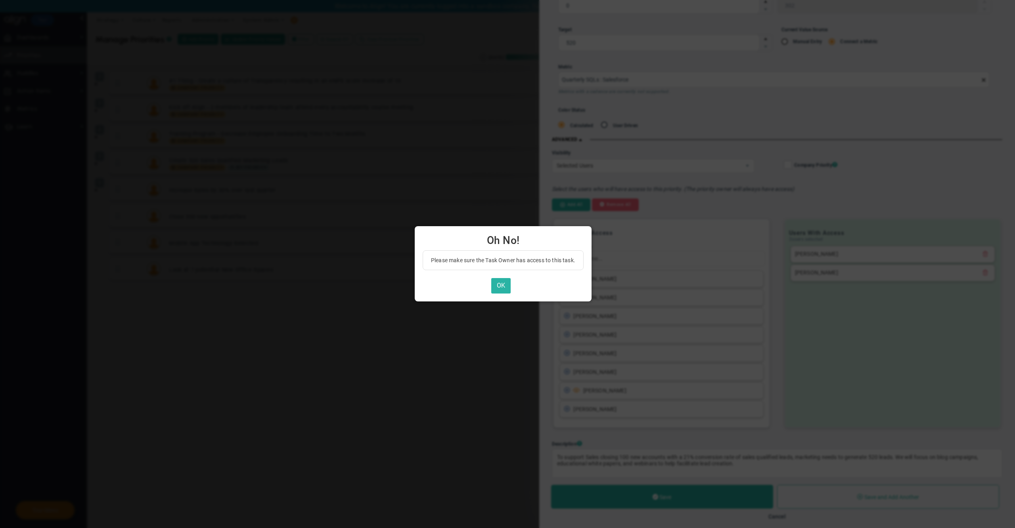
click at [506, 285] on button "OK" at bounding box center [500, 285] width 19 height 15
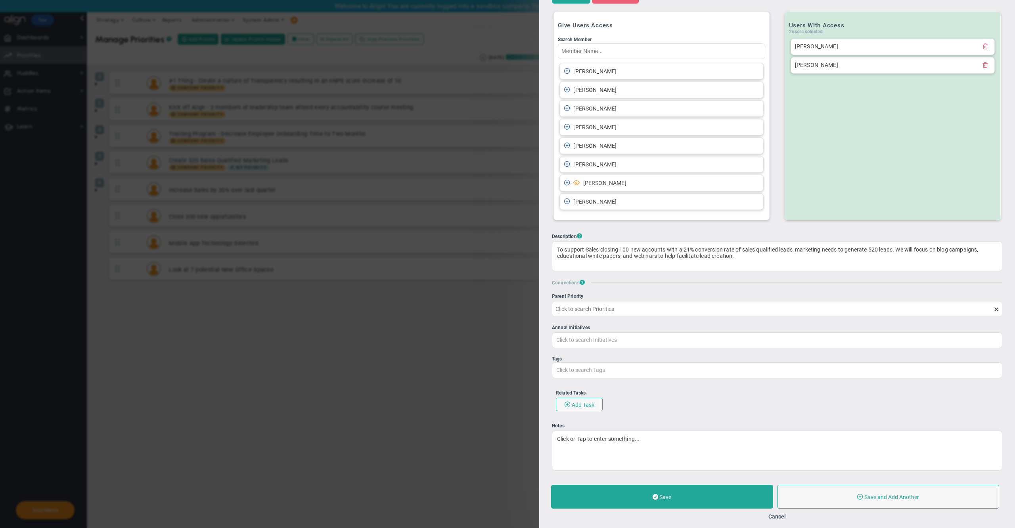
scroll to position [362, 0]
click at [655, 499] on span at bounding box center [655, 497] width 6 height 8
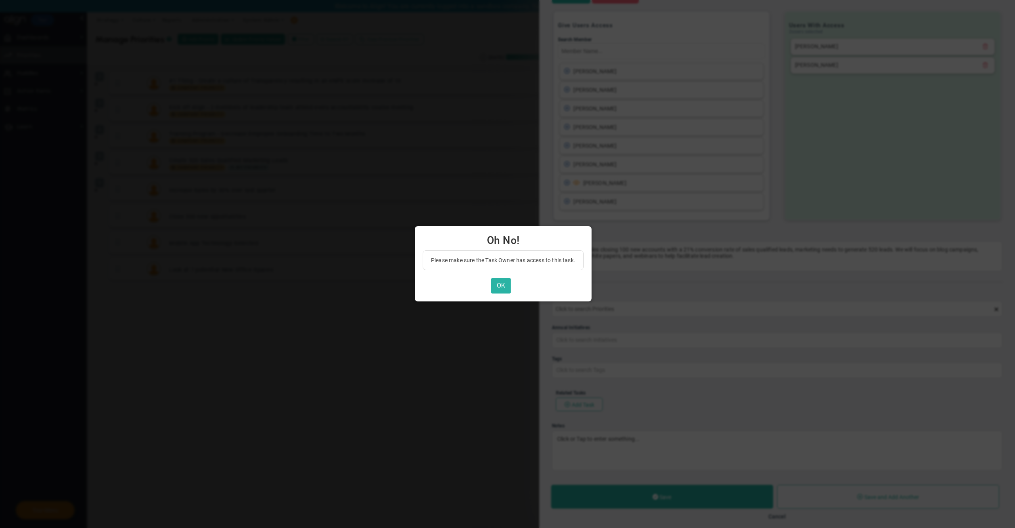
click at [505, 286] on button "OK" at bounding box center [500, 285] width 19 height 15
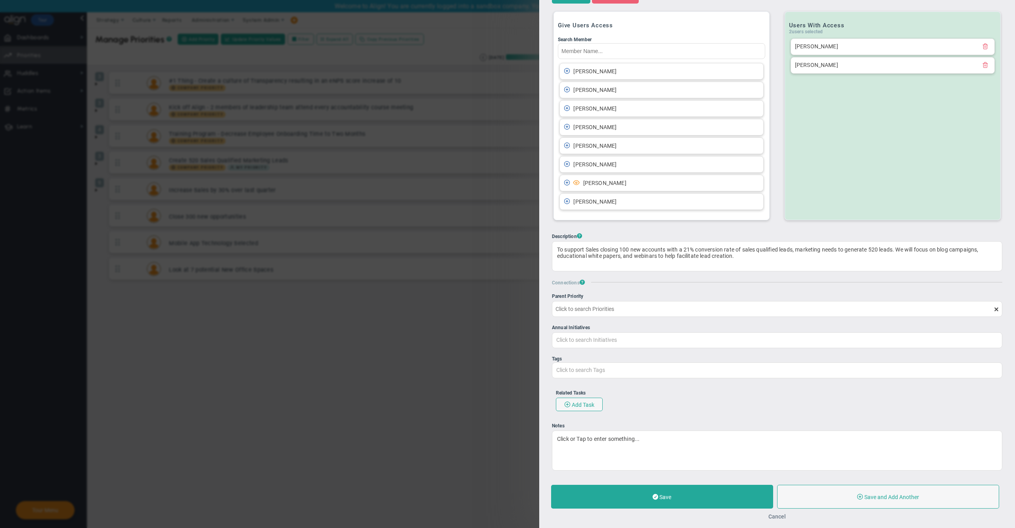
click at [777, 516] on button "Cancel" at bounding box center [776, 517] width 17 height 6
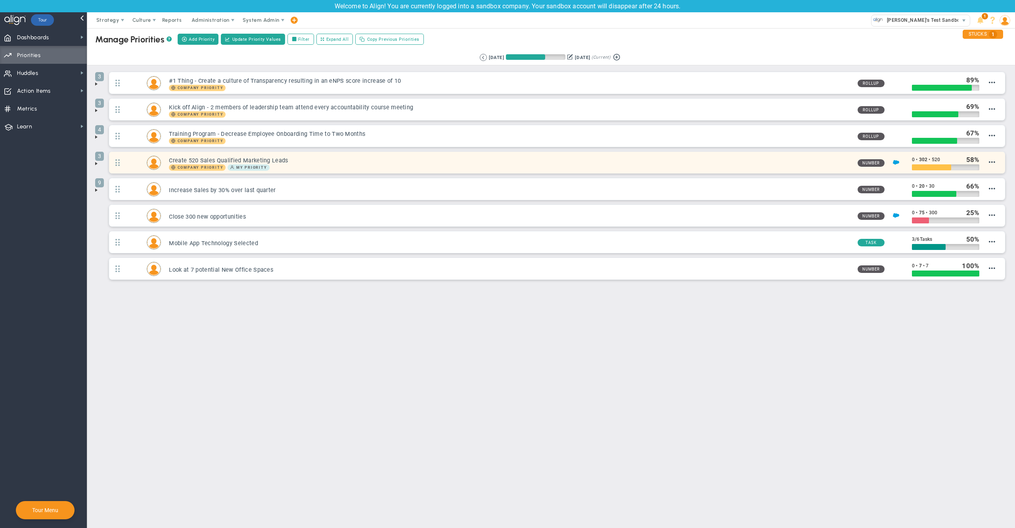
click at [390, 164] on h3 "Create 520 Sales Qualified Marketing Leads" at bounding box center [510, 161] width 682 height 8
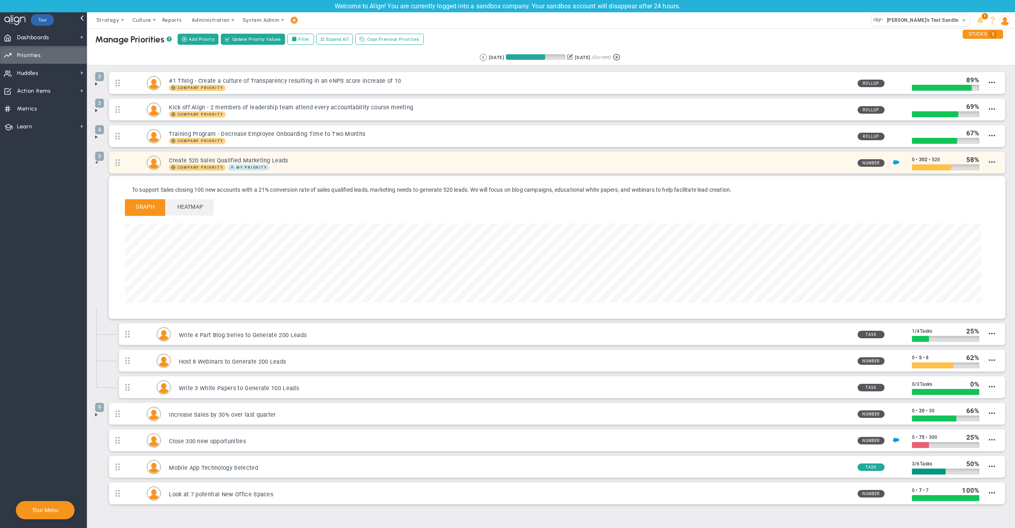
scroll to position [91, 855]
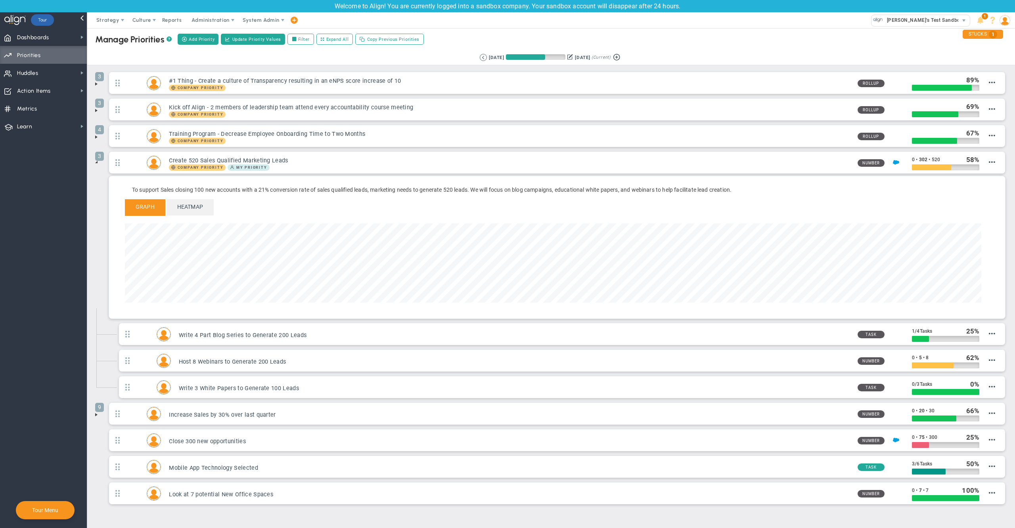
click at [95, 164] on span at bounding box center [96, 162] width 6 height 6
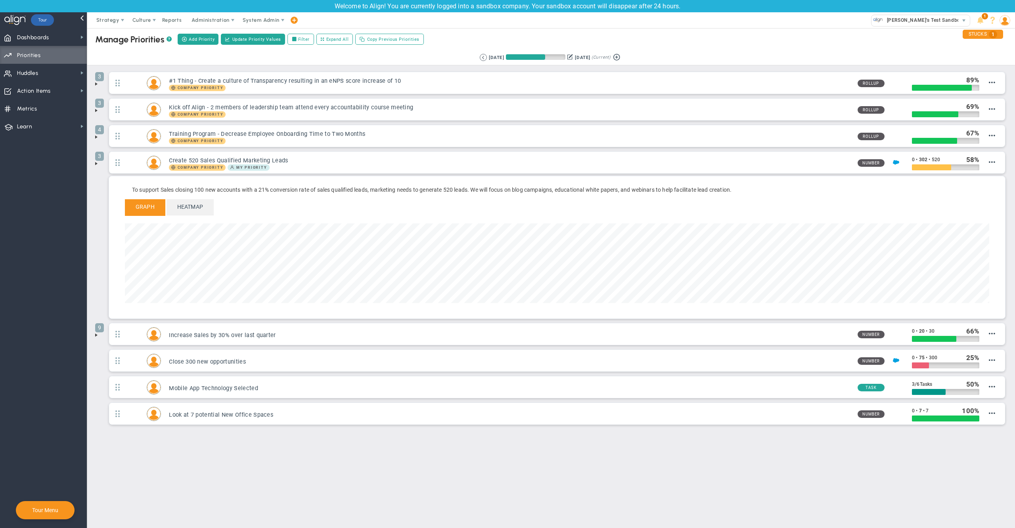
scroll to position [396285, 395513]
click at [95, 164] on span at bounding box center [96, 164] width 6 height 6
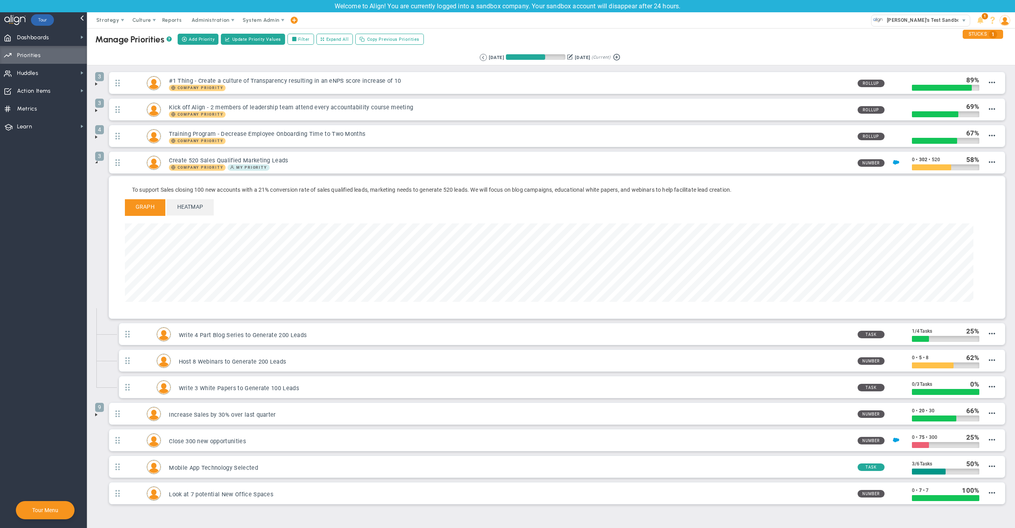
scroll to position [396293, 395520]
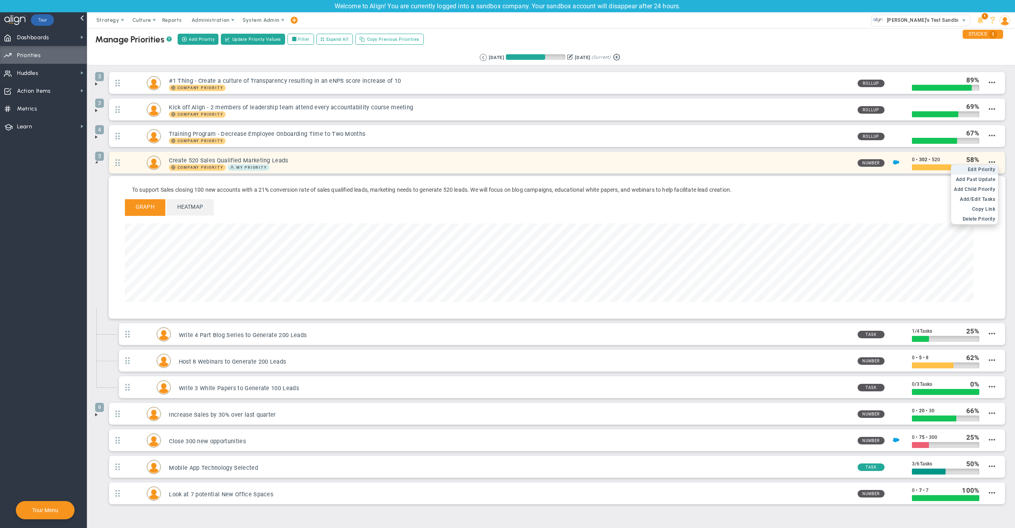
click at [979, 171] on span "Edit Priority" at bounding box center [982, 170] width 28 height 6
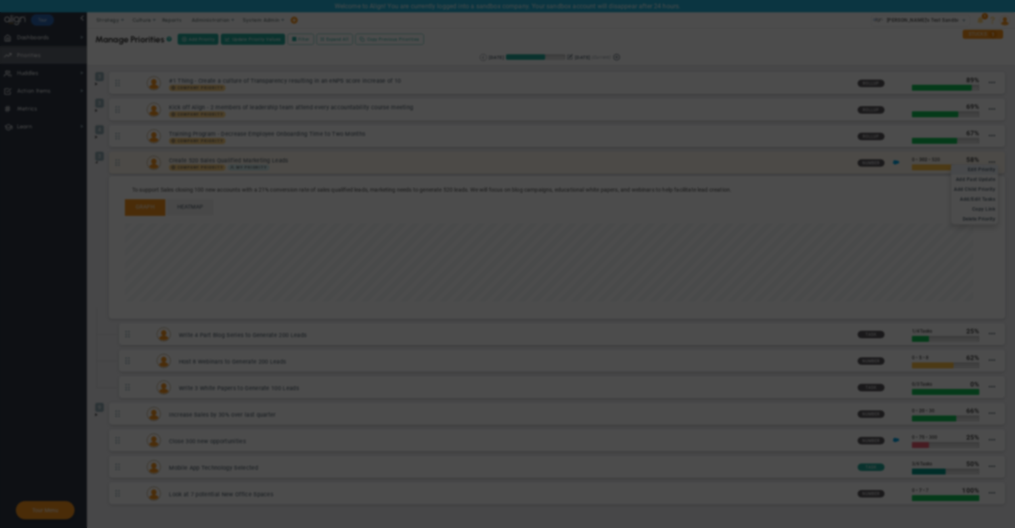
type input "Create 520 Sales Qualified Marketing Leads"
type input "0"
type input "302"
type input "520"
radio input "true"
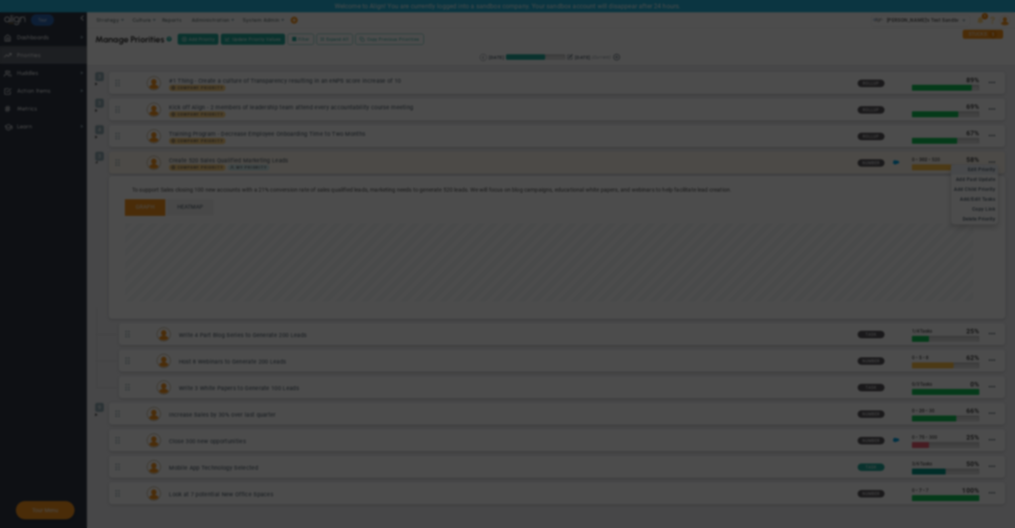
type input "[PERSON_NAME]"
type input "0"
type input "302"
type input "520"
radio input "true"
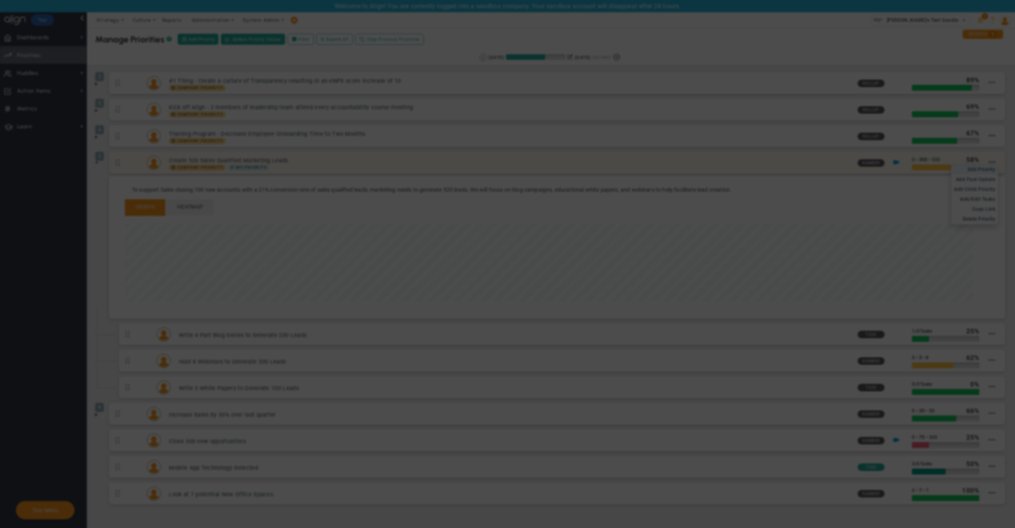
type input "Quarterly SQLs : Salesforce"
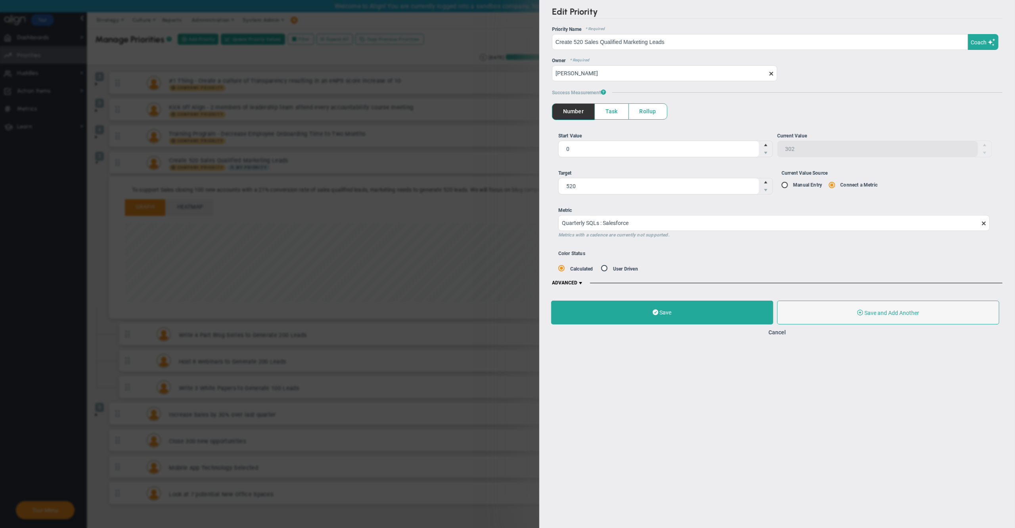
click at [580, 280] on span at bounding box center [580, 283] width 6 height 6
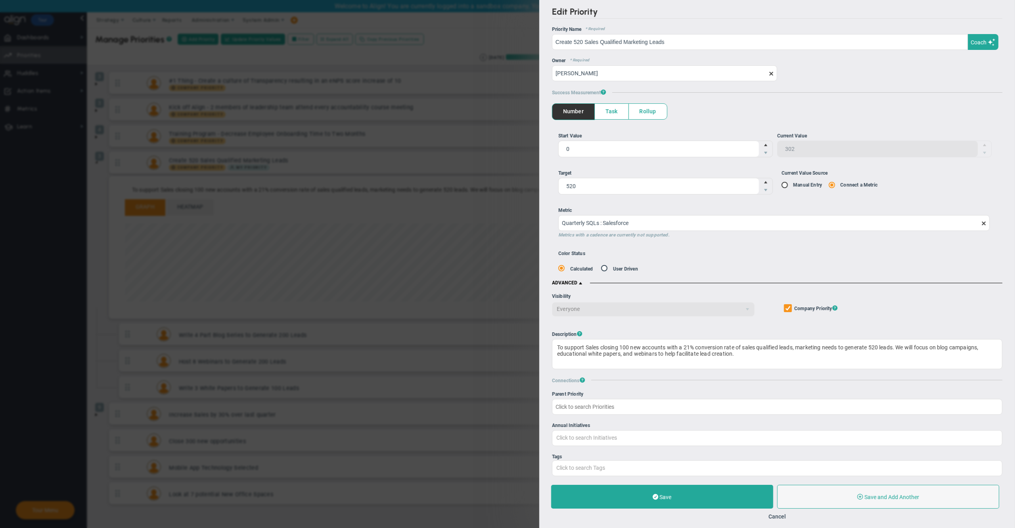
scroll to position [107, 0]
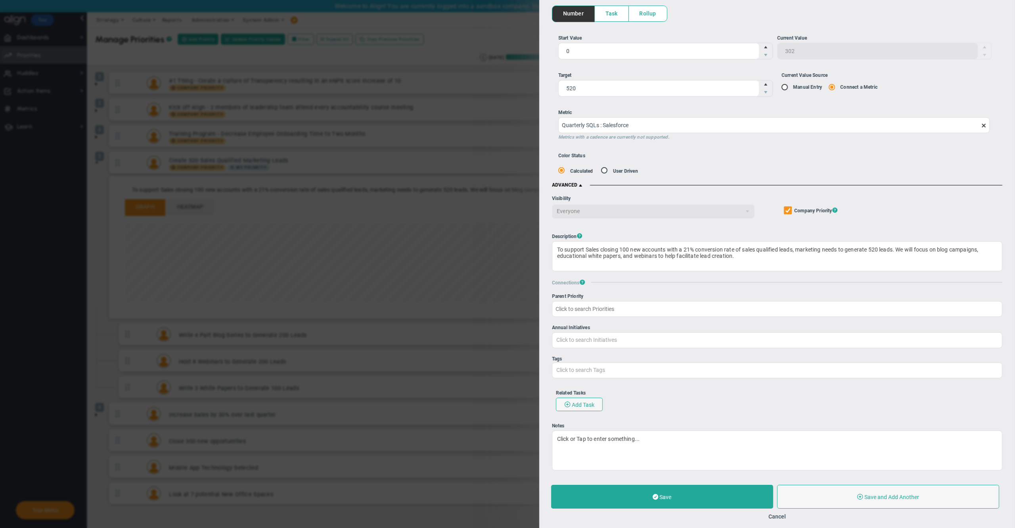
click at [786, 208] on input "Company Objective ? Company Priority ?" at bounding box center [788, 212] width 5 height 8
checkbox input "false"
click at [657, 205] on span "Everyone" at bounding box center [646, 211] width 188 height 13
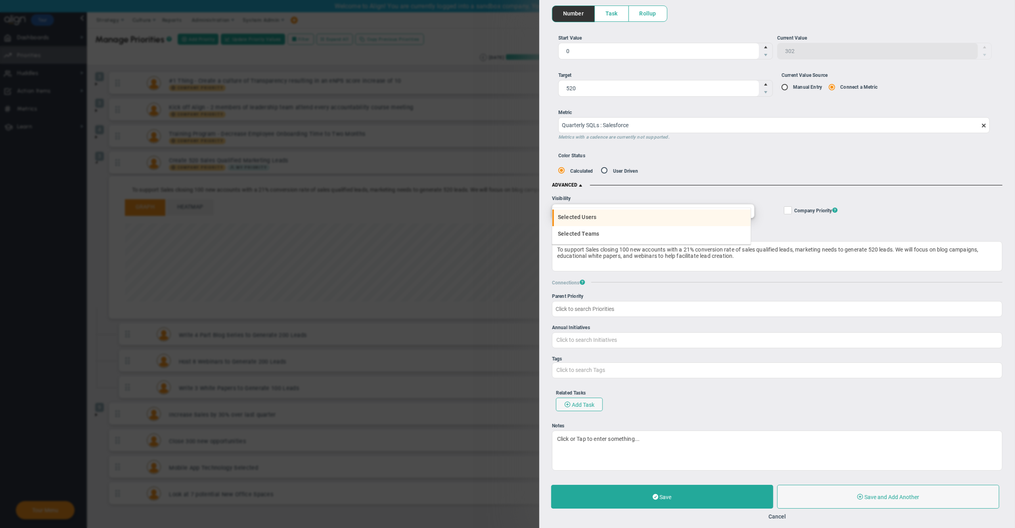
click at [603, 213] on li "Selected Users" at bounding box center [651, 218] width 198 height 17
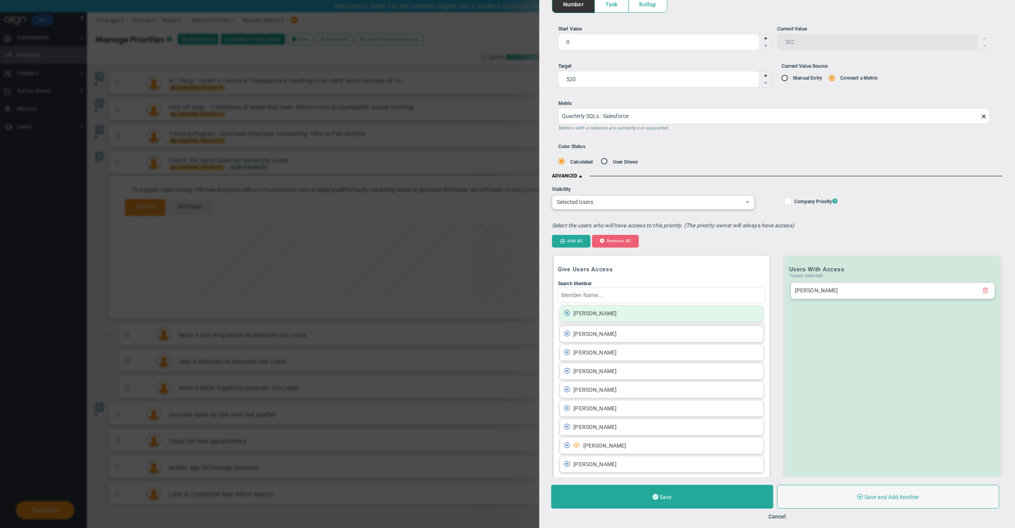
click at [597, 314] on span "[PERSON_NAME]" at bounding box center [594, 313] width 43 height 6
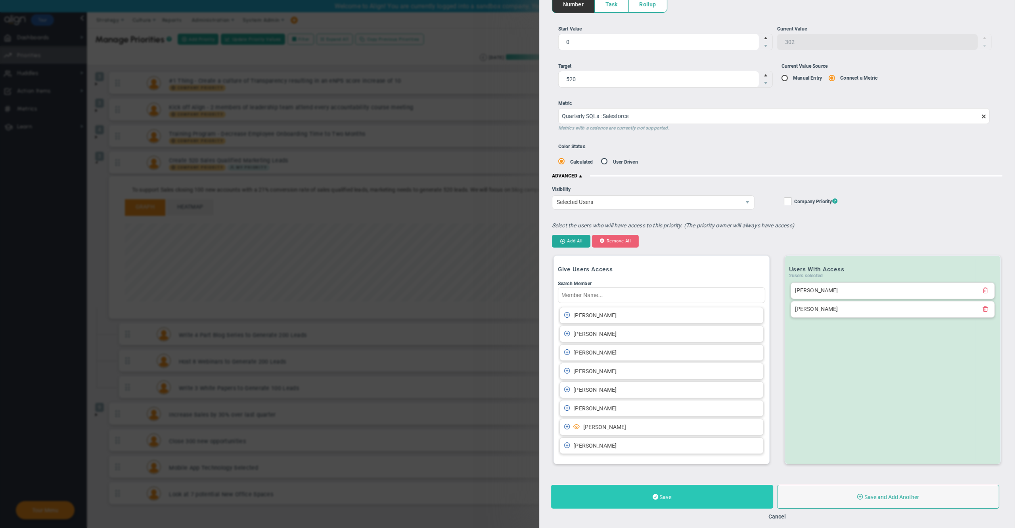
click at [713, 506] on button "Save" at bounding box center [662, 497] width 222 height 24
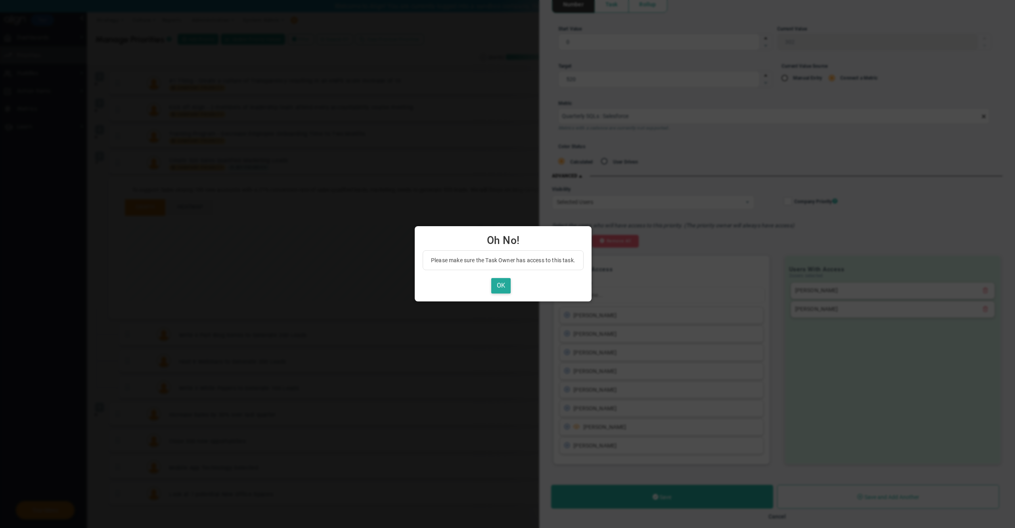
click at [520, 293] on div "OK" at bounding box center [503, 285] width 161 height 15
click at [505, 285] on button "OK" at bounding box center [500, 285] width 19 height 15
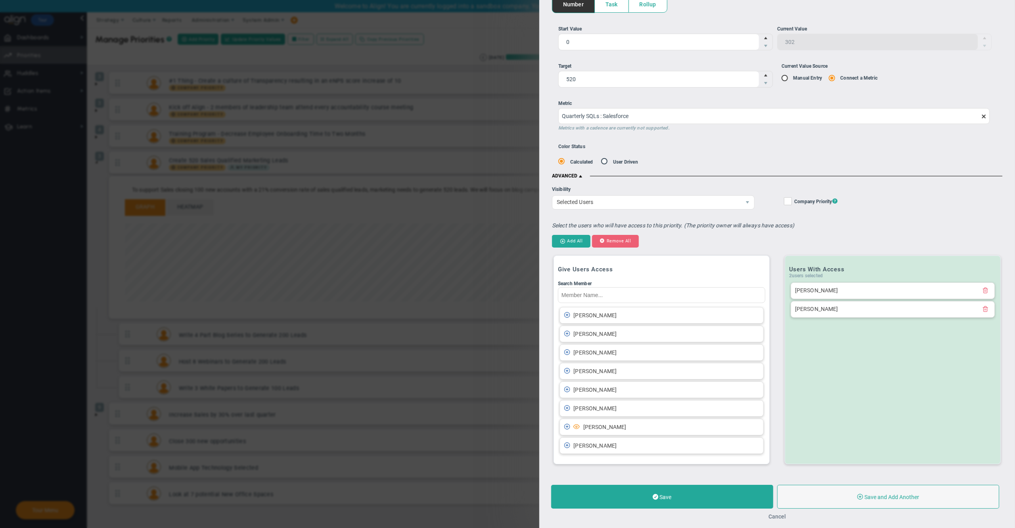
click at [777, 517] on button "Cancel" at bounding box center [776, 517] width 17 height 6
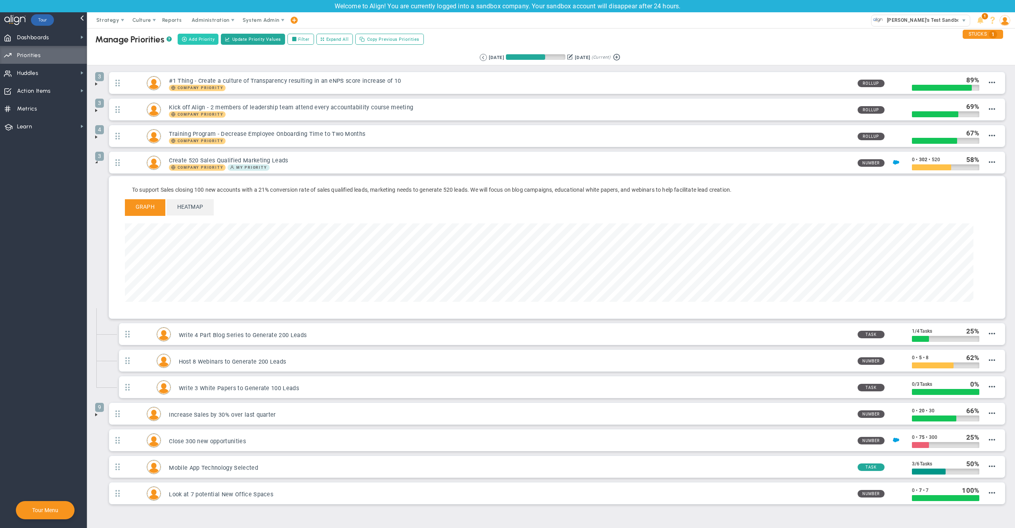
click at [203, 38] on span "Add Priority" at bounding box center [202, 39] width 26 height 7
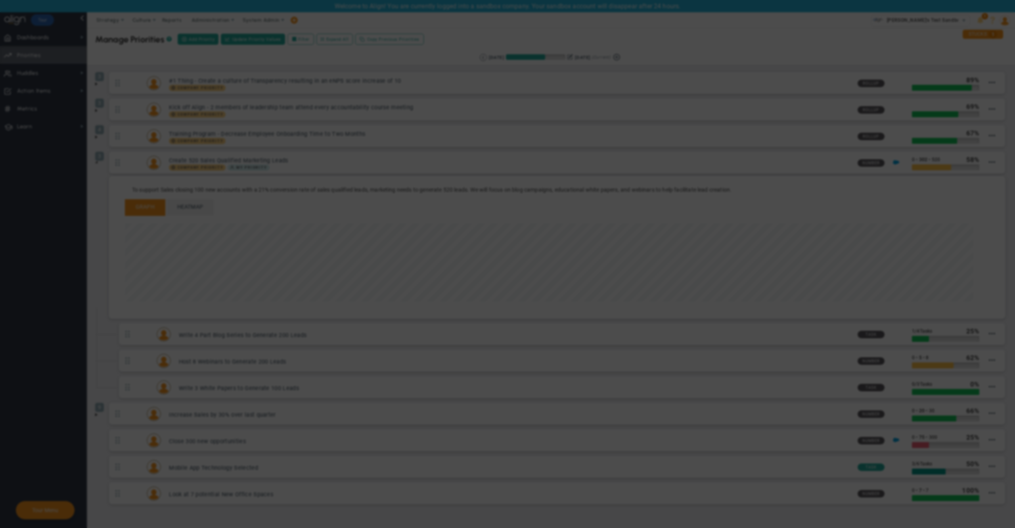
type input "0"
radio input "true"
type input "[PERSON_NAME]"
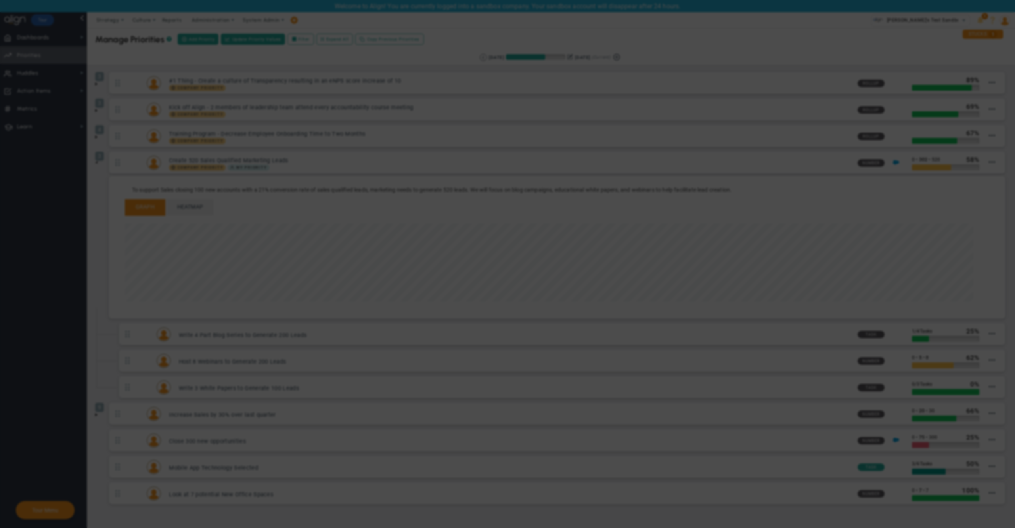
type input "0"
radio input "true"
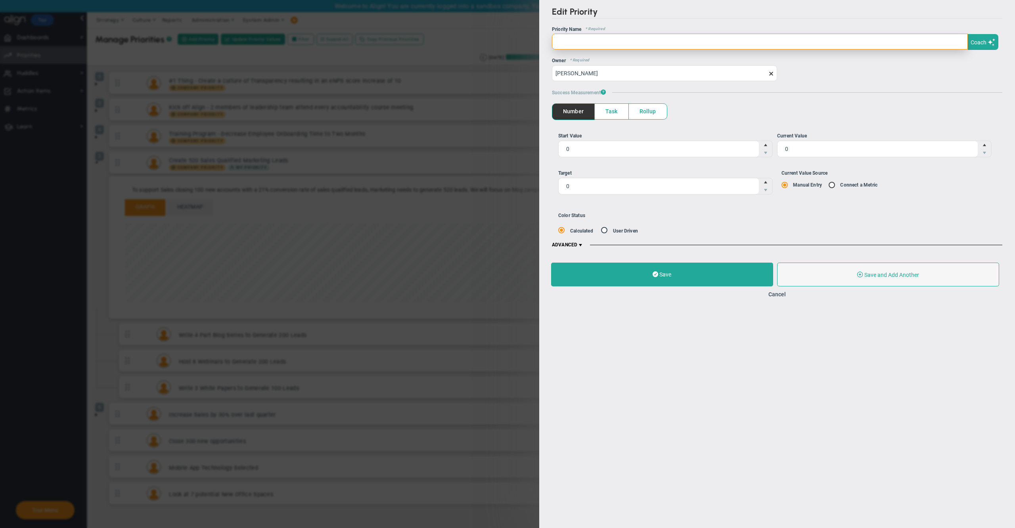
click at [612, 45] on input "text" at bounding box center [760, 42] width 416 height 16
type input "AA"
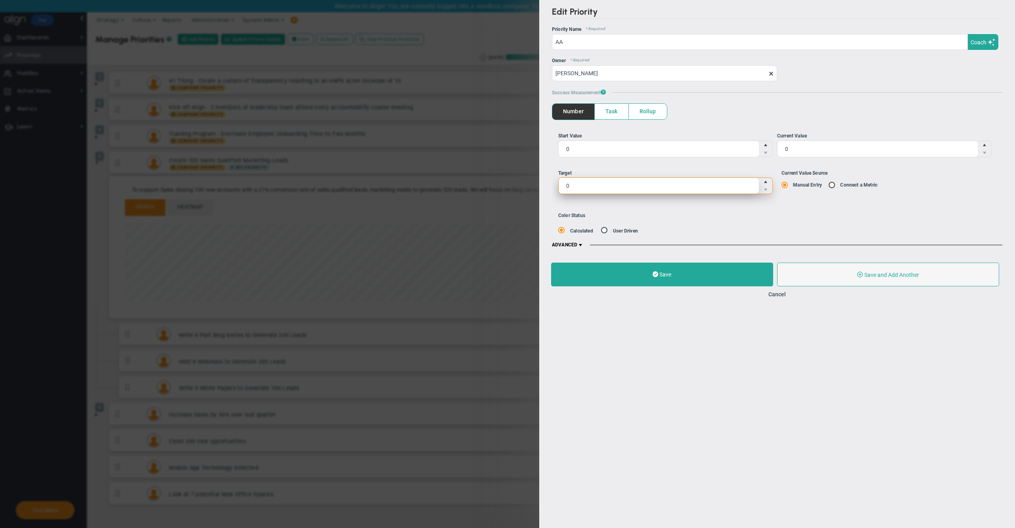
click at [617, 191] on span "0 0" at bounding box center [665, 186] width 214 height 17
click at [0, 0] on input "0" at bounding box center [0, 0] width 0 height 0
type input "100"
click at [809, 155] on span "0 0" at bounding box center [884, 148] width 214 height 17
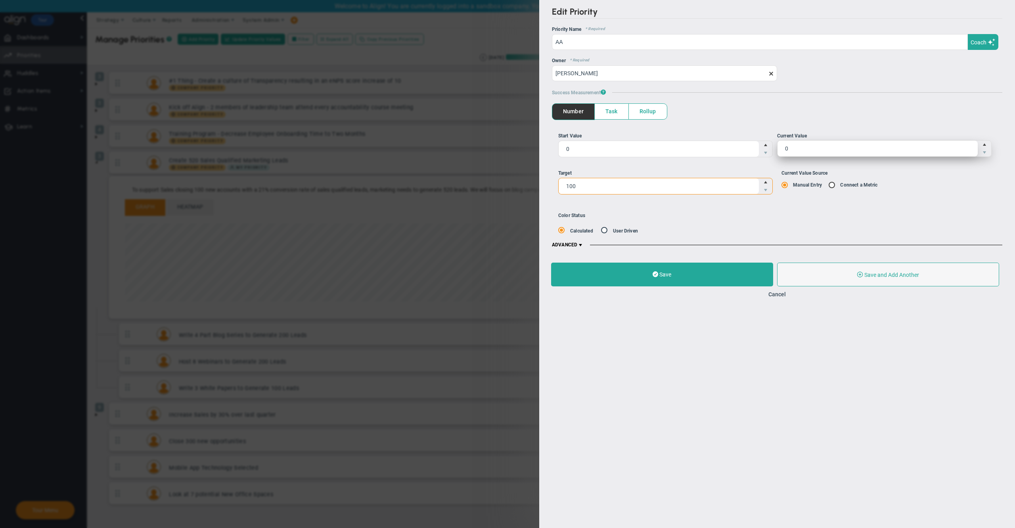
click at [809, 155] on input "0" at bounding box center [877, 149] width 200 height 16
type input "50"
click at [588, 246] on h5 "ADVANCED" at bounding box center [777, 245] width 450 height 6
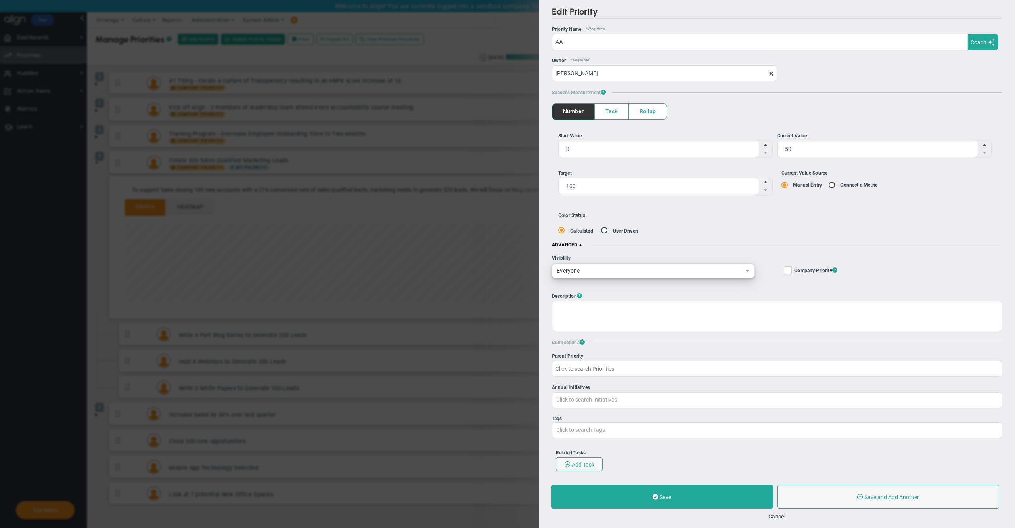
click at [633, 273] on span "Everyone" at bounding box center [646, 270] width 188 height 13
click at [597, 294] on li "Selected Users" at bounding box center [651, 288] width 198 height 17
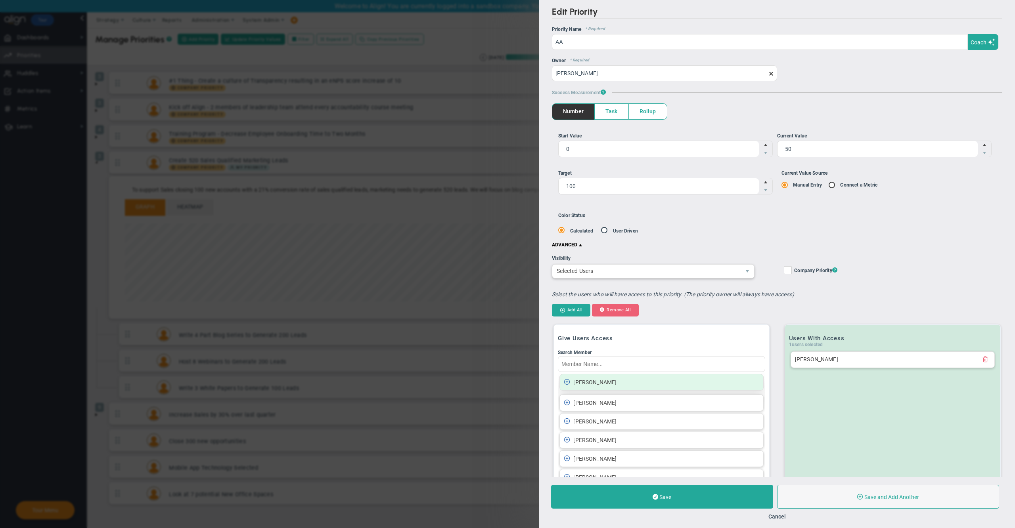
click at [633, 381] on li "[PERSON_NAME]" at bounding box center [661, 382] width 204 height 17
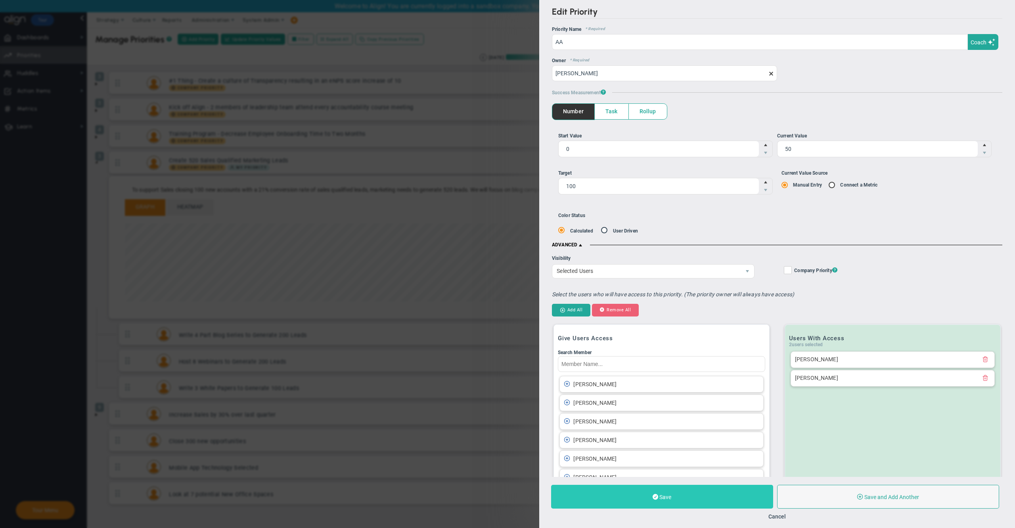
click at [671, 490] on button "Save" at bounding box center [662, 497] width 222 height 24
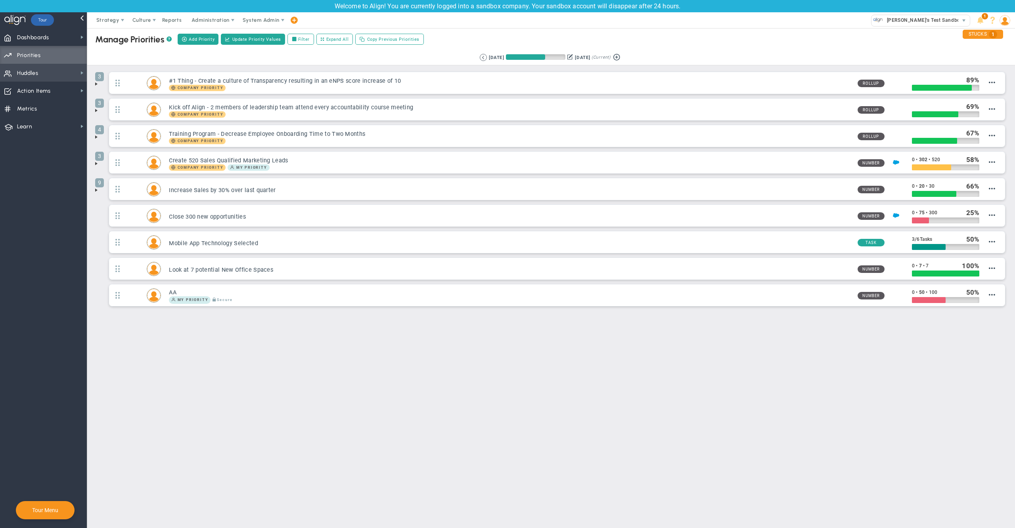
click at [41, 74] on span "Huddles Huddles" at bounding box center [43, 73] width 87 height 18
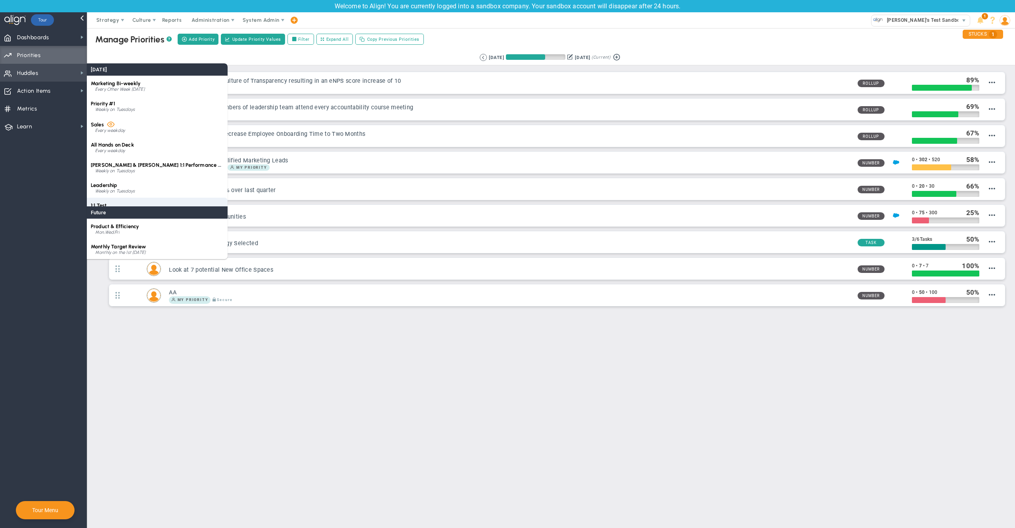
click at [159, 201] on div "1:1 Test Weekly on Tuesdays" at bounding box center [157, 208] width 141 height 20
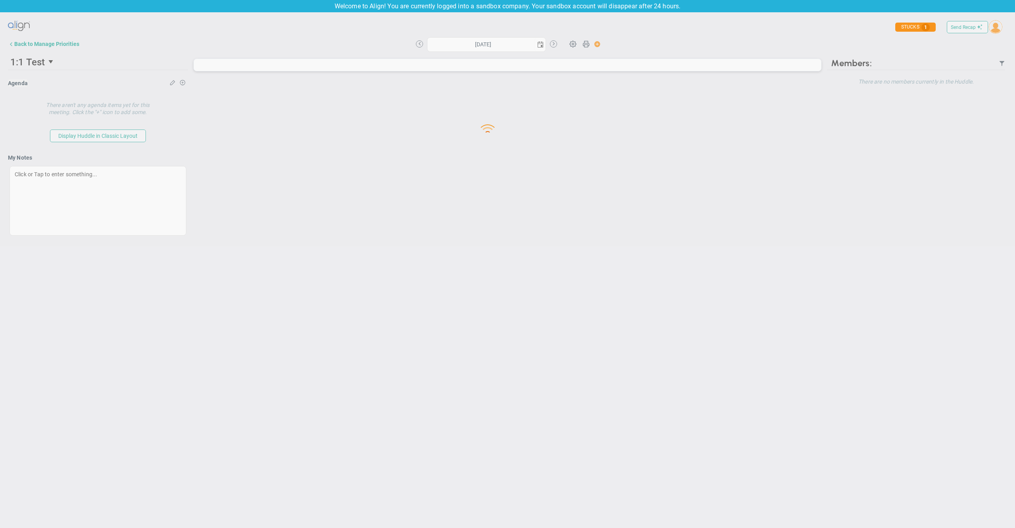
type input "Tuesday, September 9, 2025"
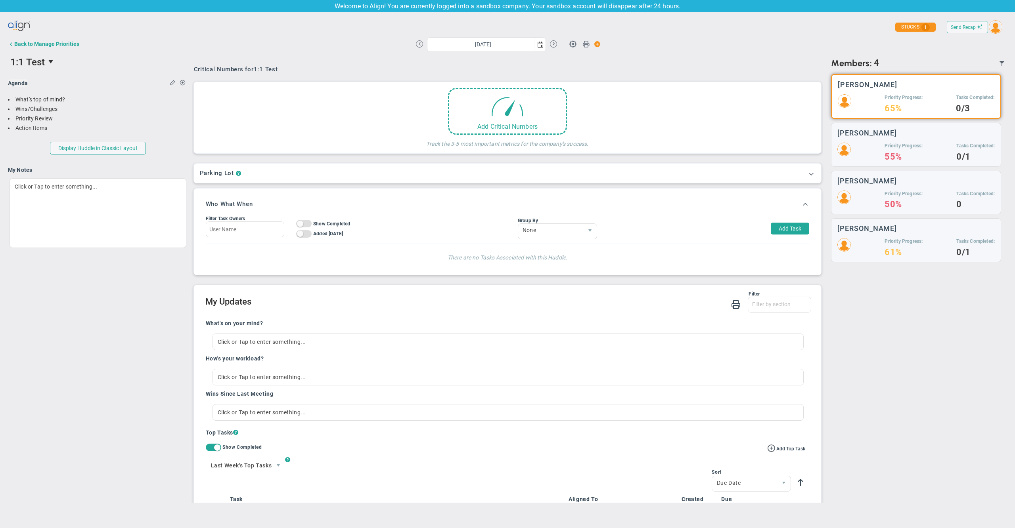
click at [683, 40] on div "Tuesday, September 9, 2025 Update Priority Values Priority" at bounding box center [507, 44] width 599 height 16
click at [995, 25] on img at bounding box center [995, 26] width 13 height 13
click at [971, 109] on span "Sign Out" at bounding box center [984, 107] width 60 height 16
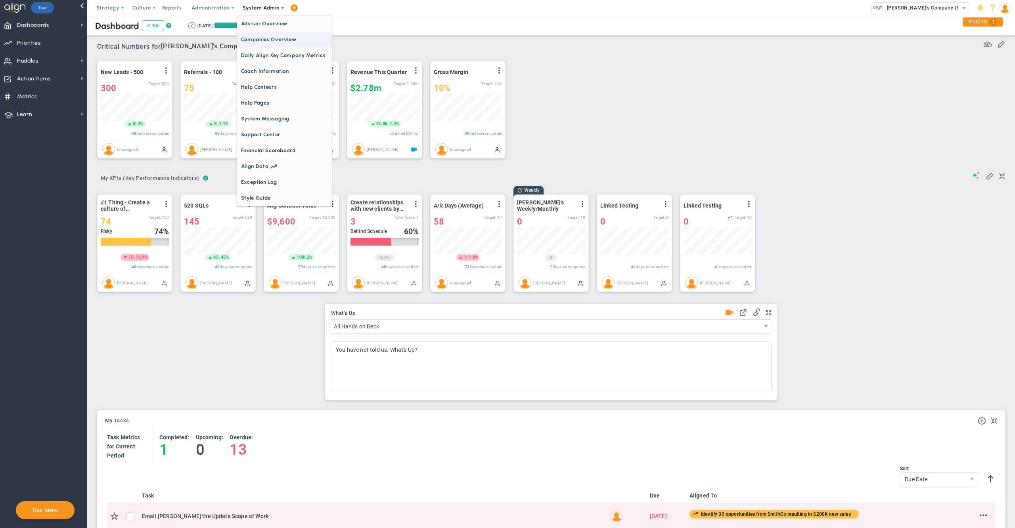
click at [277, 38] on span "Companies Overview" at bounding box center [284, 40] width 95 height 16
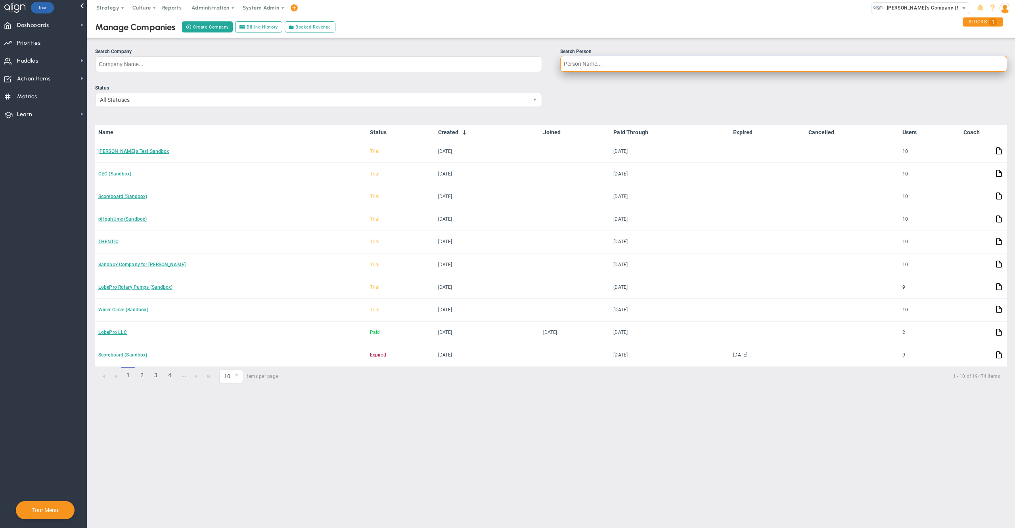
click at [620, 68] on input "Search Person" at bounding box center [783, 64] width 447 height 16
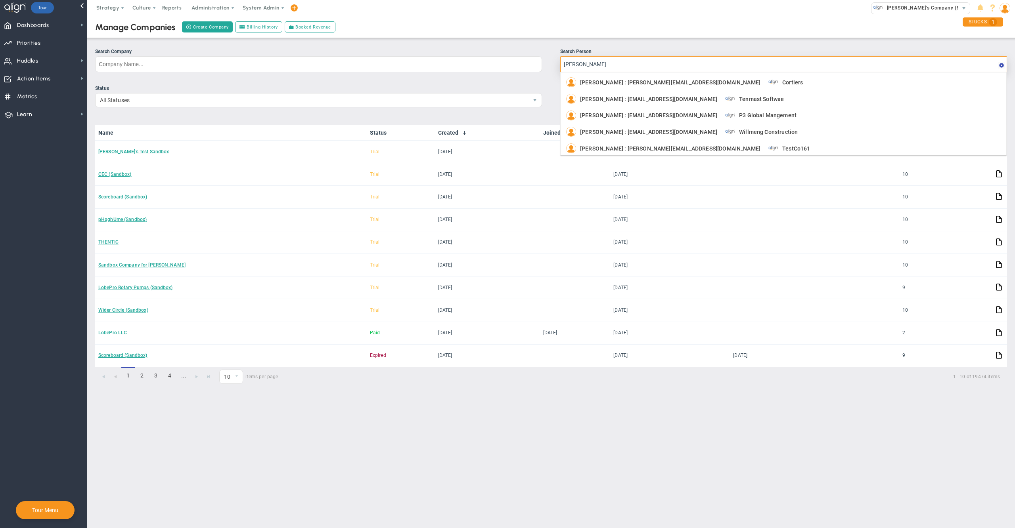
type input "[PERSON_NAME]"
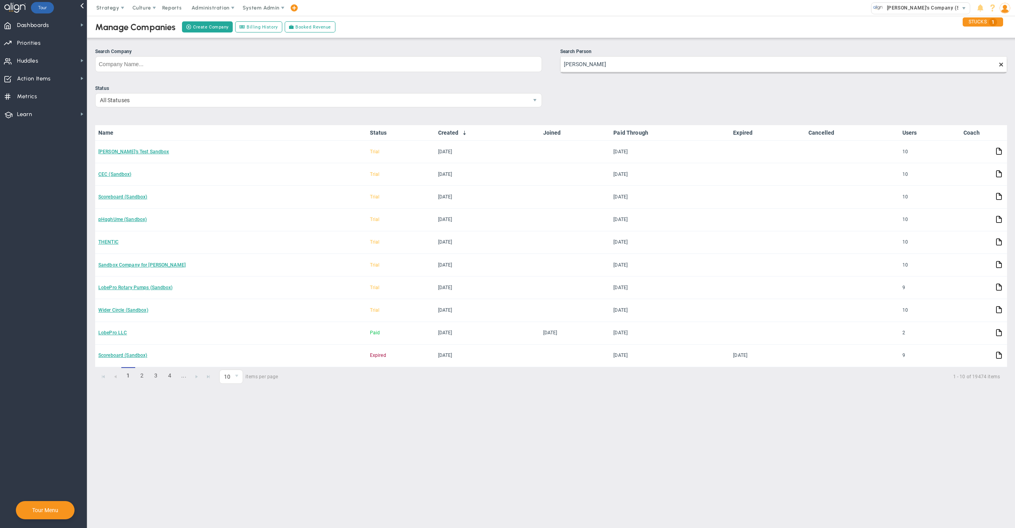
click at [214, 91] on div "Status" at bounding box center [318, 89] width 447 height 8
click at [0, 0] on input "Status All Statuses" at bounding box center [0, 0] width 0 height 0
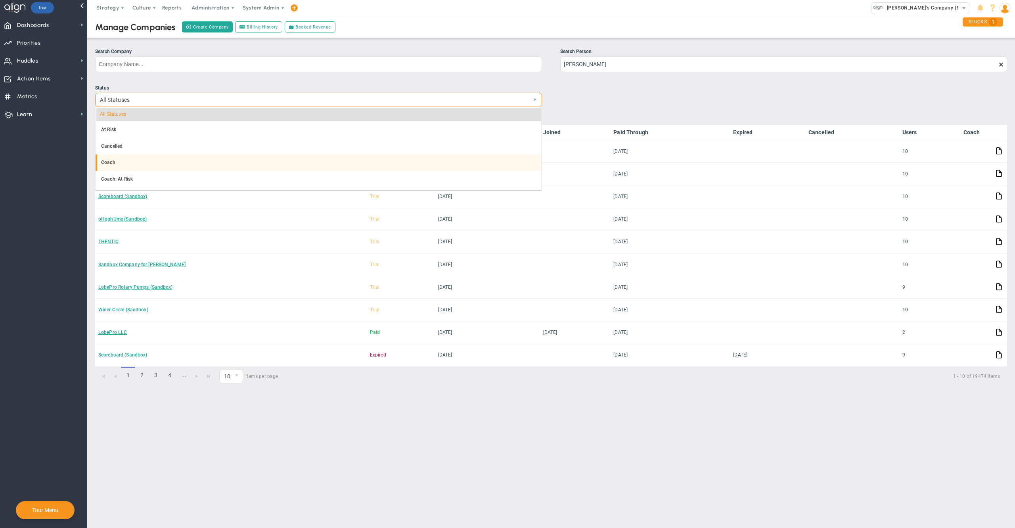
click at [68, 174] on nav "Dashboards Dashboards My Dashboard Company Dashboard Annual Initiatives" at bounding box center [43, 272] width 87 height 513
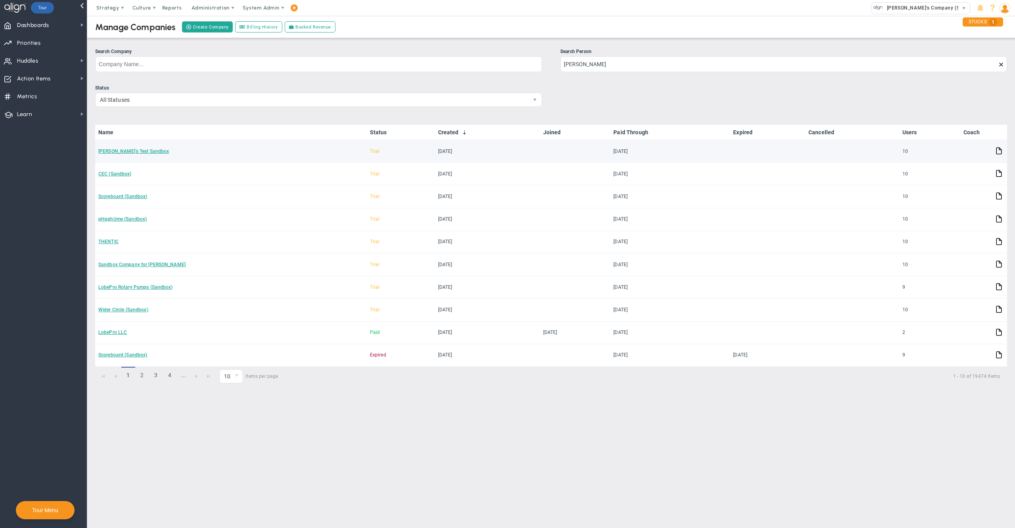
click at [121, 146] on td "[PERSON_NAME]'s Test Sandbox" at bounding box center [231, 151] width 272 height 23
click at [120, 151] on link "[PERSON_NAME]'s Test Sandbox" at bounding box center [133, 152] width 71 height 6
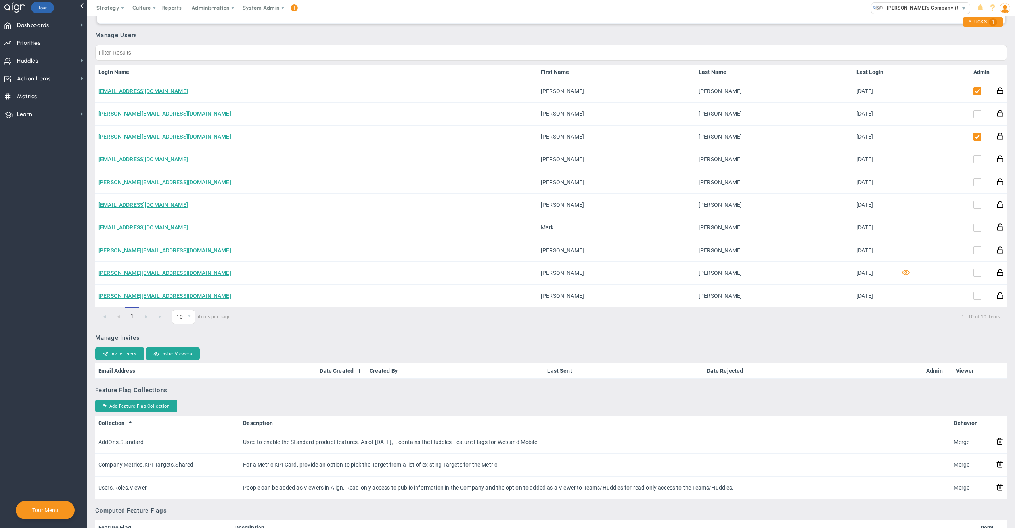
scroll to position [285, 0]
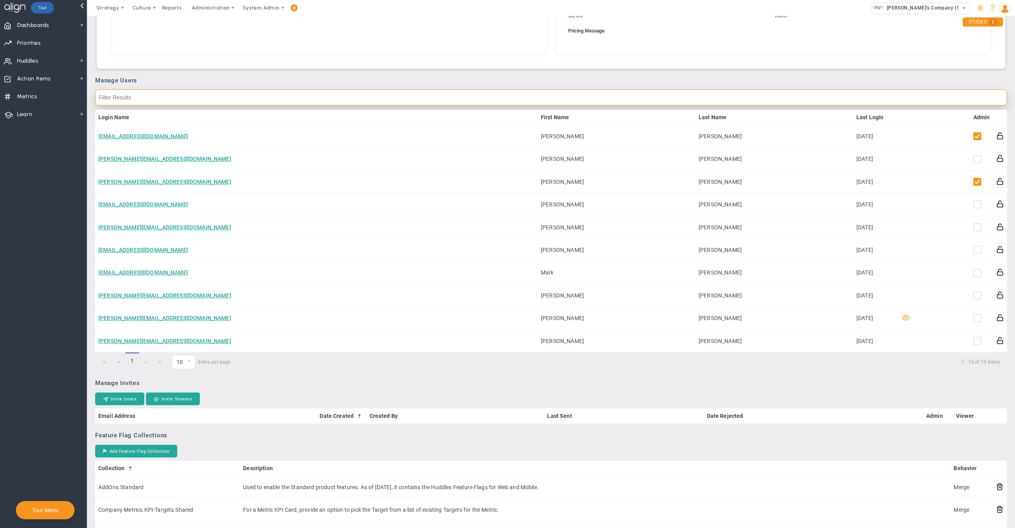
click at [809, 105] on input "text" at bounding box center [551, 98] width 912 height 16
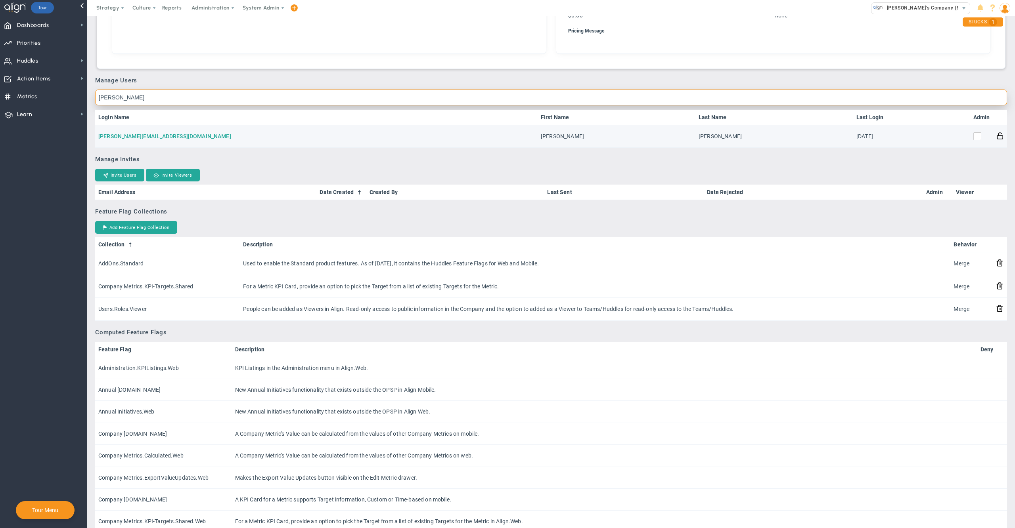
type input "[PERSON_NAME]"
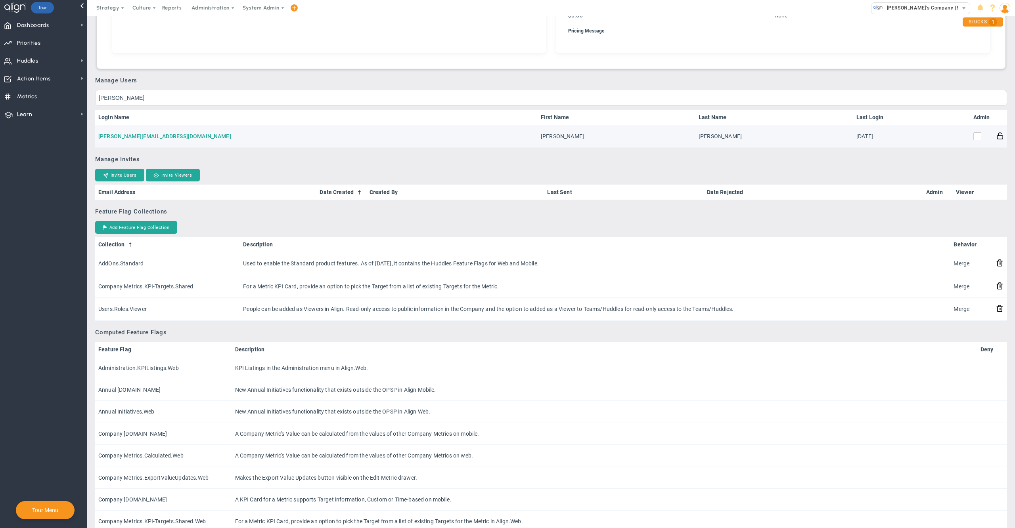
click at [149, 136] on link "[PERSON_NAME][EMAIL_ADDRESS][DOMAIN_NAME]" at bounding box center [164, 136] width 133 height 6
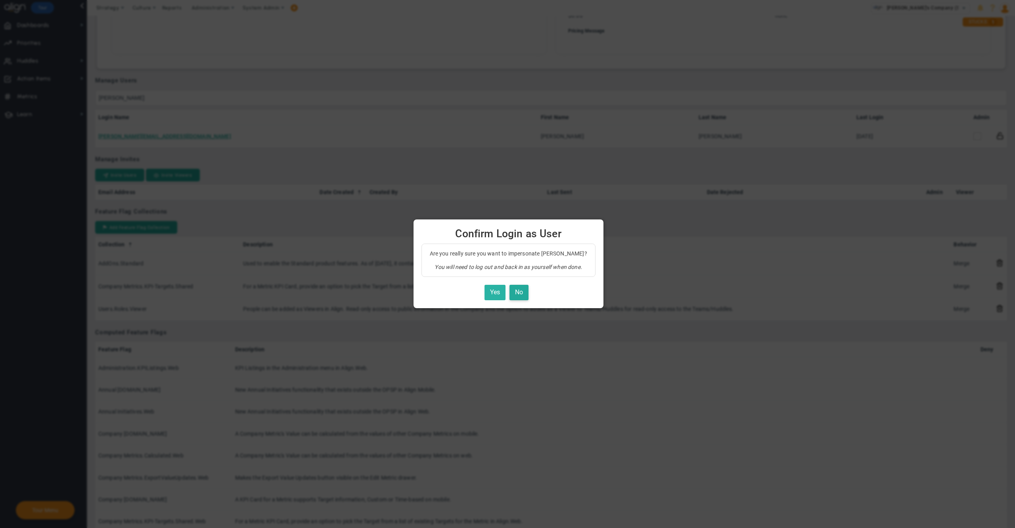
click at [492, 299] on button "Yes" at bounding box center [494, 292] width 21 height 15
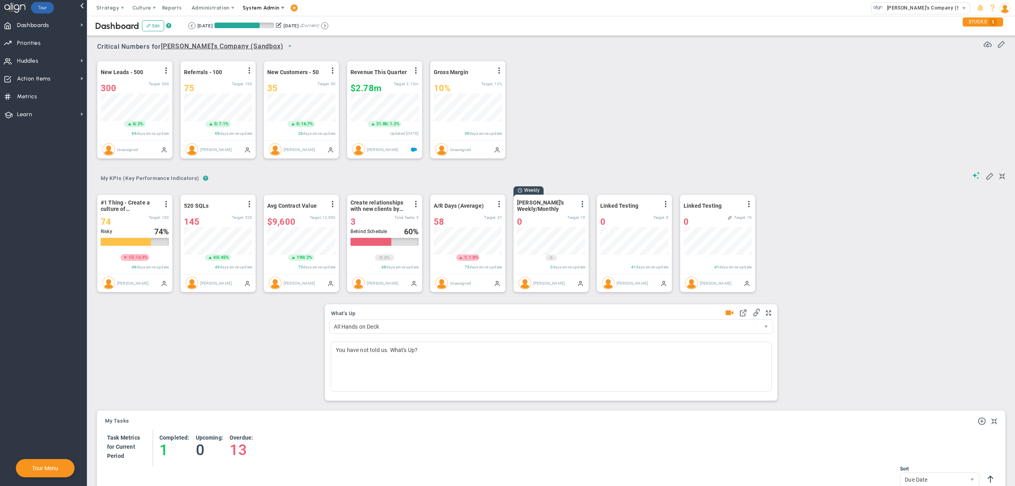
click at [256, 8] on span "System Admin" at bounding box center [261, 8] width 37 height 6
click at [267, 36] on span "Companies Overview" at bounding box center [284, 40] width 95 height 16
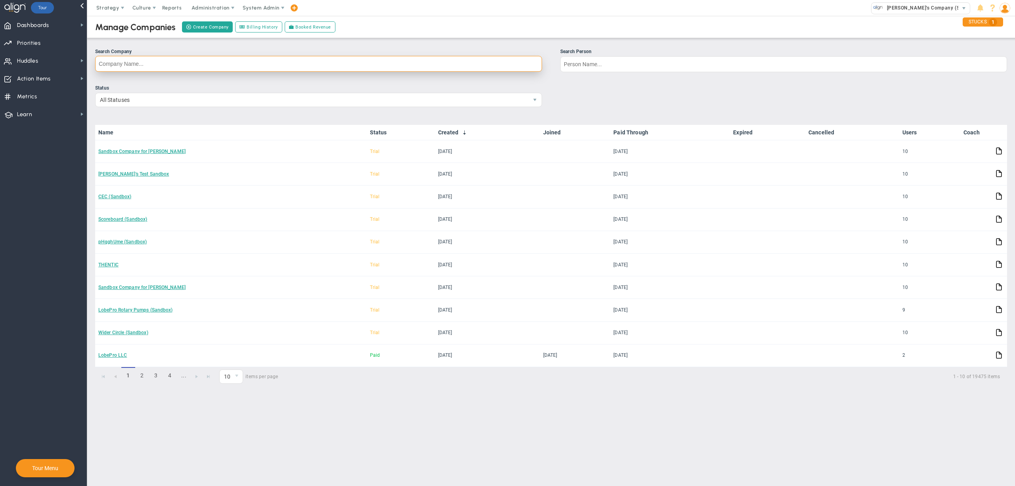
click at [335, 65] on input "Search Company" at bounding box center [318, 64] width 447 height 16
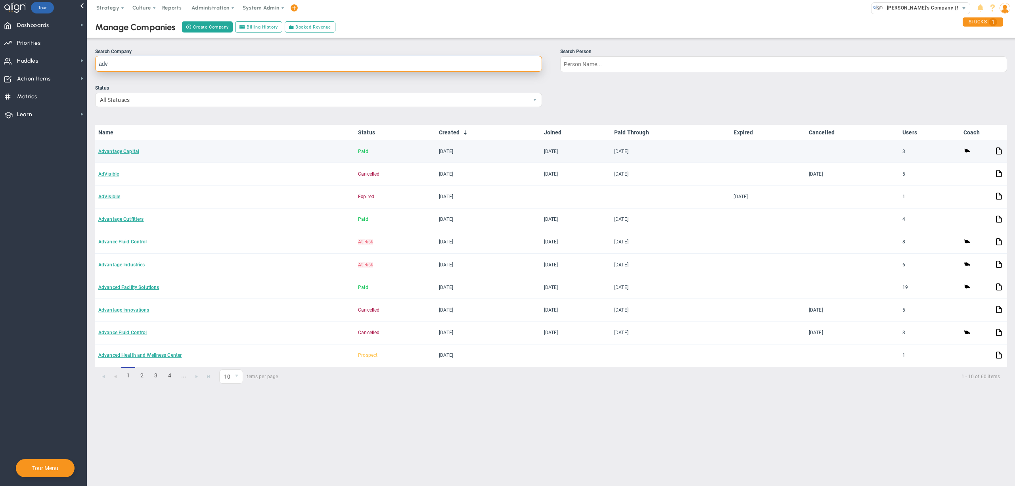
type input "adv"
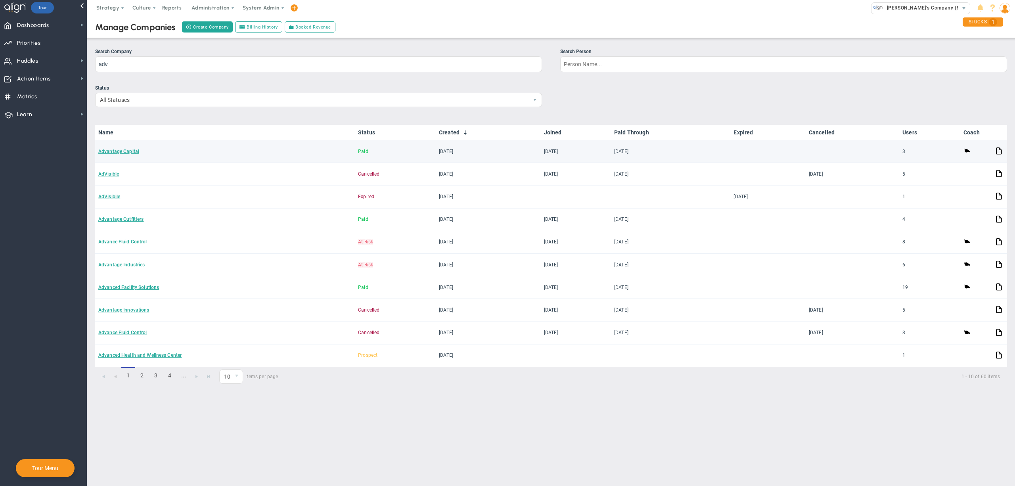
click at [118, 156] on td "Advantage Capital" at bounding box center [225, 151] width 260 height 23
click at [117, 154] on td "Advantage Capital" at bounding box center [225, 151] width 260 height 23
click at [117, 149] on link "Advantage Capital" at bounding box center [118, 152] width 41 height 6
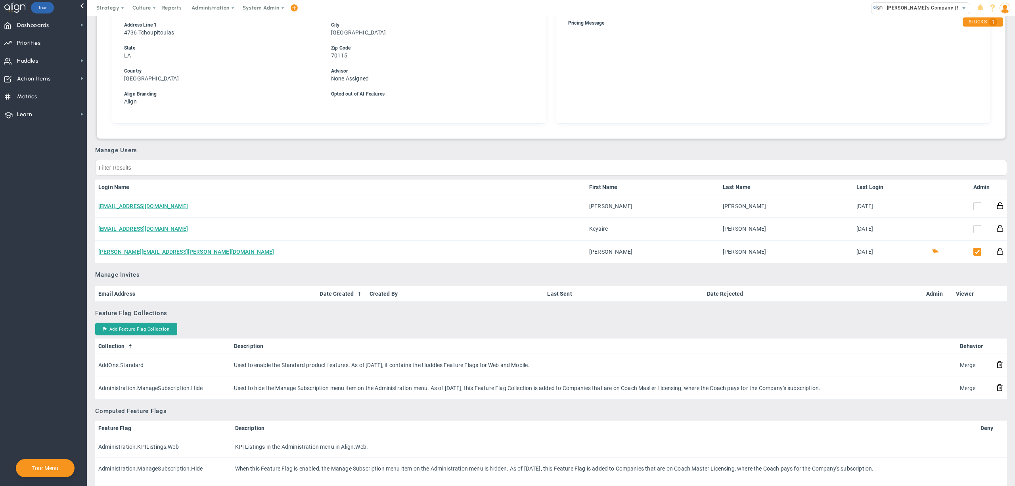
scroll to position [314, 0]
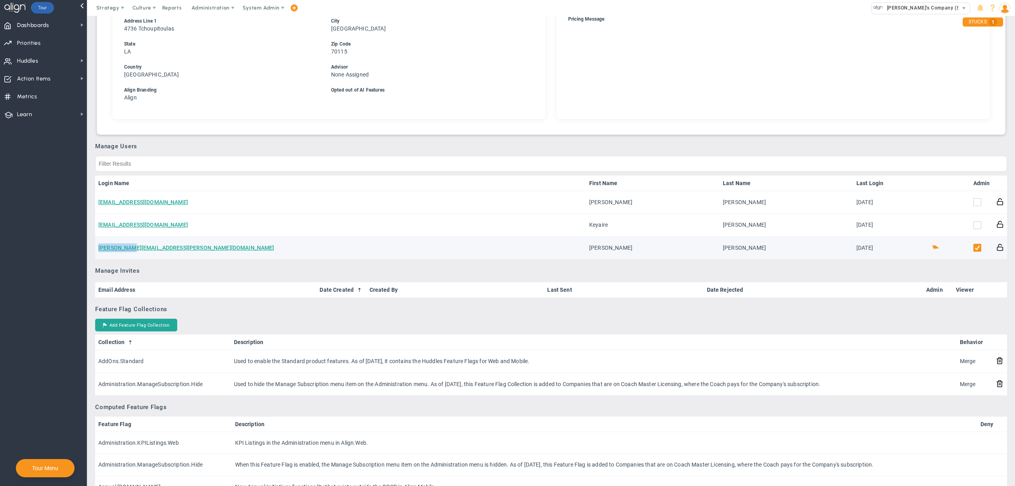
drag, startPoint x: 143, startPoint y: 246, endPoint x: 96, endPoint y: 246, distance: 47.6
click at [96, 246] on td "tom@daly.la" at bounding box center [340, 248] width 491 height 23
copy link "tom@daly.la"
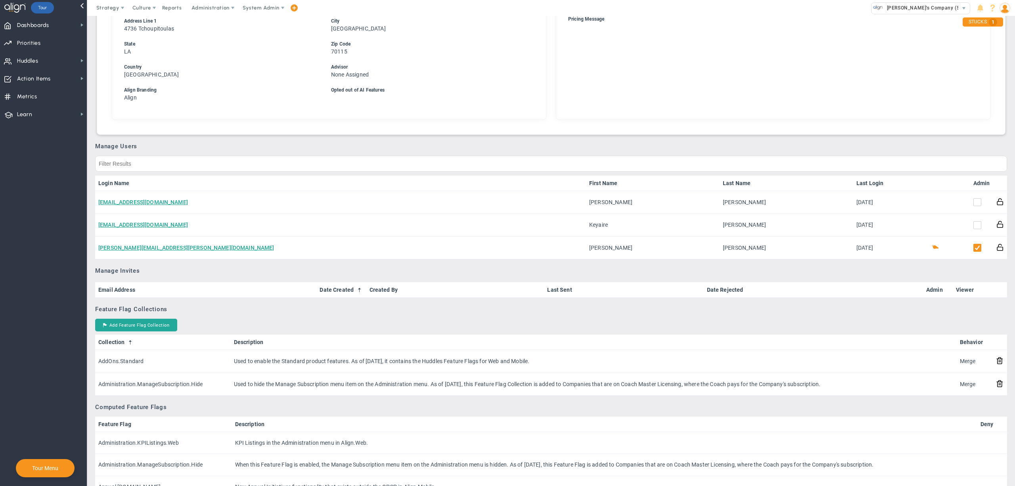
click at [45, 243] on nav "Dashboards Dashboards My Dashboard Company Dashboard Annual Initiatives" at bounding box center [43, 251] width 87 height 470
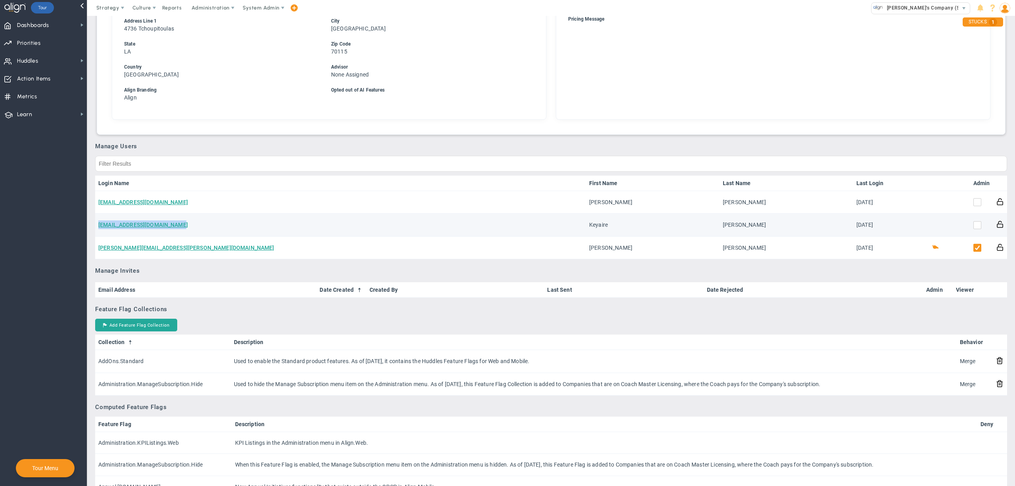
drag, startPoint x: 196, startPoint y: 220, endPoint x: 97, endPoint y: 221, distance: 98.7
click at [97, 221] on td "krobertson@advantagecap.com" at bounding box center [340, 225] width 491 height 23
copy link "krobertson@advantagecap.com"
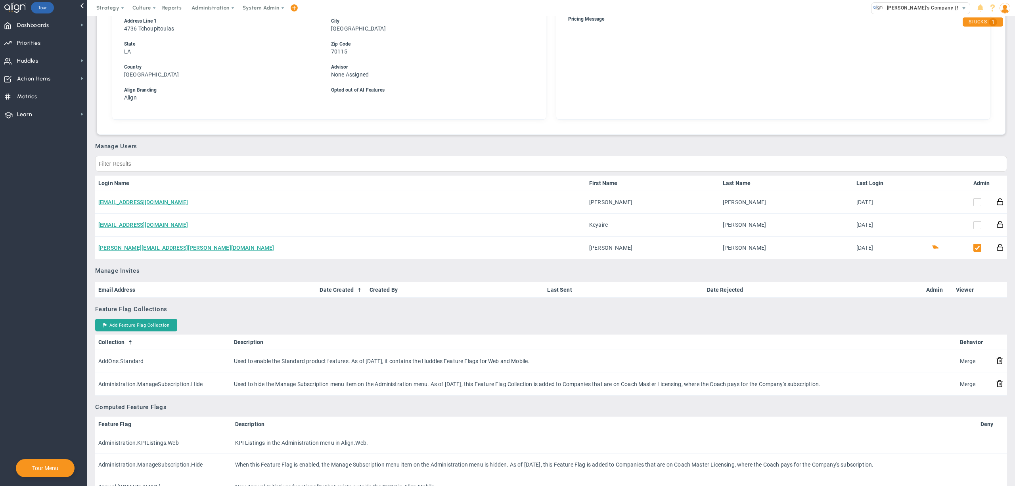
click at [397, 149] on div "Manage Users Login Name First Name Last Name Last Login Admin dlandry@advantage…" at bounding box center [551, 201] width 912 height 117
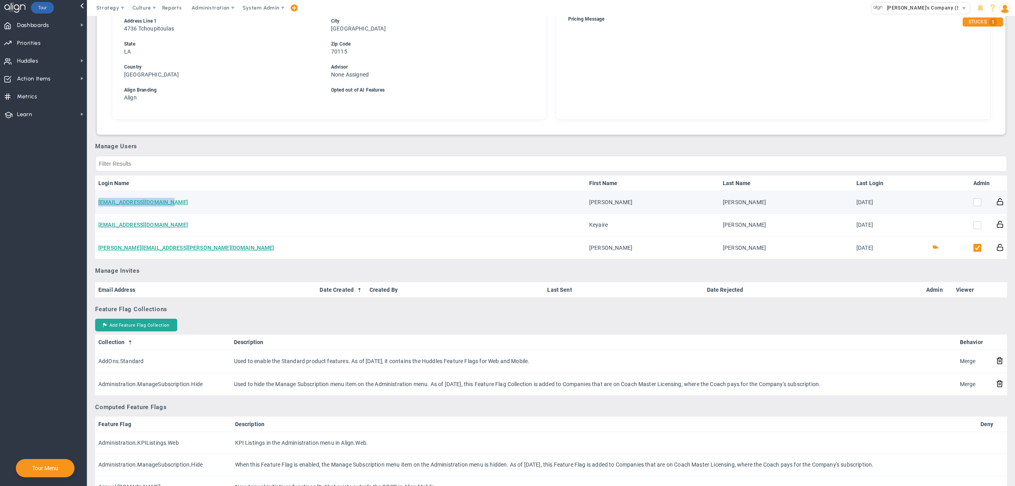
drag, startPoint x: 201, startPoint y: 196, endPoint x: 97, endPoint y: 198, distance: 103.9
click at [97, 198] on td "dlandry@advantagecap.com" at bounding box center [340, 202] width 491 height 23
copy link "dlandry@advantagecap.com"
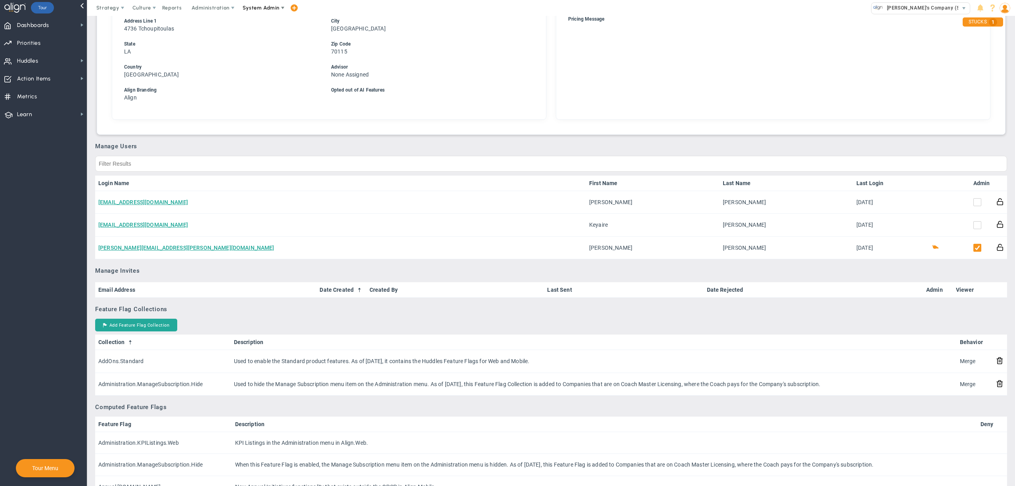
click at [266, 13] on span "System Admin" at bounding box center [262, 8] width 50 height 16
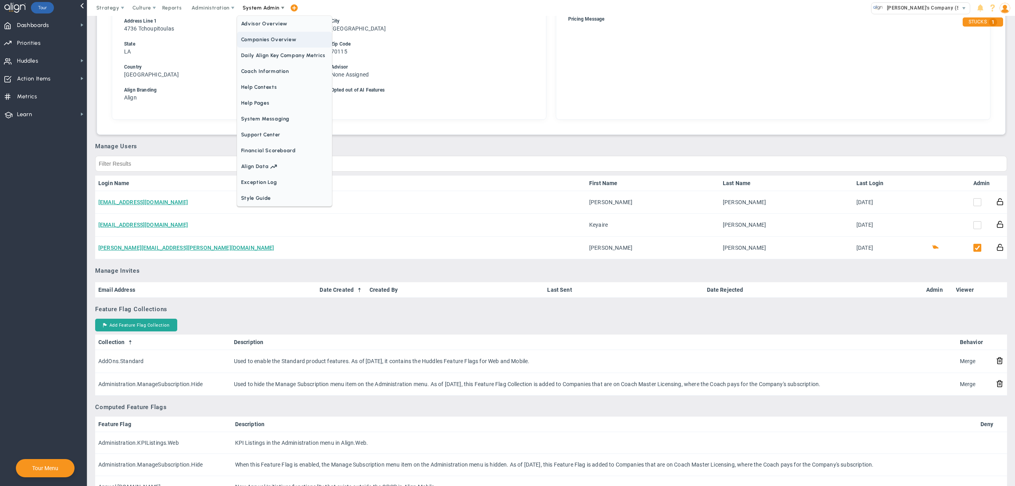
click at [268, 40] on span "Companies Overview" at bounding box center [284, 40] width 95 height 16
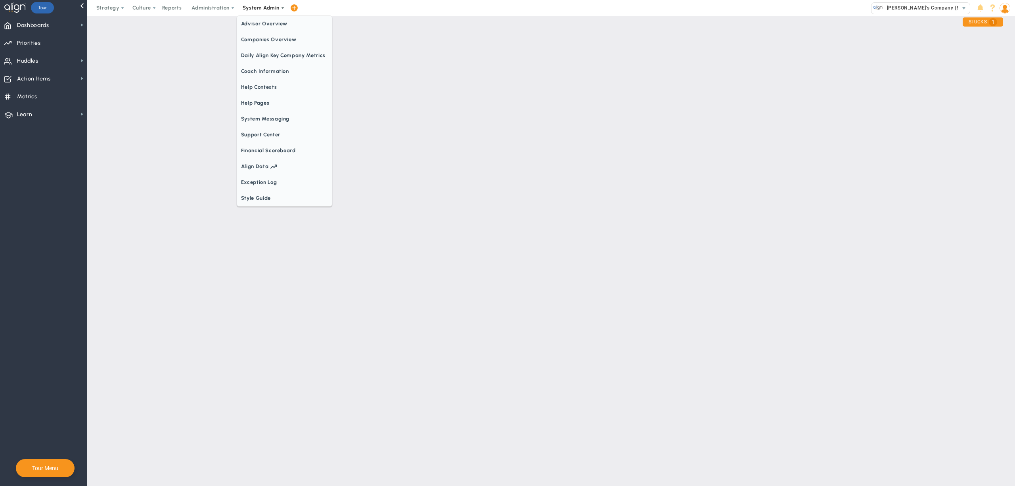
scroll to position [0, 0]
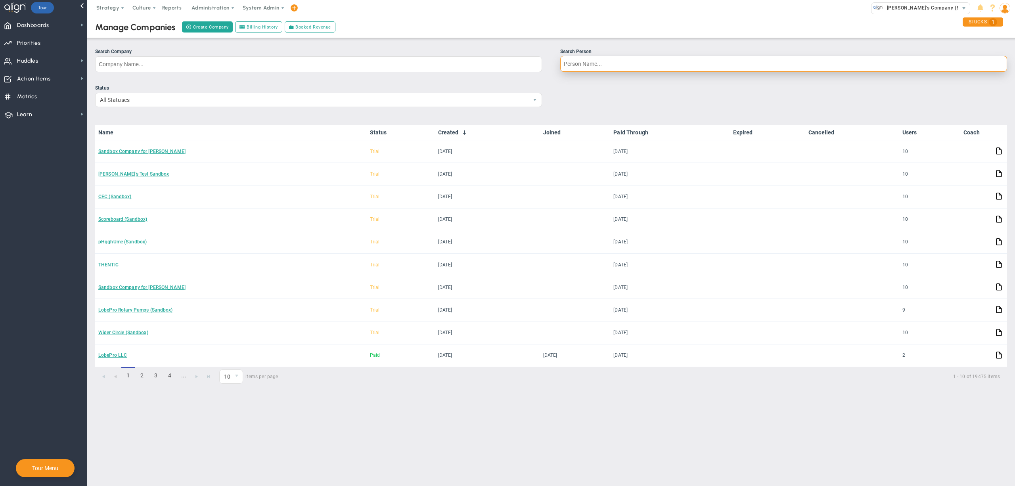
click at [640, 64] on input "Search Person" at bounding box center [783, 64] width 447 height 16
paste input "grobertson770@gmail.com"
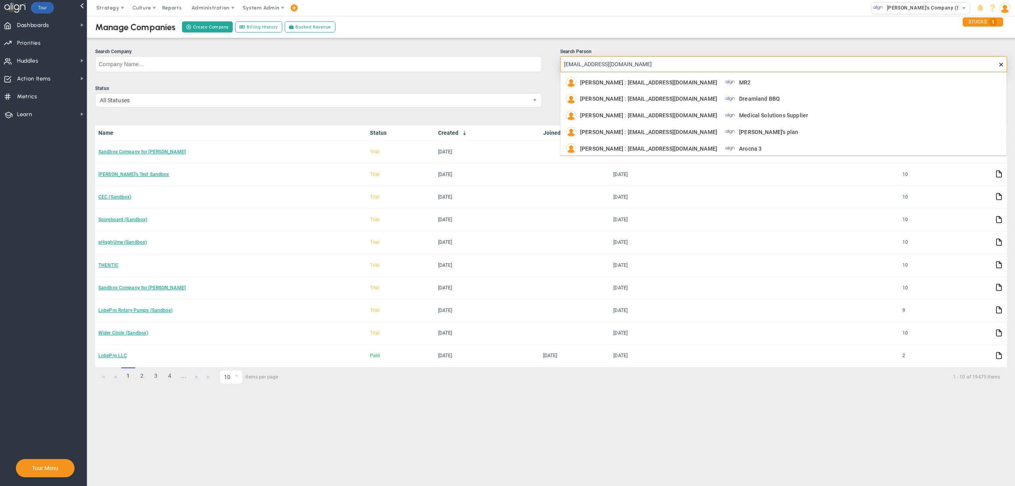
type input "grobertson770@gmail.com"
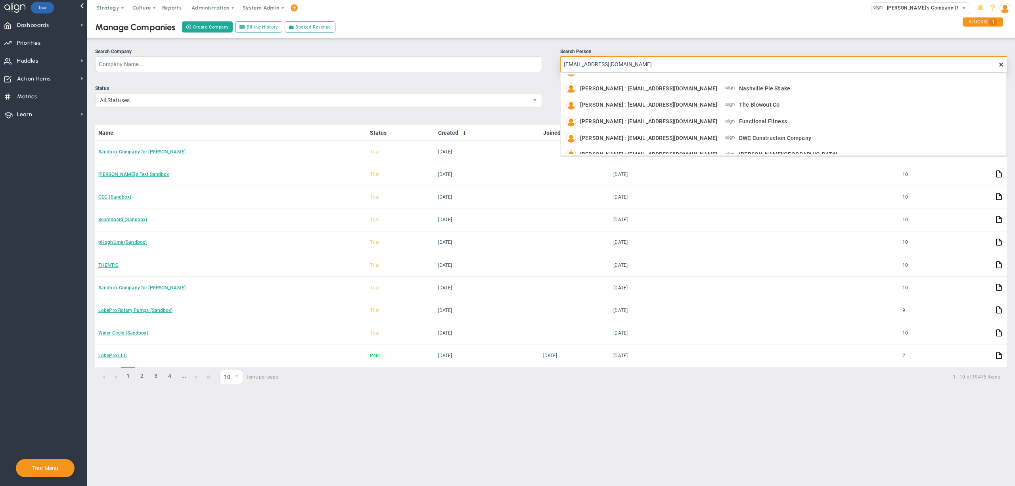
scroll to position [86, 0]
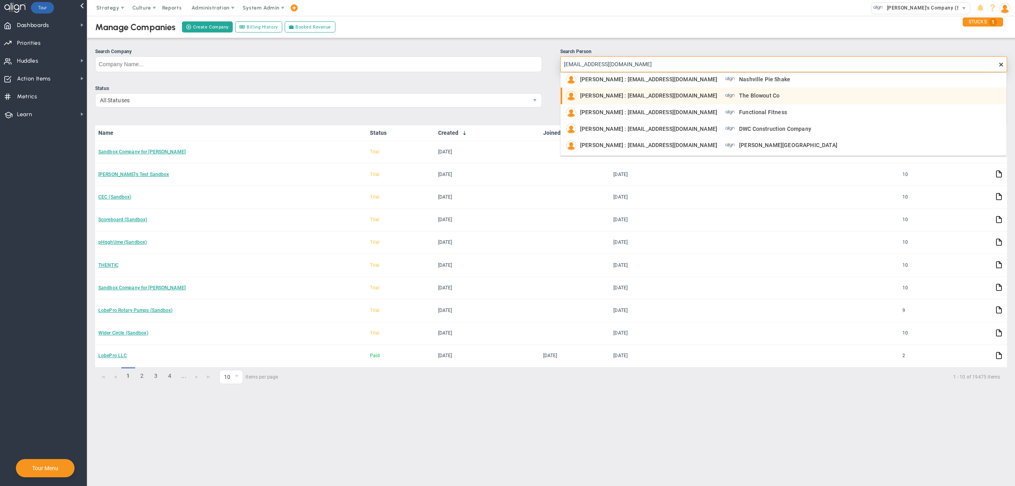
click at [746, 94] on span "The Blowout Co" at bounding box center [759, 96] width 40 height 6
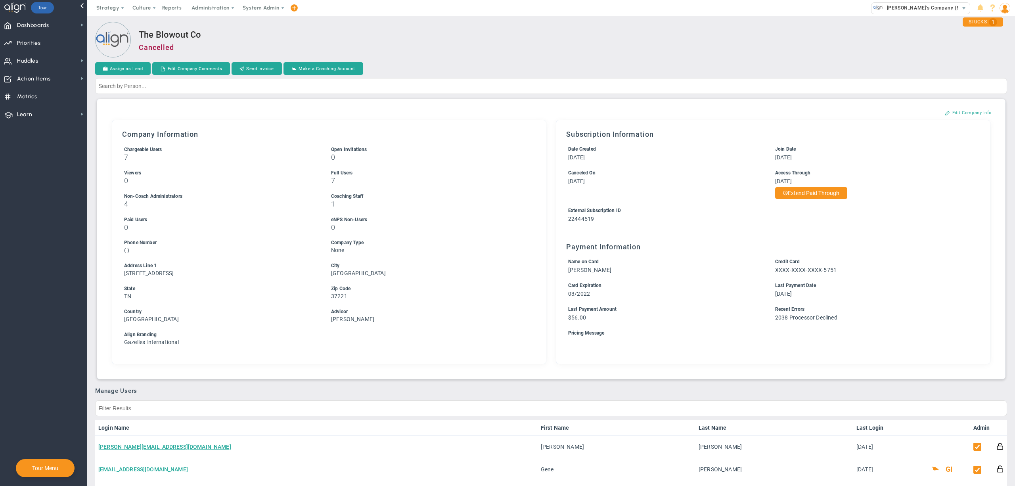
click at [666, 40] on h2 "The Blowout Co" at bounding box center [573, 35] width 868 height 11
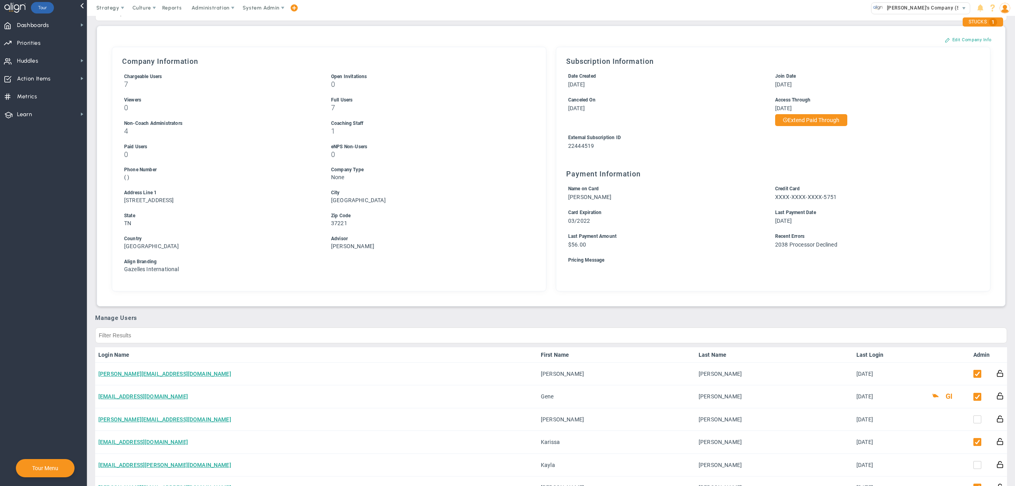
scroll to position [0, 0]
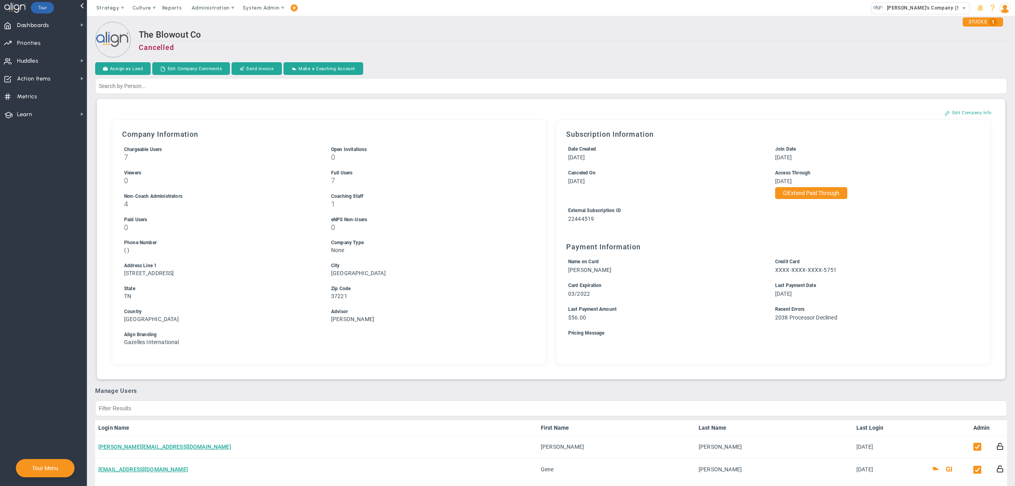
click at [782, 42] on div "The Blowout Co Cancelled" at bounding box center [573, 44] width 868 height 29
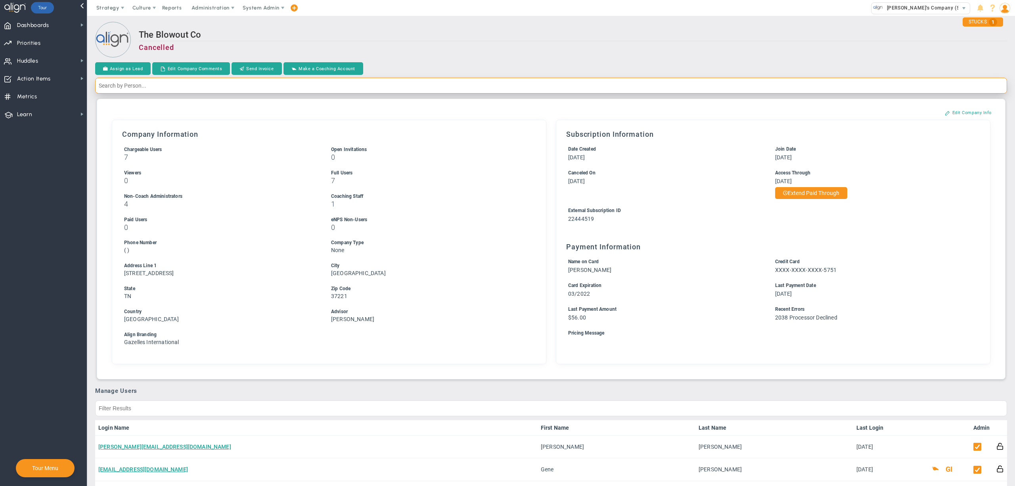
click at [799, 90] on input "text" at bounding box center [551, 86] width 912 height 16
paste input "grobertson770@gmail.com"
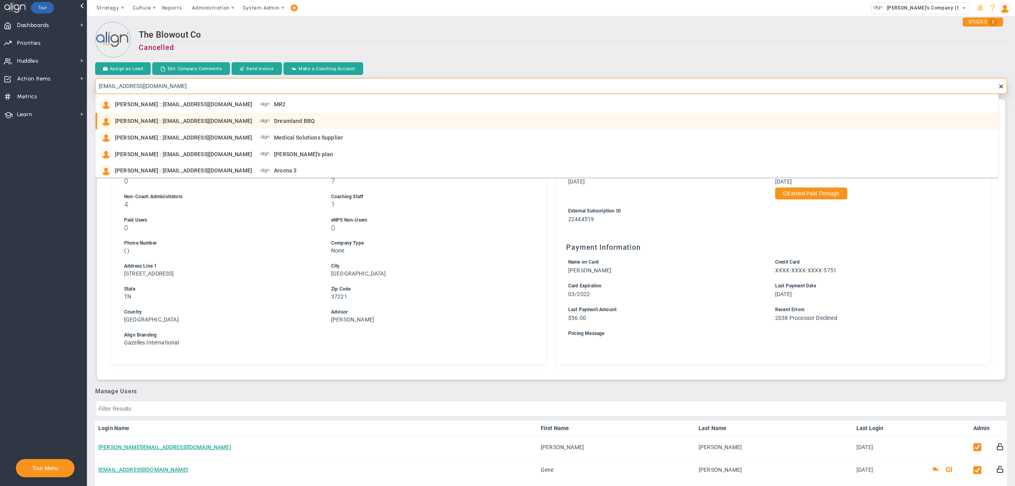
click at [864, 126] on li "Gene Robertson : grobertson770@gmail.com Dreamland BBQ" at bounding box center [547, 121] width 903 height 17
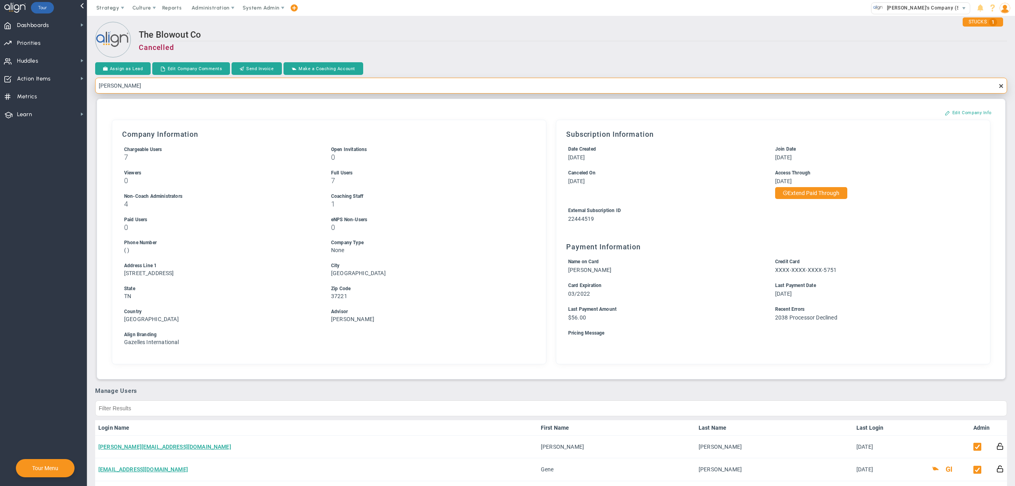
type input "Gene Robertson"
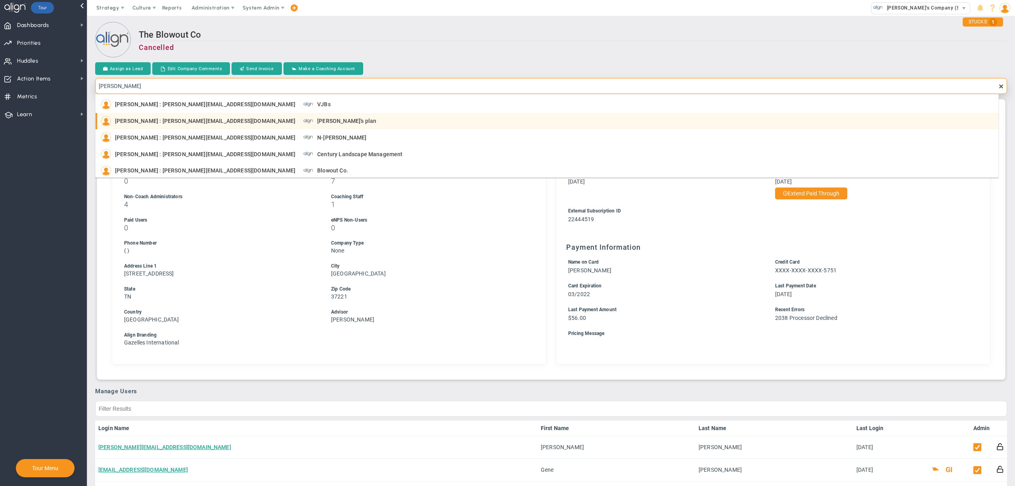
drag, startPoint x: 379, startPoint y: 116, endPoint x: 453, endPoint y: 124, distance: 74.9
click at [453, 124] on div "Gene Robertson : gene@petracoach.com Gene's plan" at bounding box center [547, 121] width 893 height 10
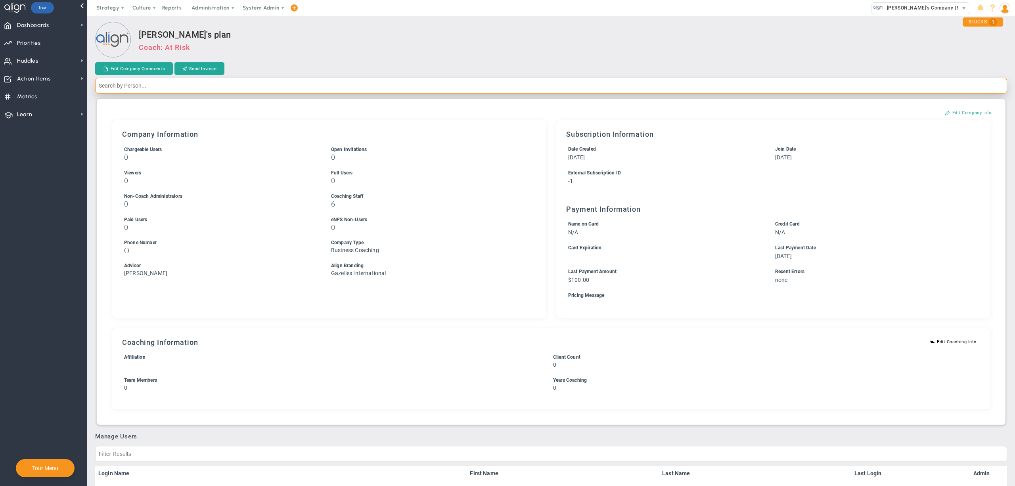
click at [481, 86] on input "text" at bounding box center [551, 86] width 912 height 16
click at [755, 86] on input "text" at bounding box center [551, 86] width 912 height 16
paste input "grobertson770@gmail.com"
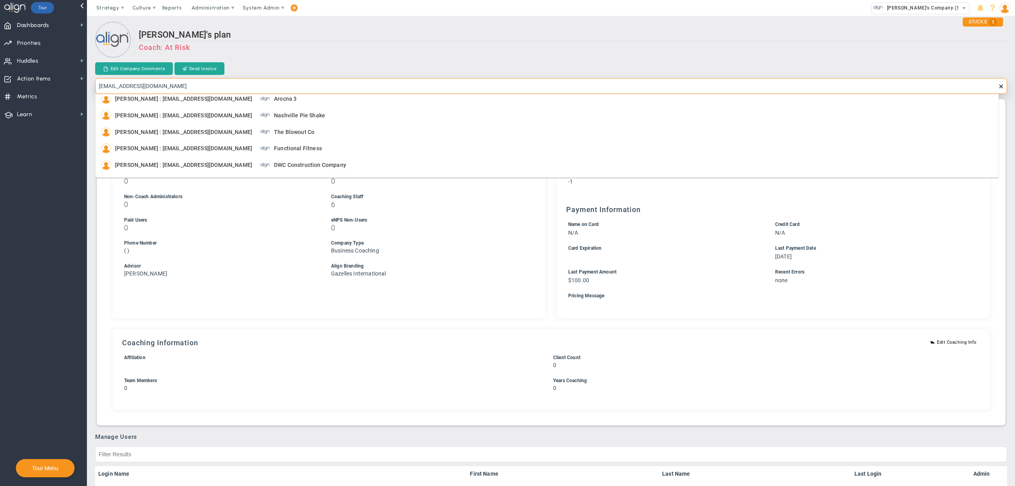
scroll to position [86, 0]
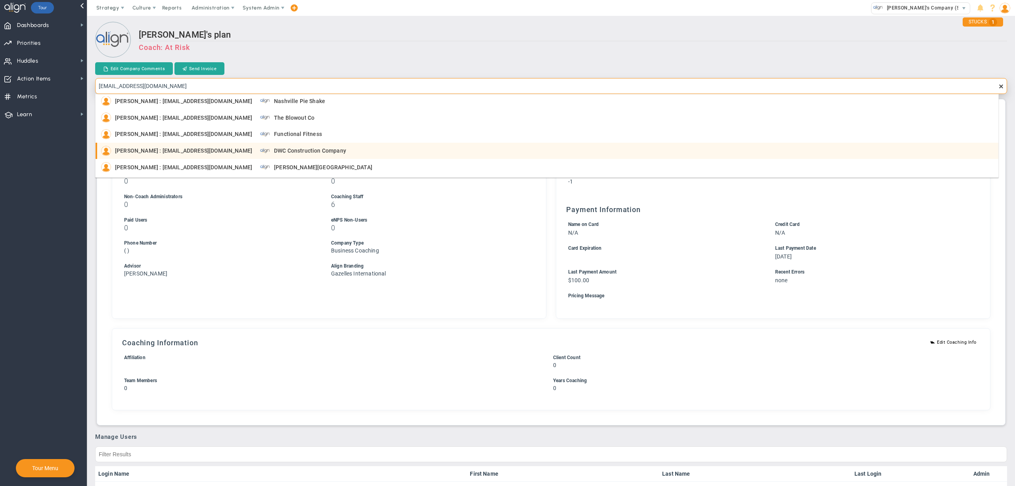
click at [502, 157] on li "Gene Robertson : grobertson770@gmail.com DWC Construction Company" at bounding box center [547, 151] width 903 height 17
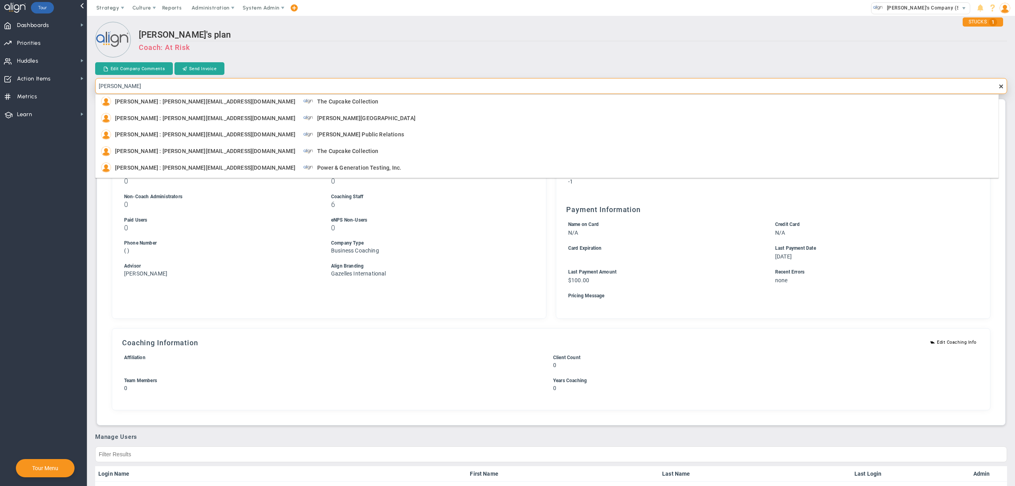
scroll to position [0, 0]
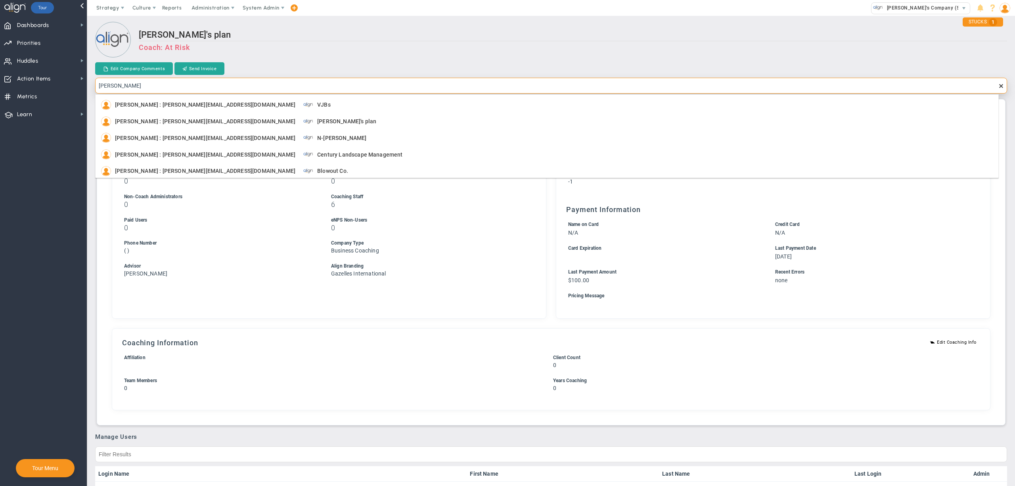
click at [474, 82] on input "Gene Robertson" at bounding box center [551, 86] width 912 height 16
type input "Gene Robertson"
click at [269, 10] on span "System Admin" at bounding box center [261, 8] width 37 height 6
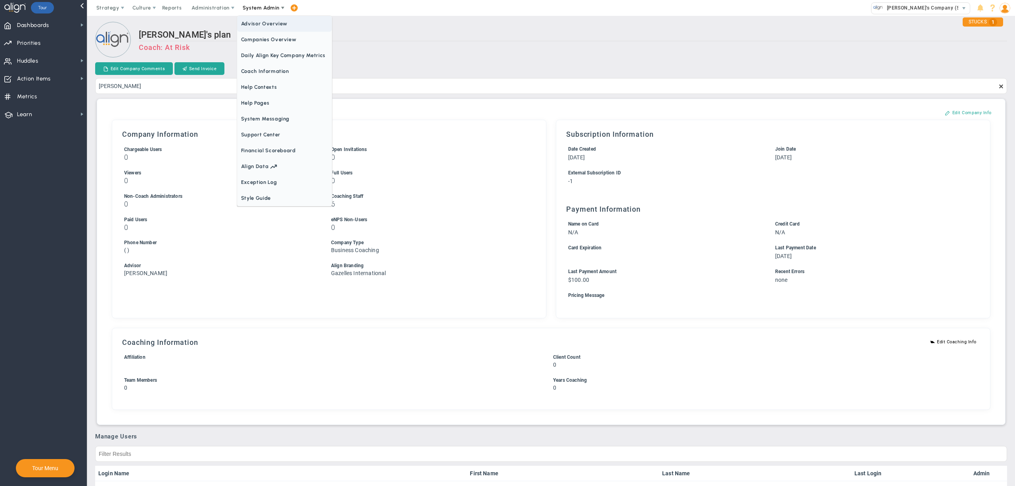
click at [270, 48] on span "Daily Align Key Company Metrics" at bounding box center [284, 56] width 95 height 16
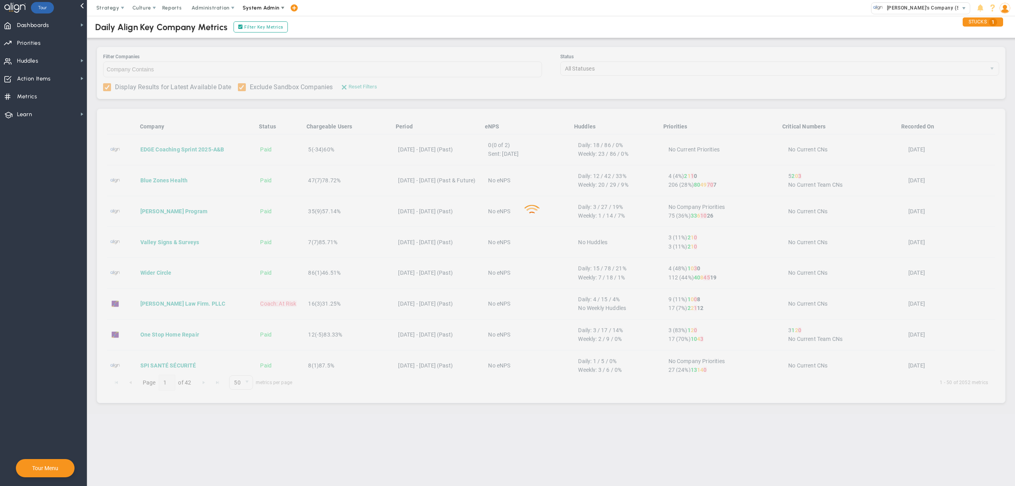
click at [260, 7] on span "System Admin" at bounding box center [261, 8] width 37 height 6
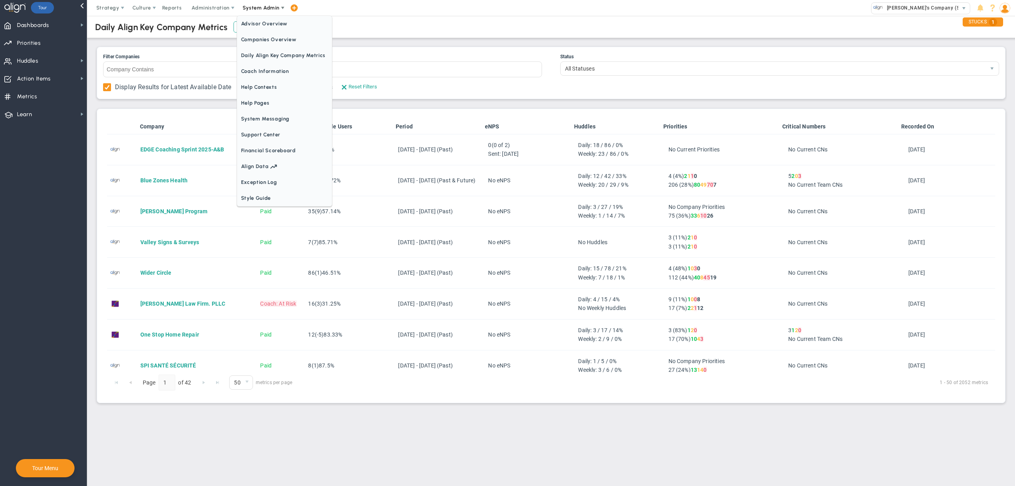
click at [266, 40] on span "Companies Overview" at bounding box center [284, 40] width 95 height 16
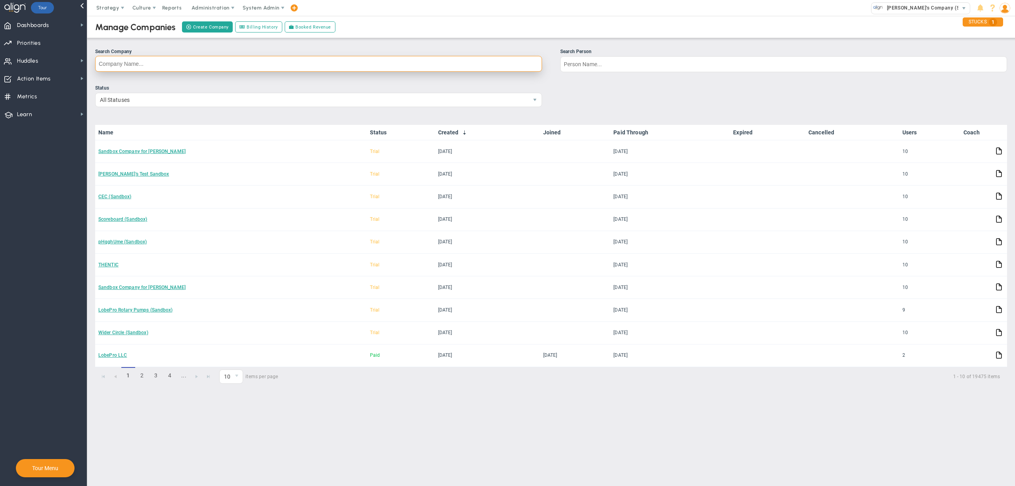
click at [267, 61] on input "Search Company" at bounding box center [318, 64] width 447 height 16
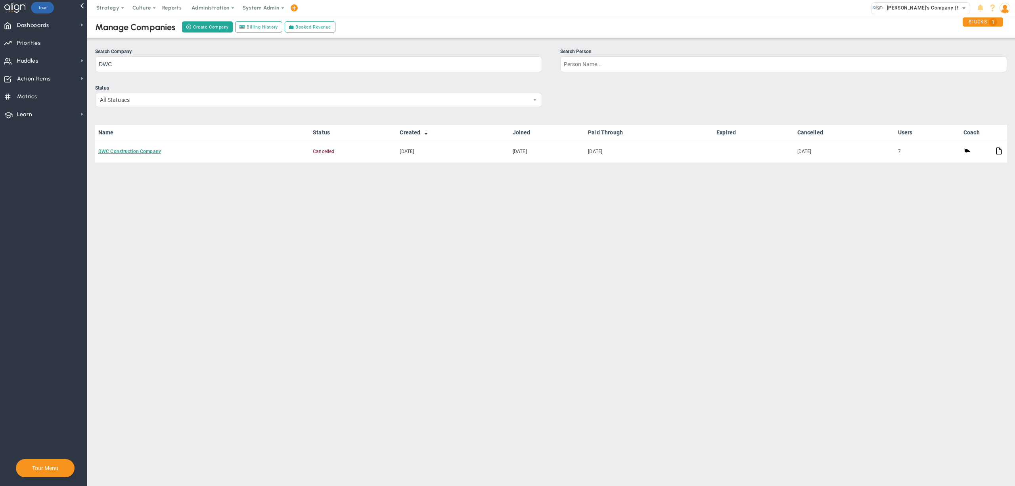
click at [278, 230] on main "Manage Companies Create Company Billing History Booked Revenue Search Company D…" at bounding box center [551, 251] width 928 height 470
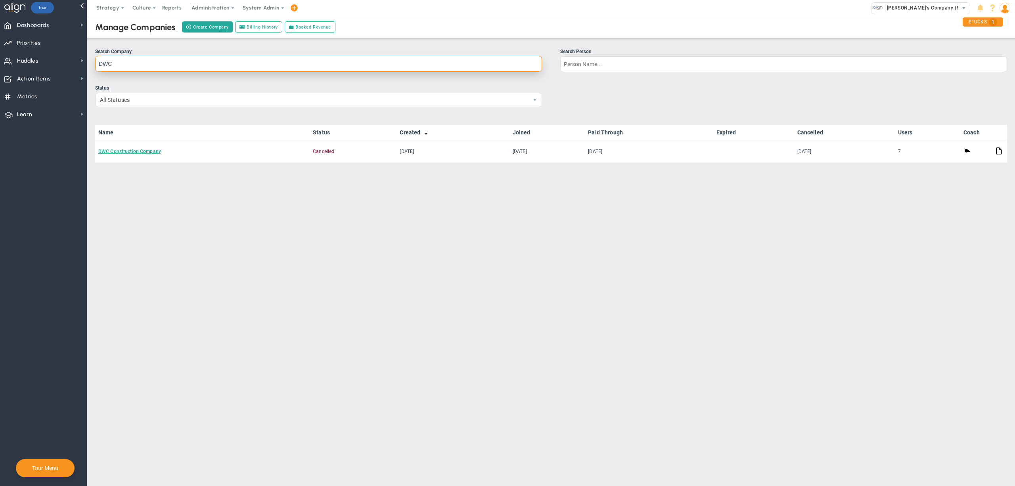
click at [386, 64] on input "DWC" at bounding box center [318, 64] width 447 height 16
type input "blowout"
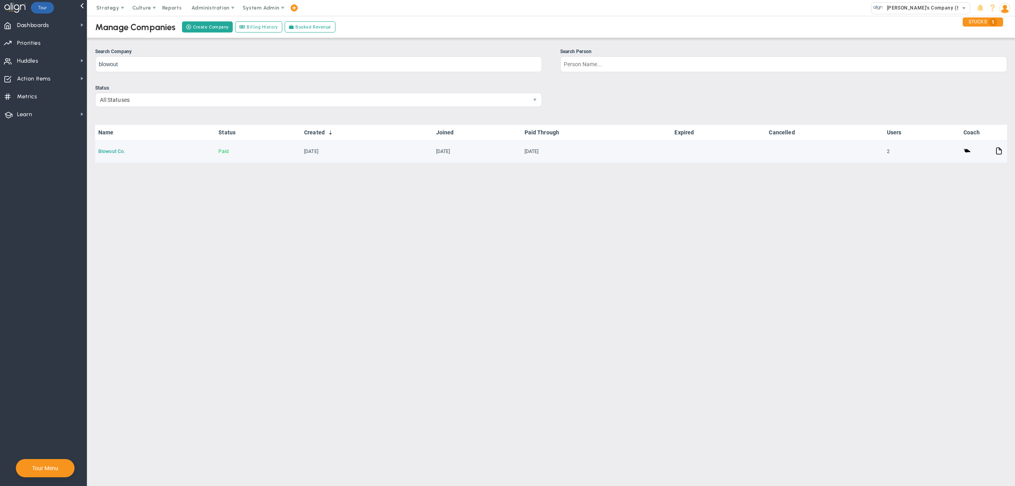
click at [112, 151] on link "Blowout Co." at bounding box center [111, 152] width 27 height 6
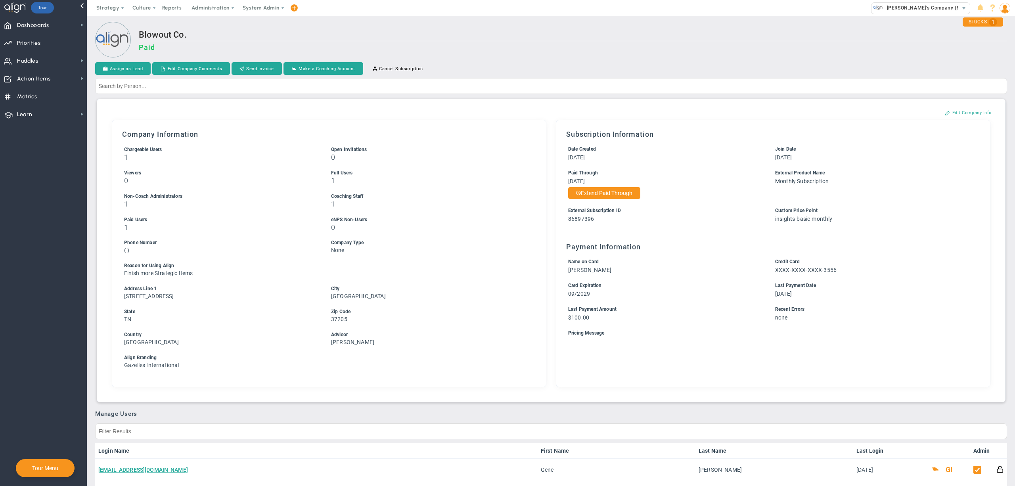
click at [573, 34] on h2 "Blowout Co." at bounding box center [573, 35] width 868 height 11
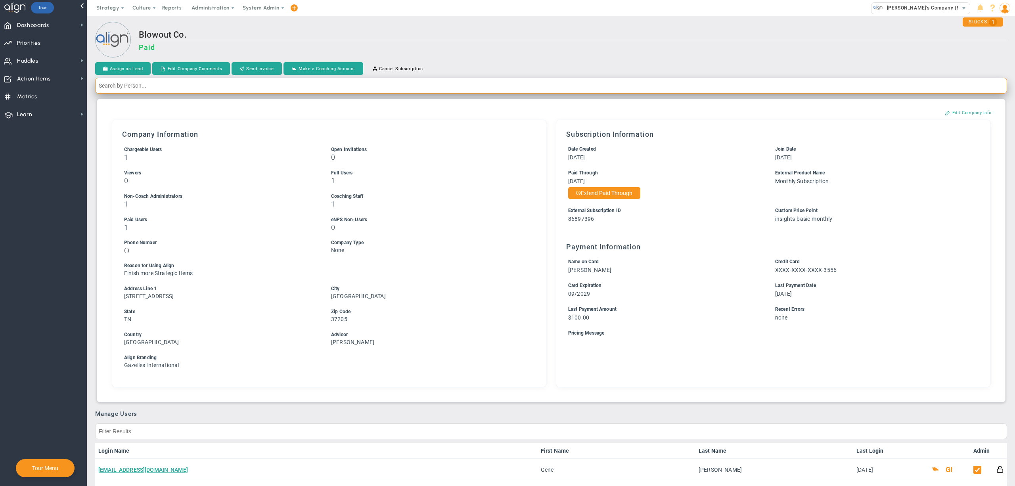
click at [877, 92] on input "text" at bounding box center [551, 86] width 912 height 16
type input "gene robertson"
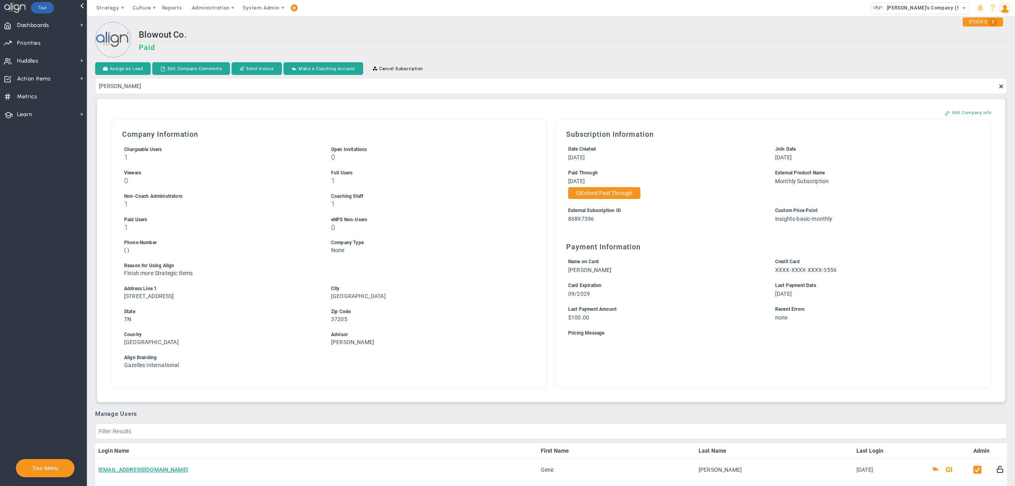
click at [737, 24] on div "Blowout Co. Paid" at bounding box center [551, 40] width 912 height 37
click at [587, 56] on div "Blowout Co. Paid" at bounding box center [573, 44] width 868 height 29
click at [489, 40] on h2 "Blowout Co." at bounding box center [573, 35] width 868 height 11
click at [483, 48] on h3 "Paid" at bounding box center [573, 47] width 868 height 8
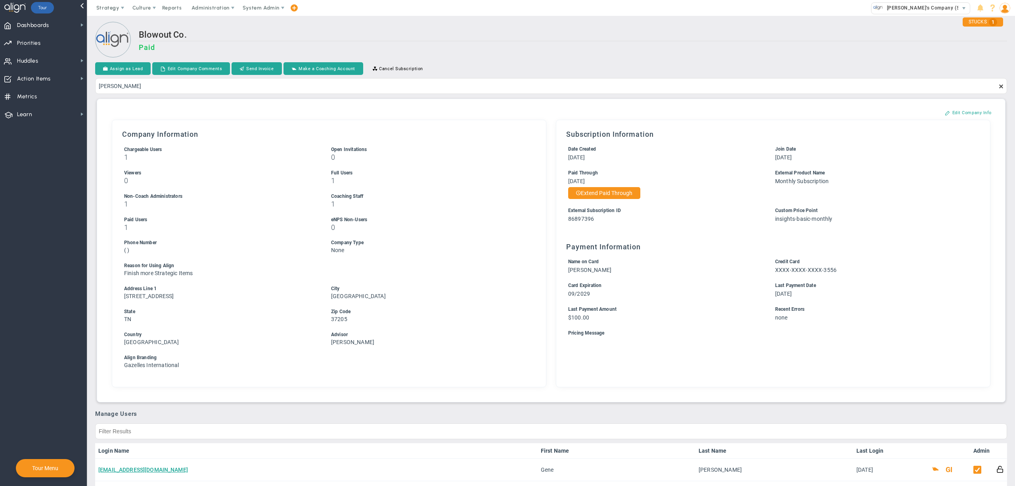
click at [500, 63] on div "Assign as Lead Edit Company Comments Send Invoice Make a Coaching Account Cance…" at bounding box center [551, 69] width 912 height 14
click at [499, 40] on h2 "Blowout Co." at bounding box center [573, 35] width 868 height 11
click at [442, 34] on h2 "Blowout Co." at bounding box center [573, 35] width 868 height 11
click at [552, 44] on h3 "Paid" at bounding box center [573, 47] width 868 height 8
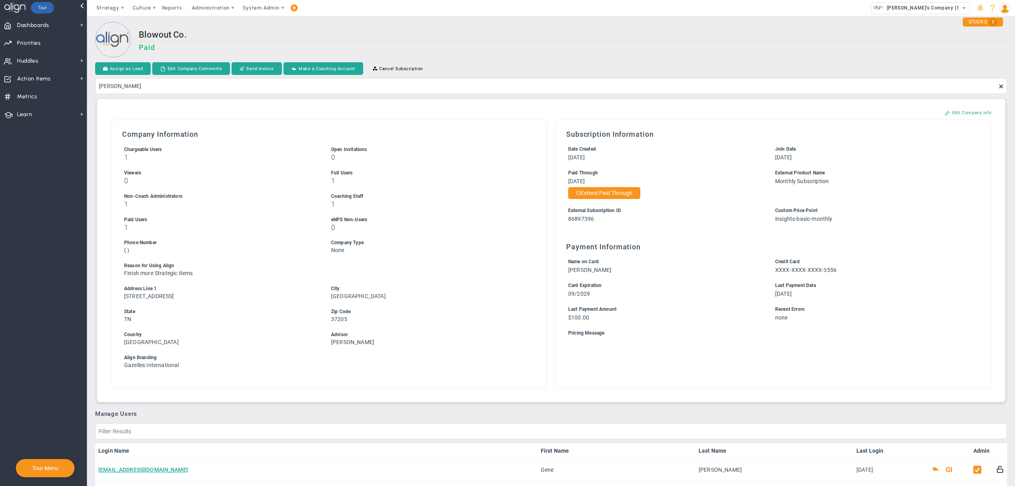
click at [552, 44] on h3 "Paid" at bounding box center [573, 47] width 868 height 8
click at [611, 38] on h2 "Blowout Co." at bounding box center [573, 35] width 868 height 11
click at [814, 75] on div "Assign as Lead Edit Company Comments Send Invoice Make a Coaching Account Cance…" at bounding box center [551, 69] width 912 height 14
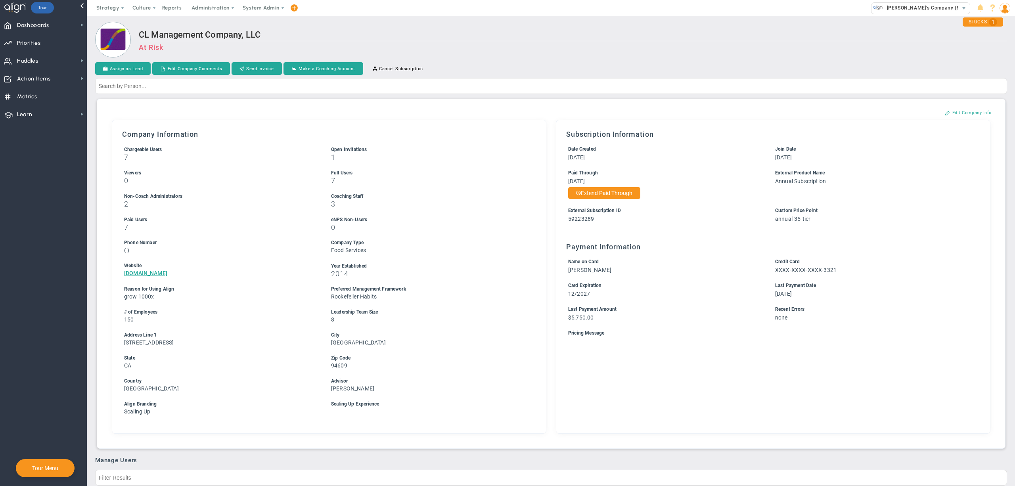
click at [426, 229] on h3 "0" at bounding box center [427, 228] width 192 height 8
click at [533, 42] on div "CL Management Company, LLC At Risk" at bounding box center [573, 44] width 868 height 29
click at [505, 39] on h2 "CL Management Company, LLC" at bounding box center [573, 35] width 868 height 11
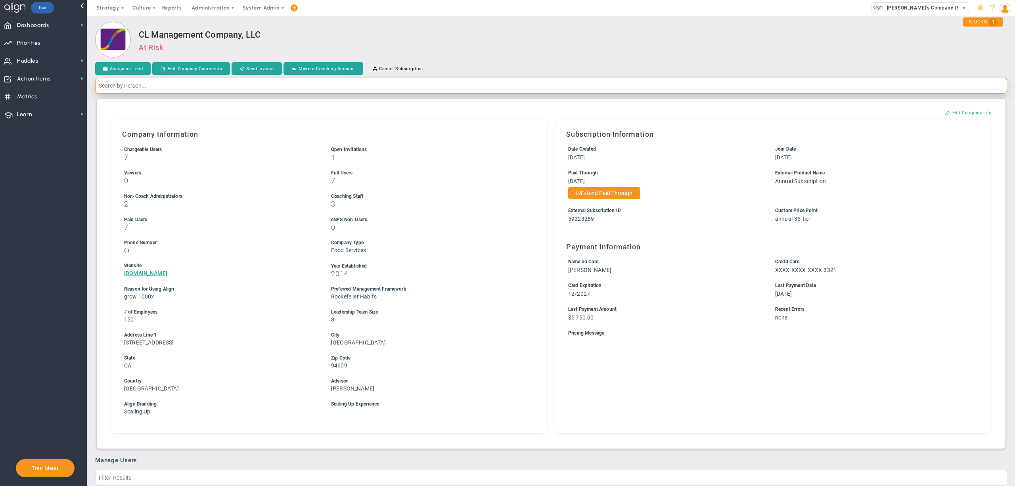
click at [291, 84] on input "text" at bounding box center [551, 86] width 912 height 16
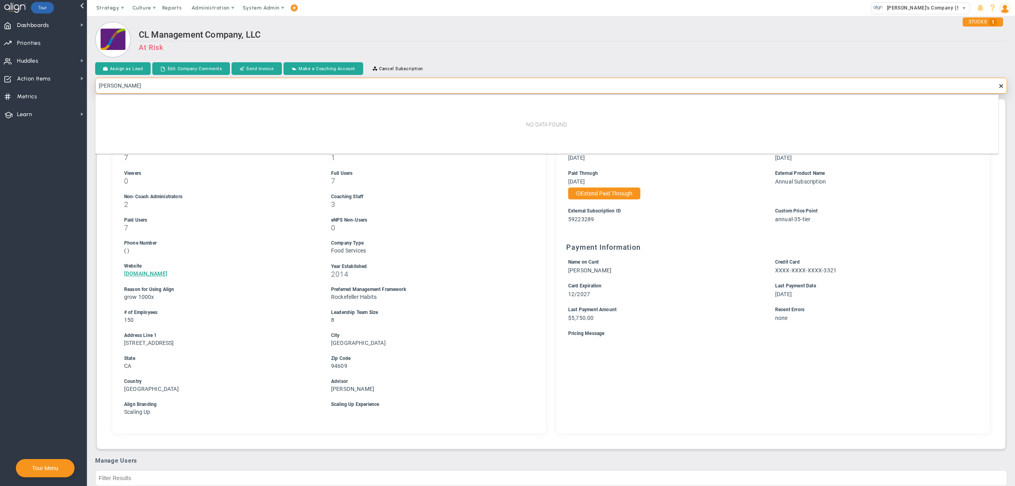
click at [152, 87] on input "[PERSON_NAME]" at bounding box center [551, 86] width 912 height 16
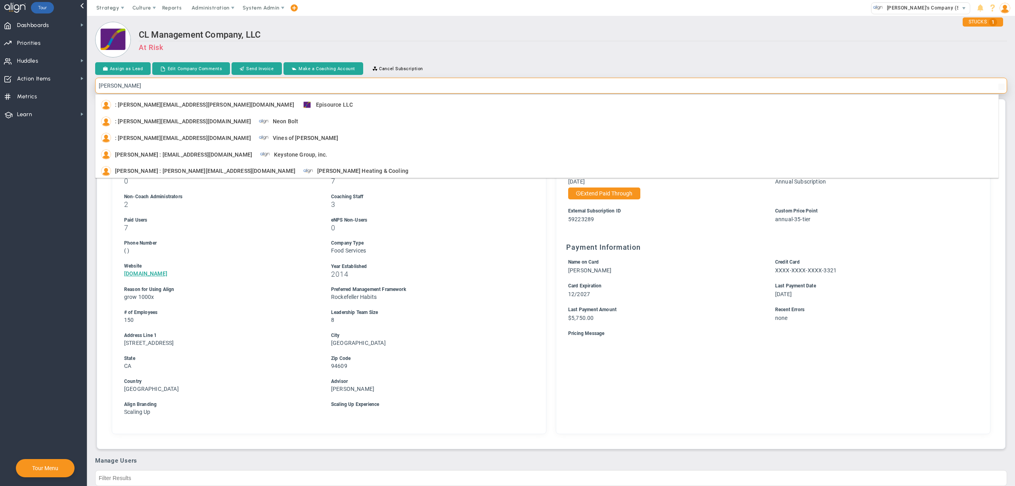
type input "[PERSON_NAME]"
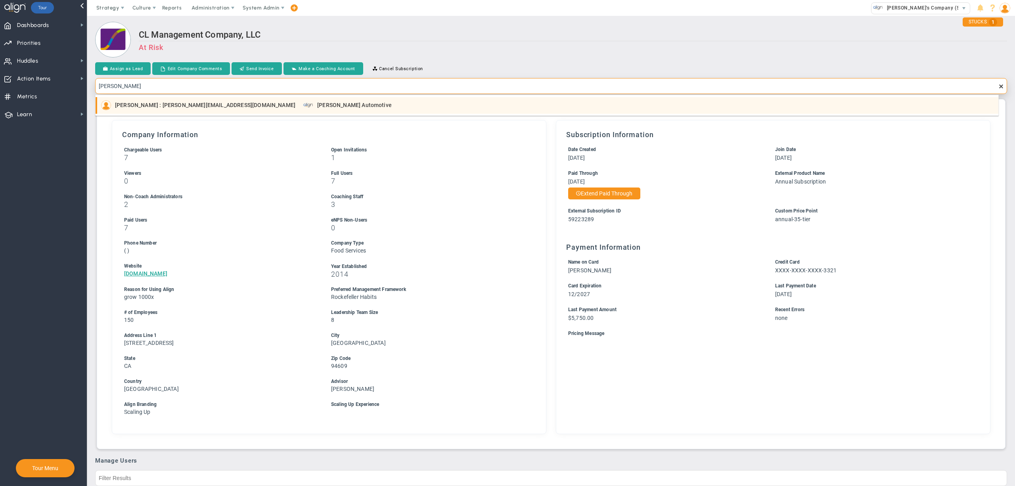
click at [176, 106] on span "[PERSON_NAME] : [PERSON_NAME][EMAIL_ADDRESS][DOMAIN_NAME]" at bounding box center [205, 105] width 180 height 6
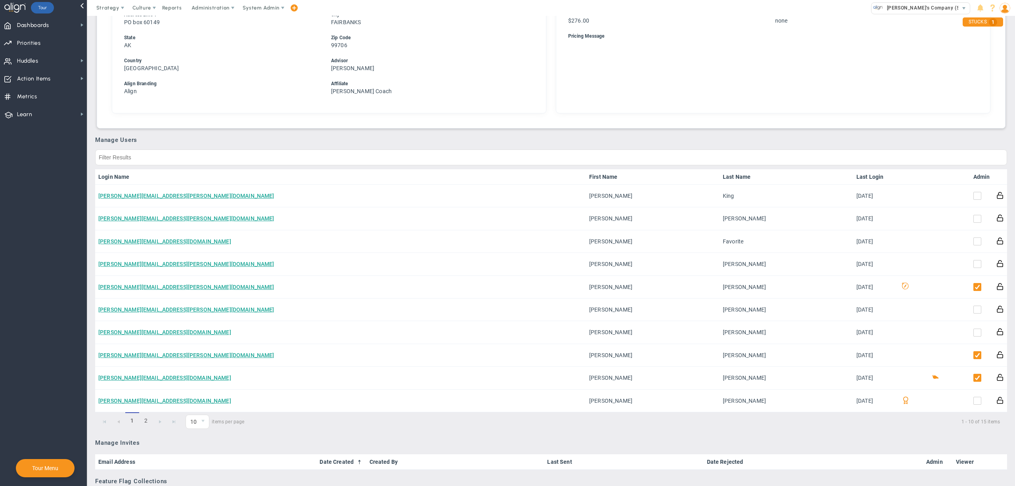
scroll to position [304, 0]
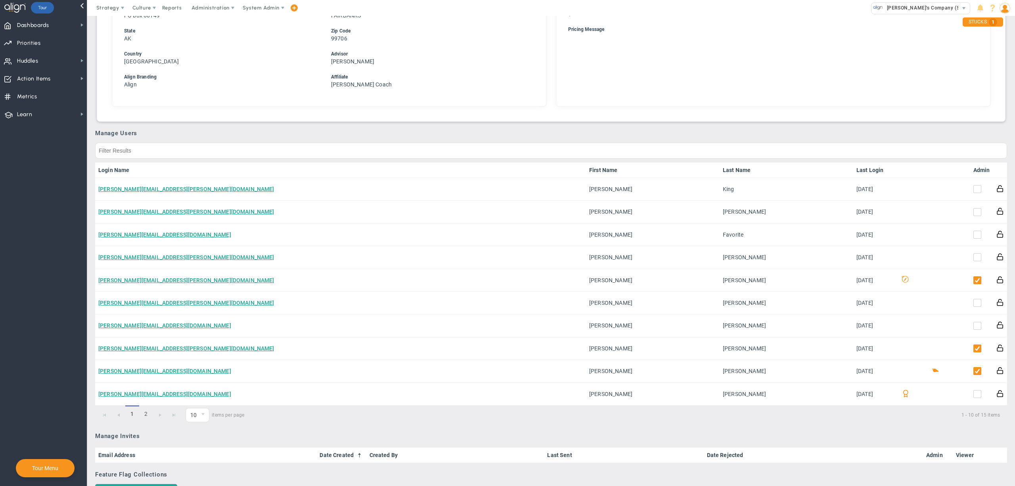
click at [973, 167] on link "Admin" at bounding box center [981, 170] width 17 height 6
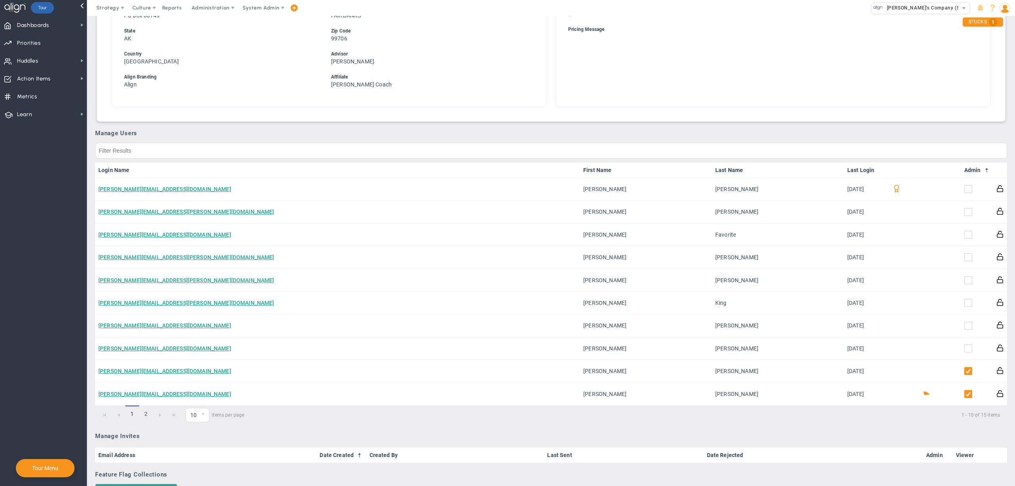
click at [972, 167] on link "Admin" at bounding box center [977, 170] width 26 height 6
